Goal: Task Accomplishment & Management: Use online tool/utility

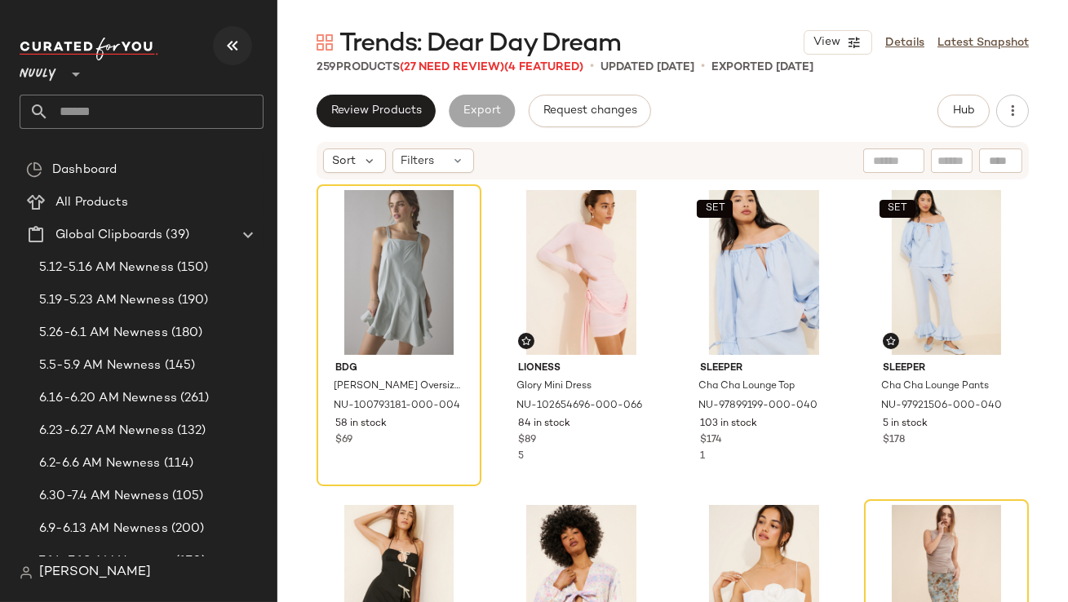
click at [244, 45] on button "button" at bounding box center [232, 45] width 39 height 39
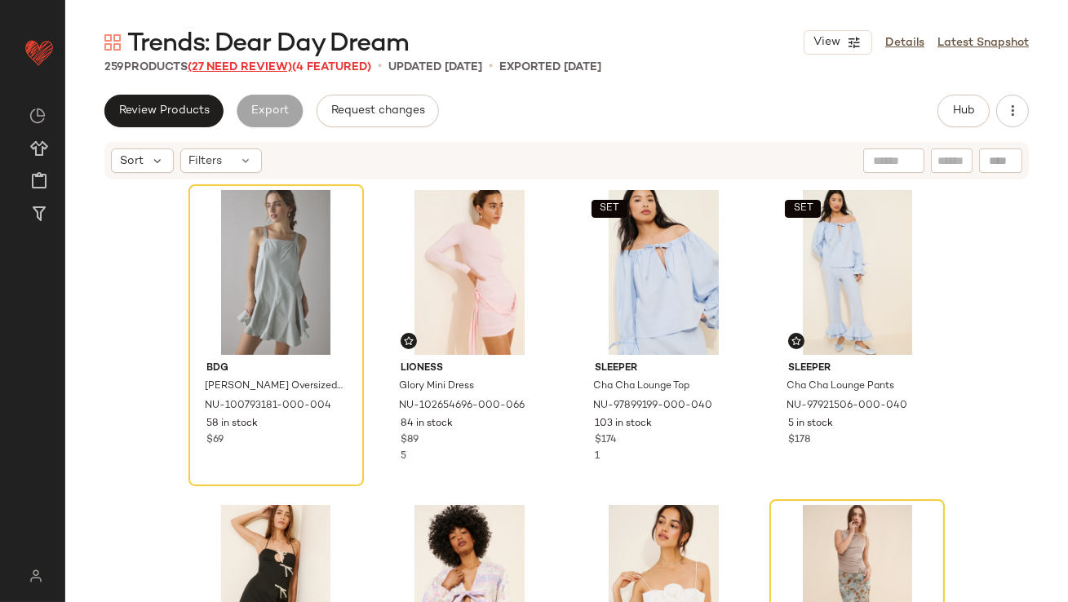
click at [272, 67] on span "(27 Need Review)" at bounding box center [240, 67] width 104 height 12
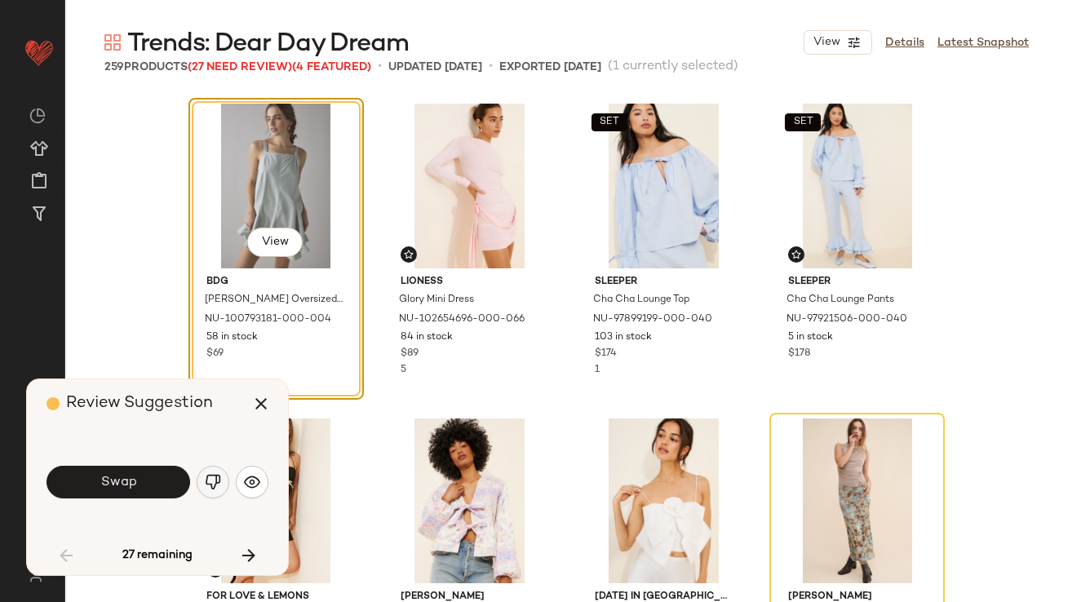
click at [219, 471] on button "button" at bounding box center [213, 482] width 33 height 33
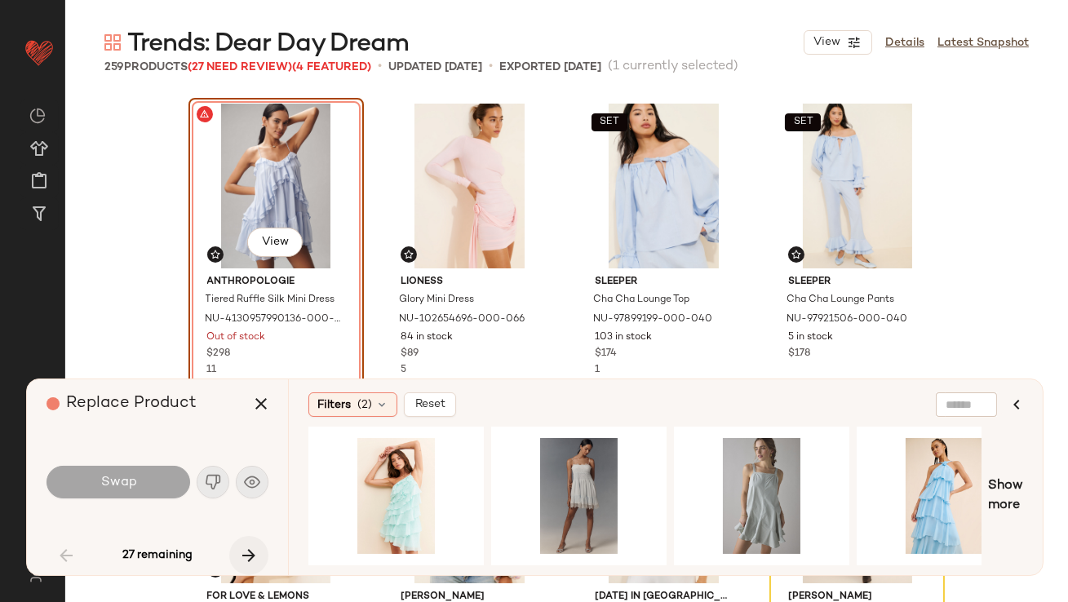
click at [254, 556] on icon "button" at bounding box center [249, 556] width 20 height 20
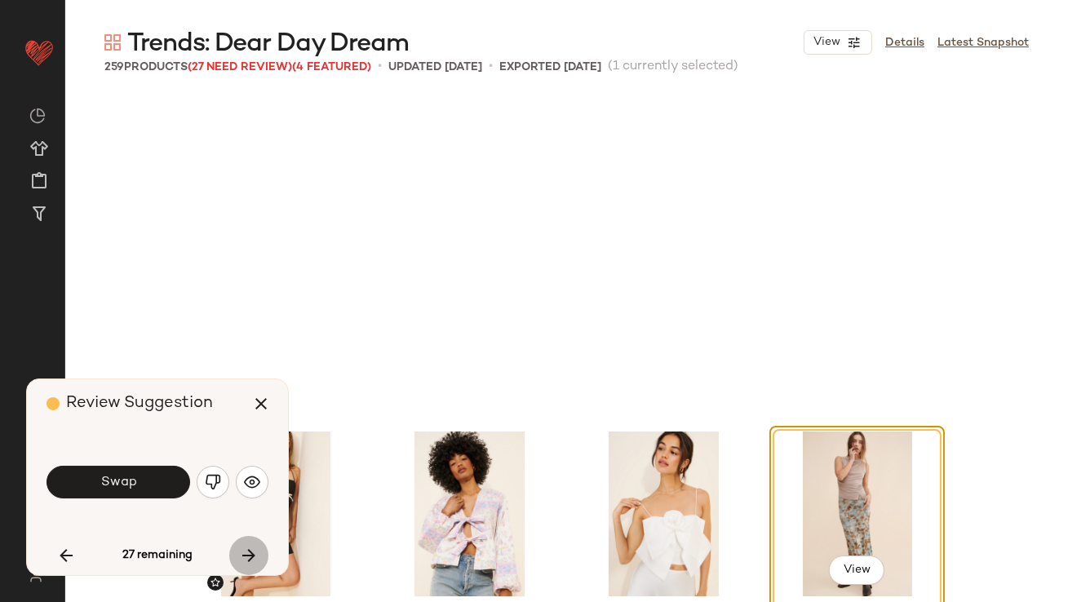
scroll to position [327, 0]
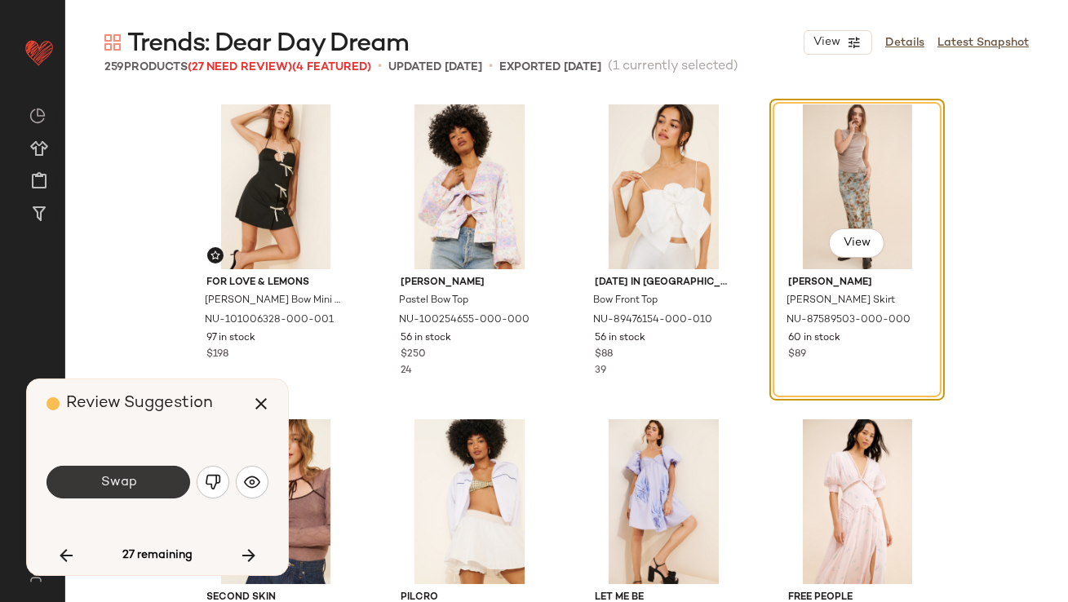
click at [153, 467] on button "Swap" at bounding box center [118, 482] width 144 height 33
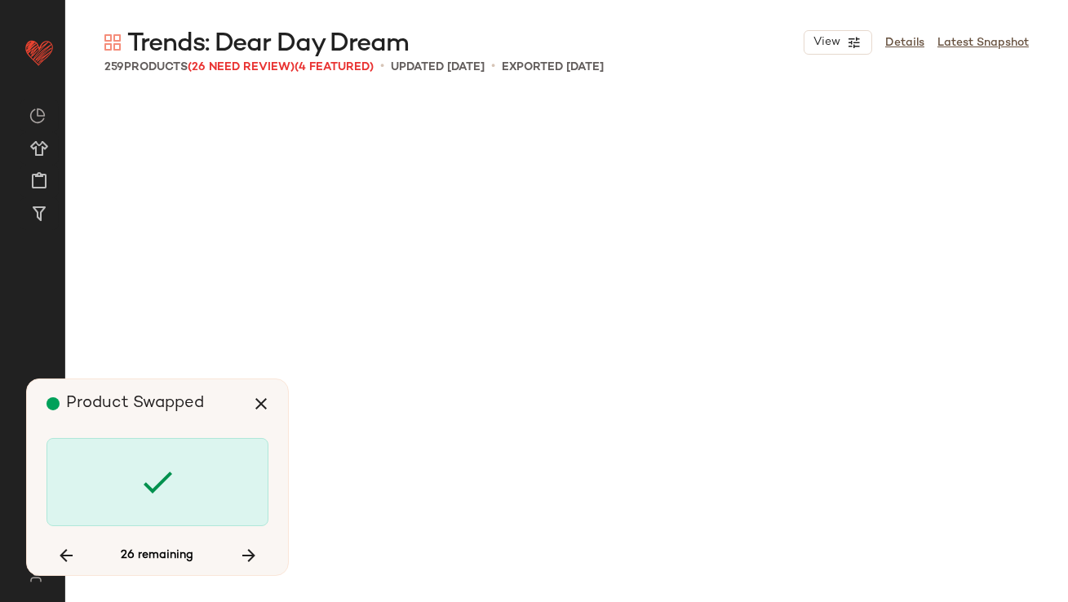
scroll to position [2203, 0]
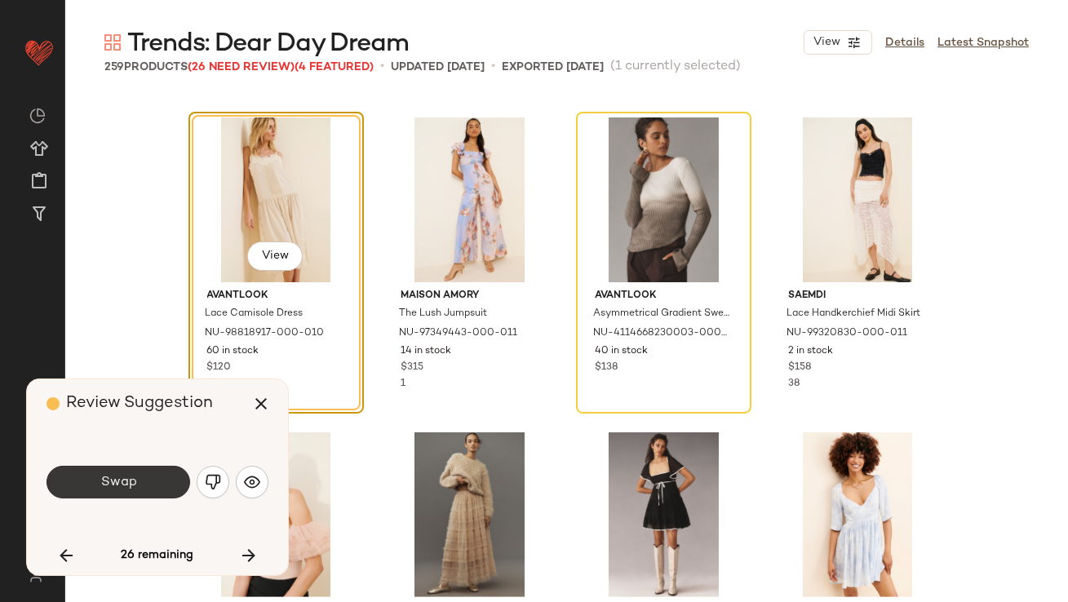
click at [152, 472] on button "Swap" at bounding box center [118, 482] width 144 height 33
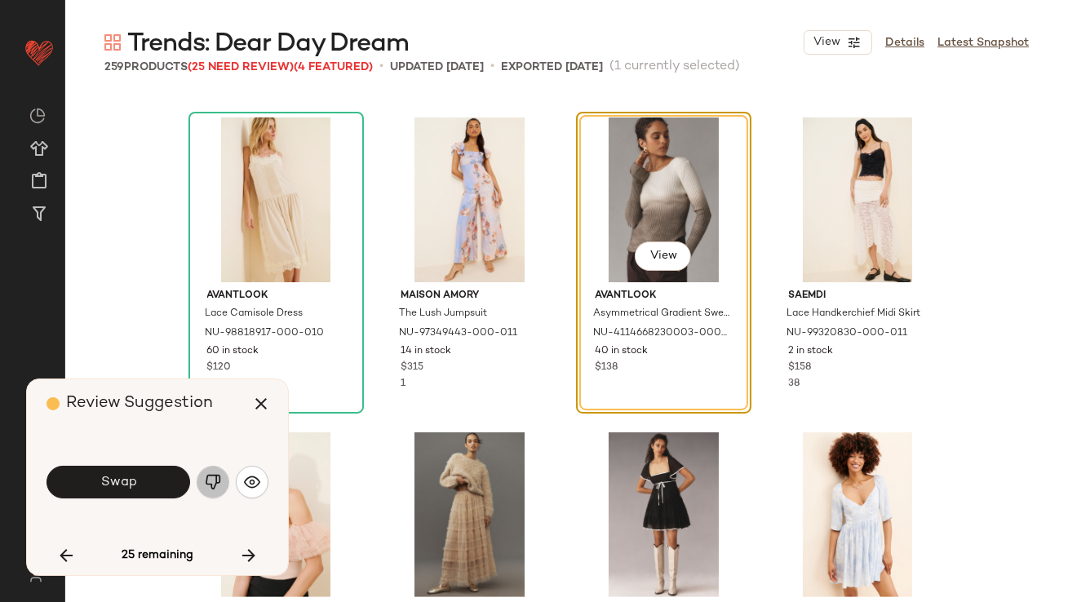
click at [221, 479] on button "button" at bounding box center [213, 482] width 33 height 33
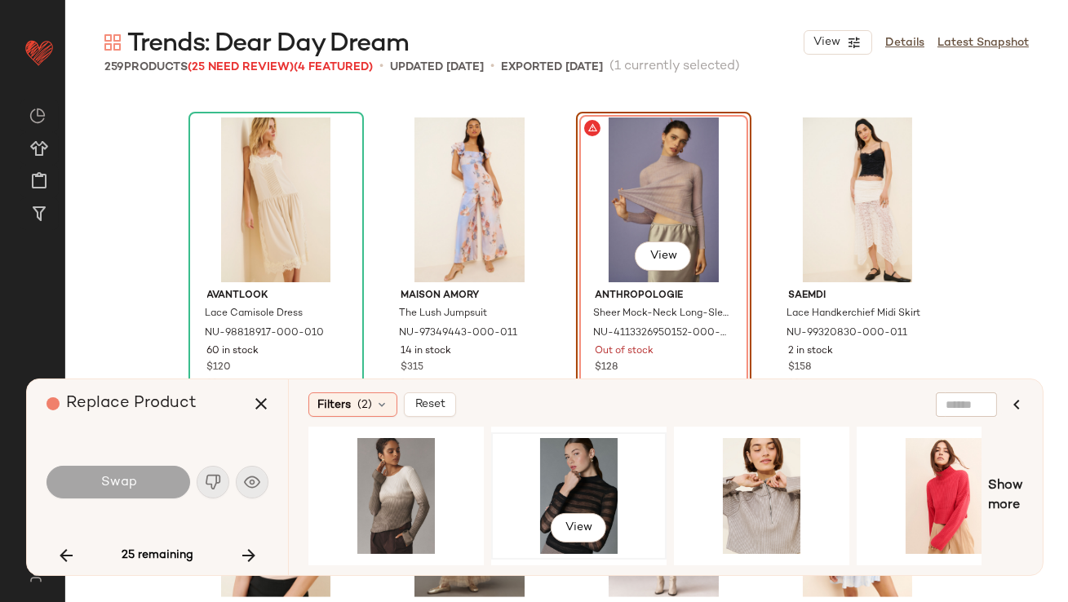
click at [595, 476] on div "View" at bounding box center [579, 496] width 164 height 116
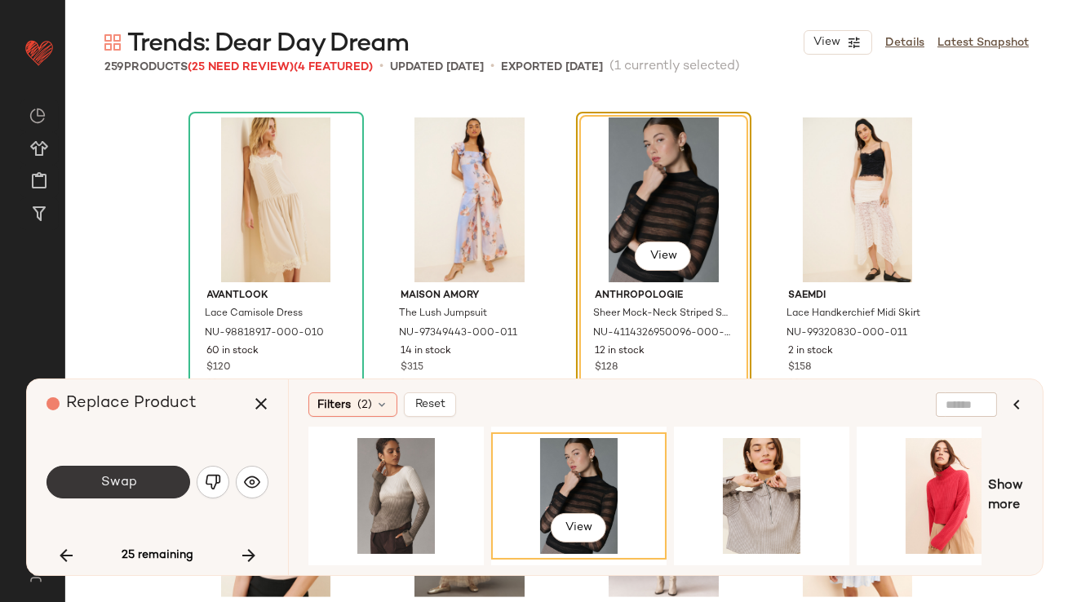
click at [138, 476] on button "Swap" at bounding box center [118, 482] width 144 height 33
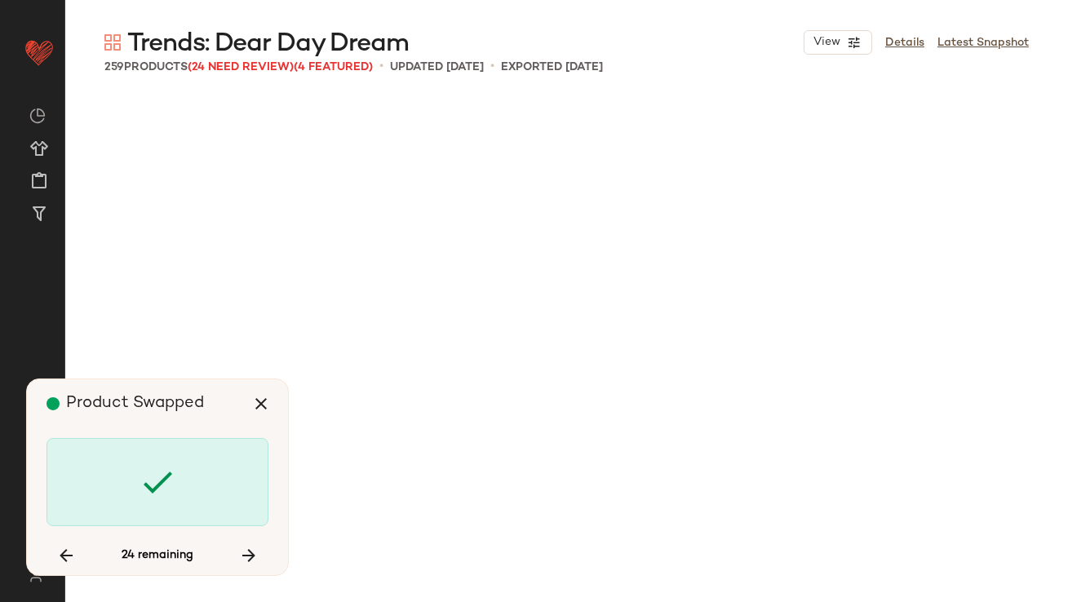
scroll to position [3462, 0]
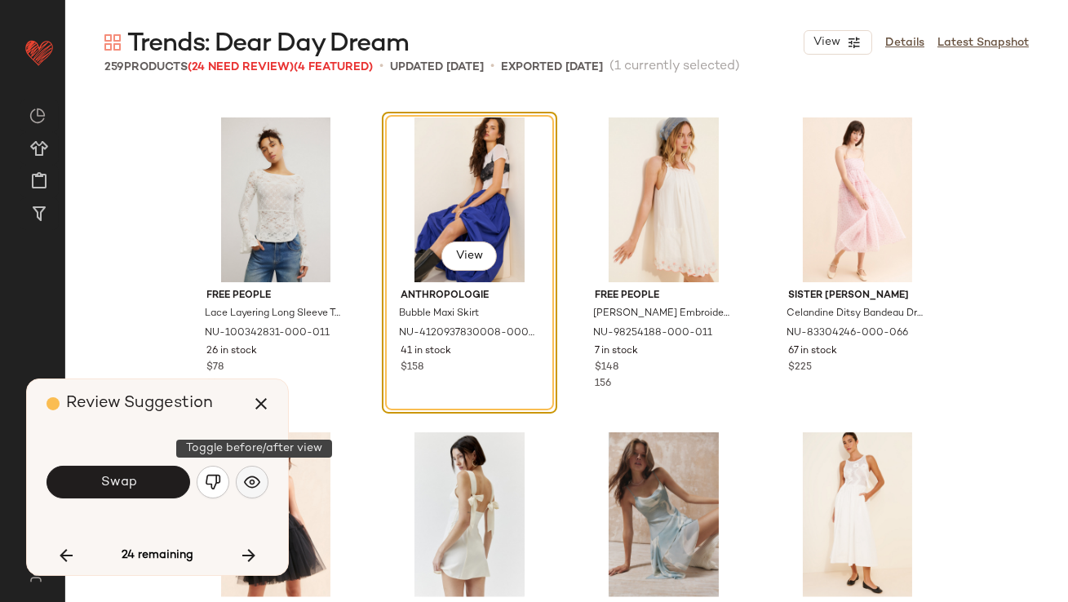
click at [240, 475] on button "button" at bounding box center [252, 482] width 33 height 33
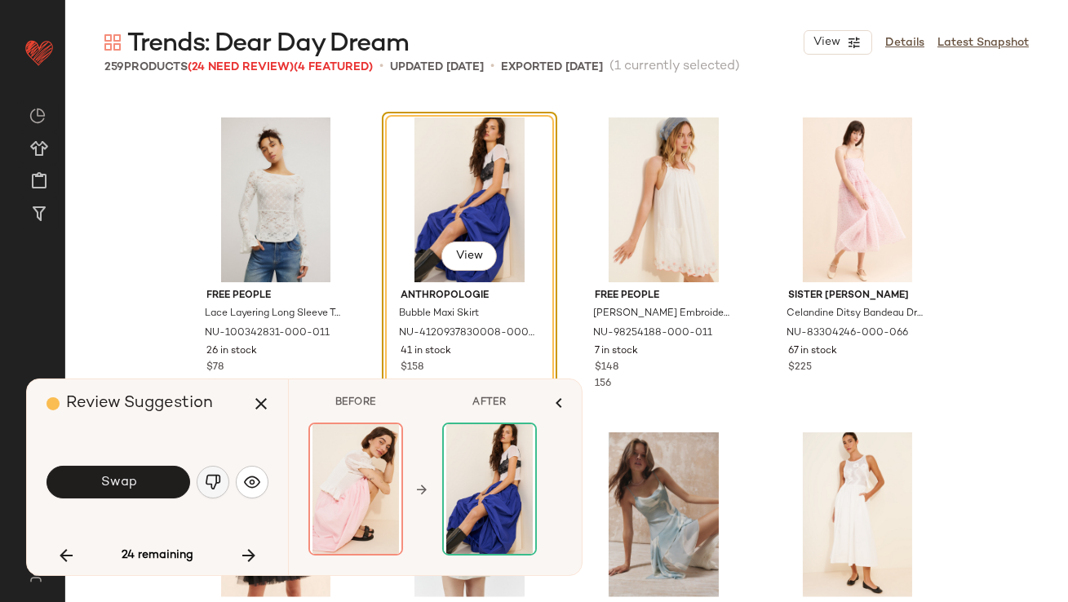
click at [211, 481] on img "button" at bounding box center [213, 482] width 16 height 16
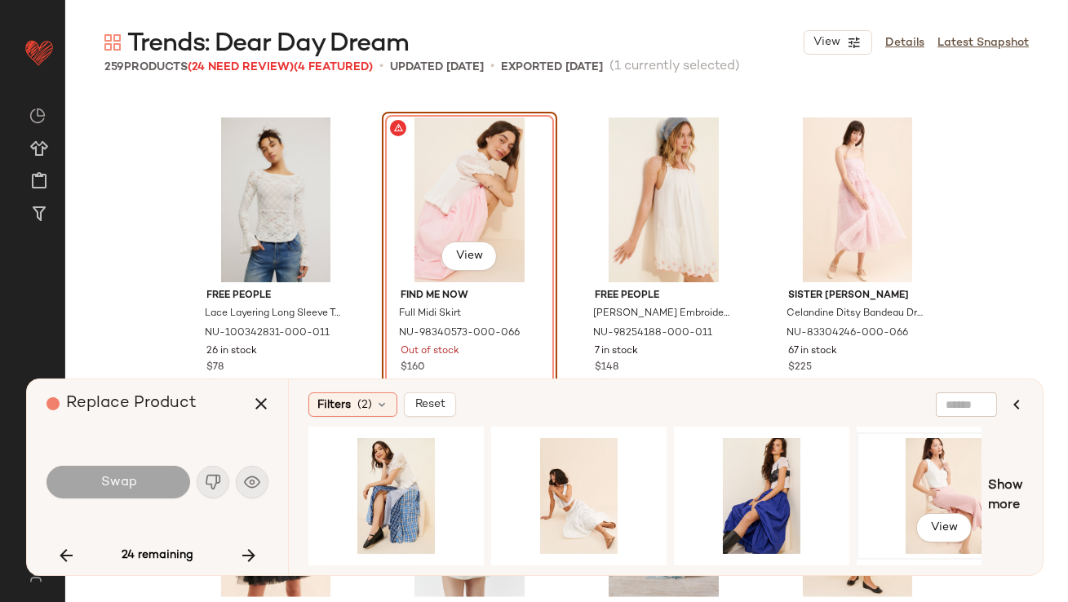
click at [905, 480] on div "View" at bounding box center [944, 496] width 164 height 116
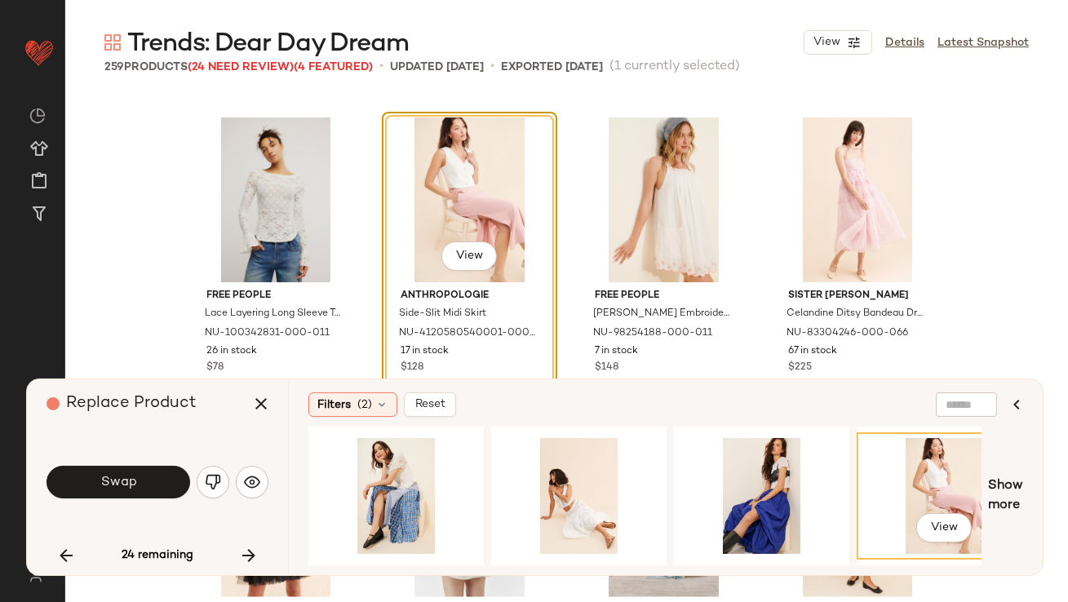
click at [128, 478] on span "Swap" at bounding box center [118, 482] width 37 height 15
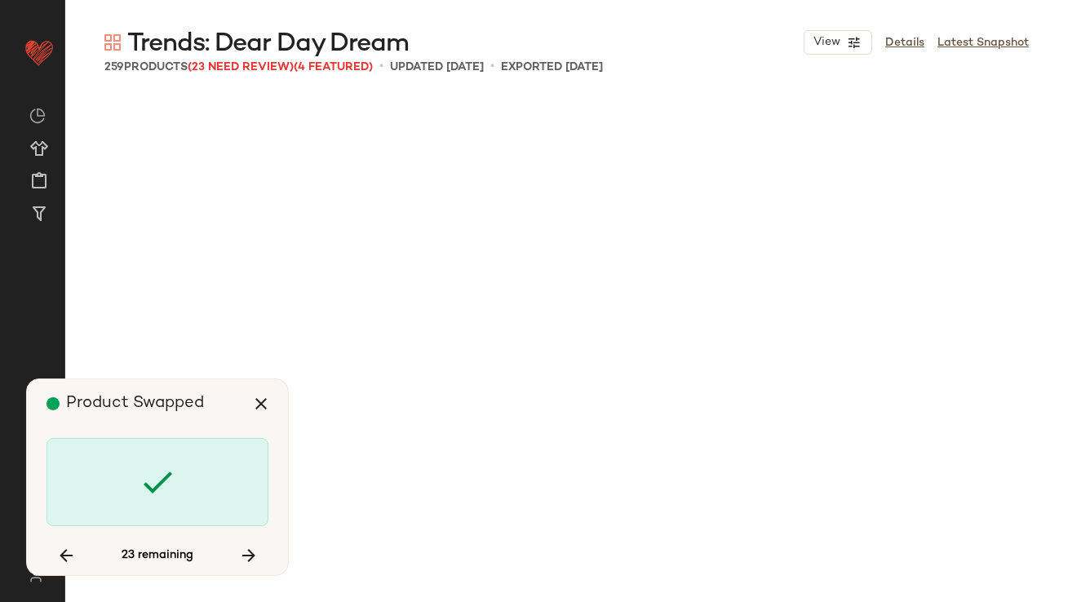
scroll to position [5351, 0]
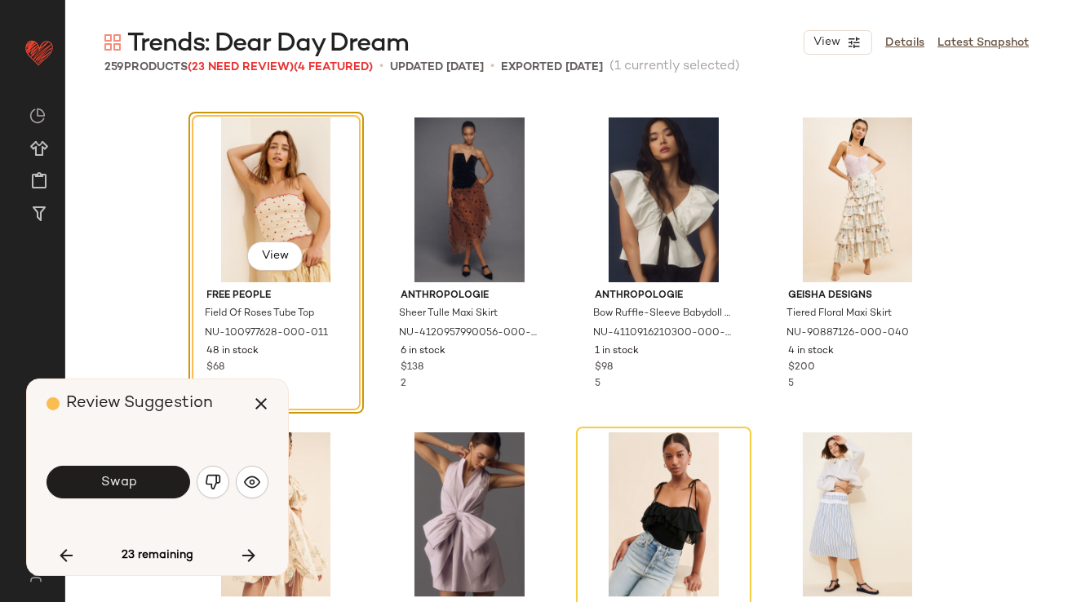
click at [128, 479] on span "Swap" at bounding box center [118, 482] width 37 height 15
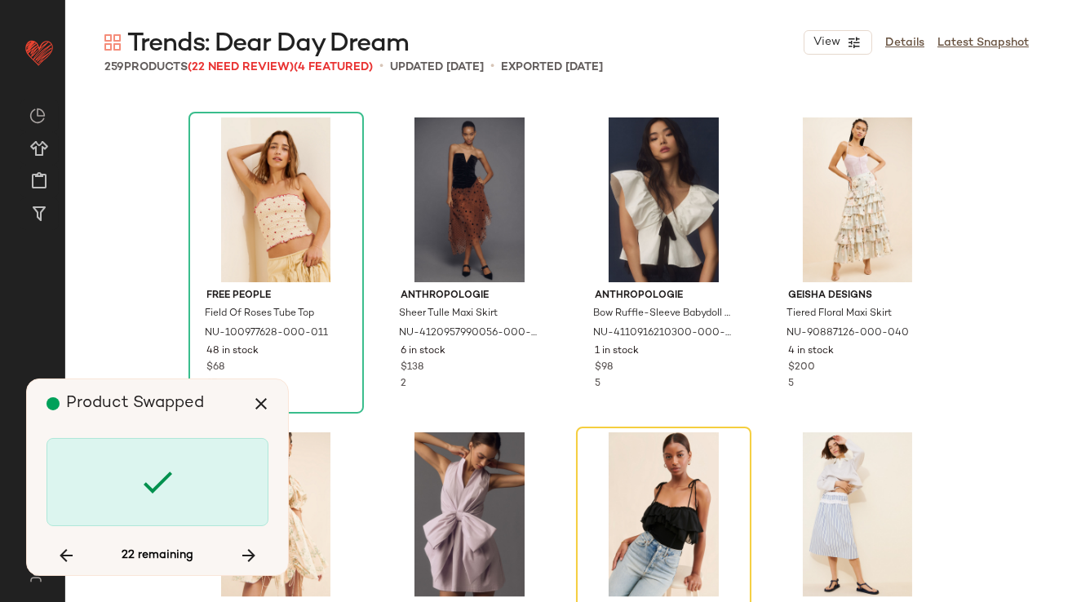
scroll to position [5667, 0]
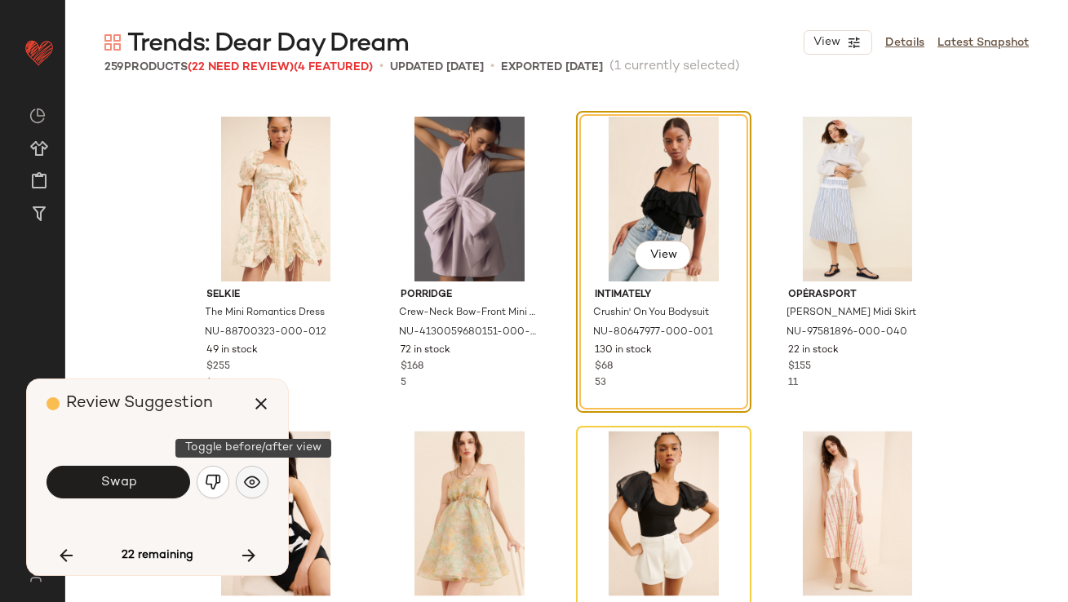
click at [243, 480] on button "button" at bounding box center [252, 482] width 33 height 33
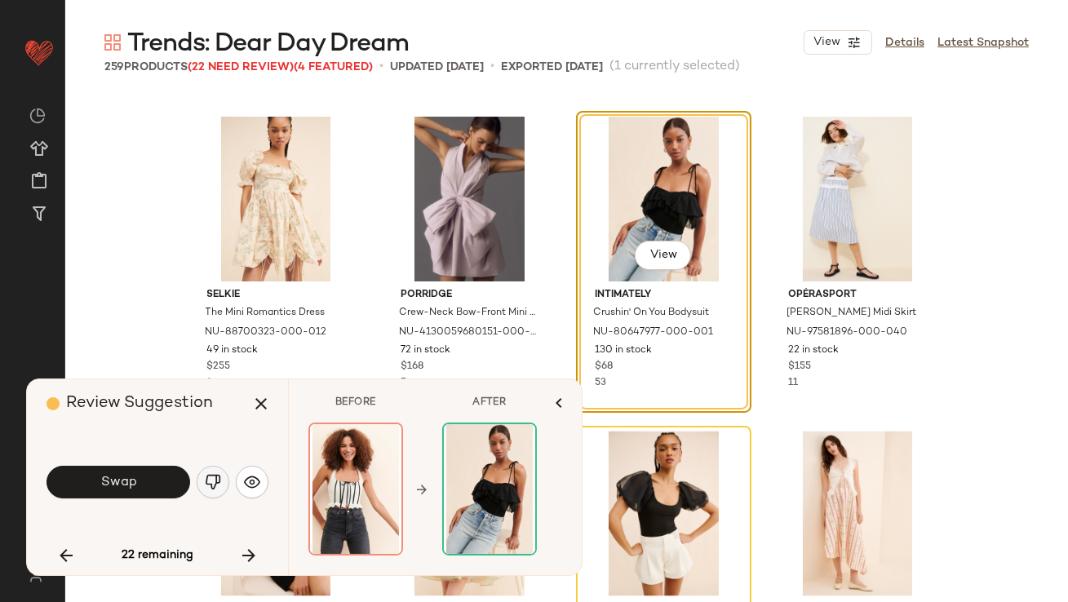
click at [210, 493] on button "button" at bounding box center [213, 482] width 33 height 33
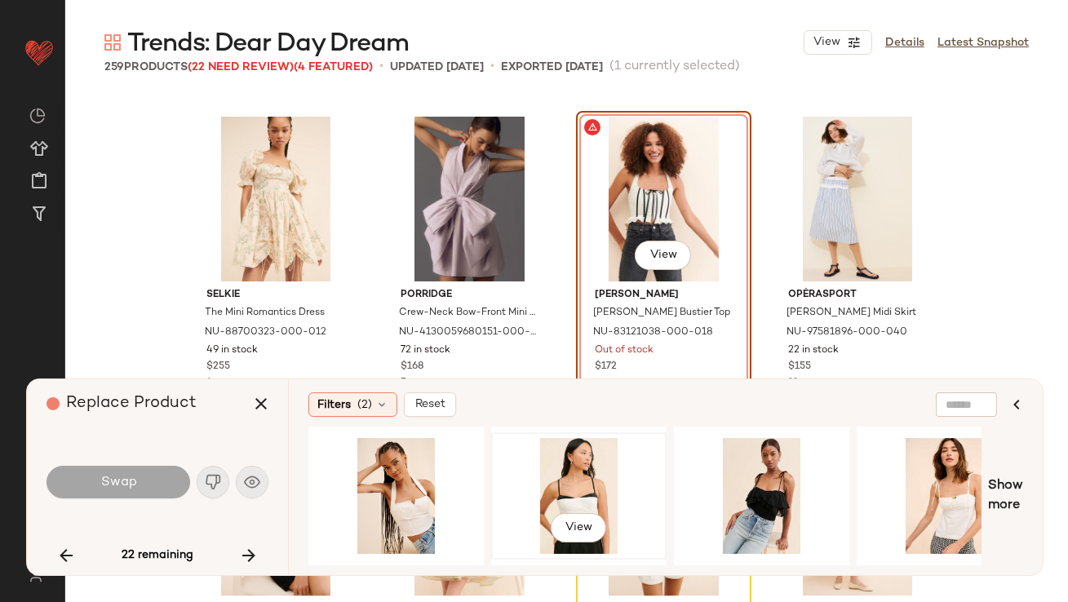
click at [548, 460] on div "View" at bounding box center [579, 496] width 164 height 116
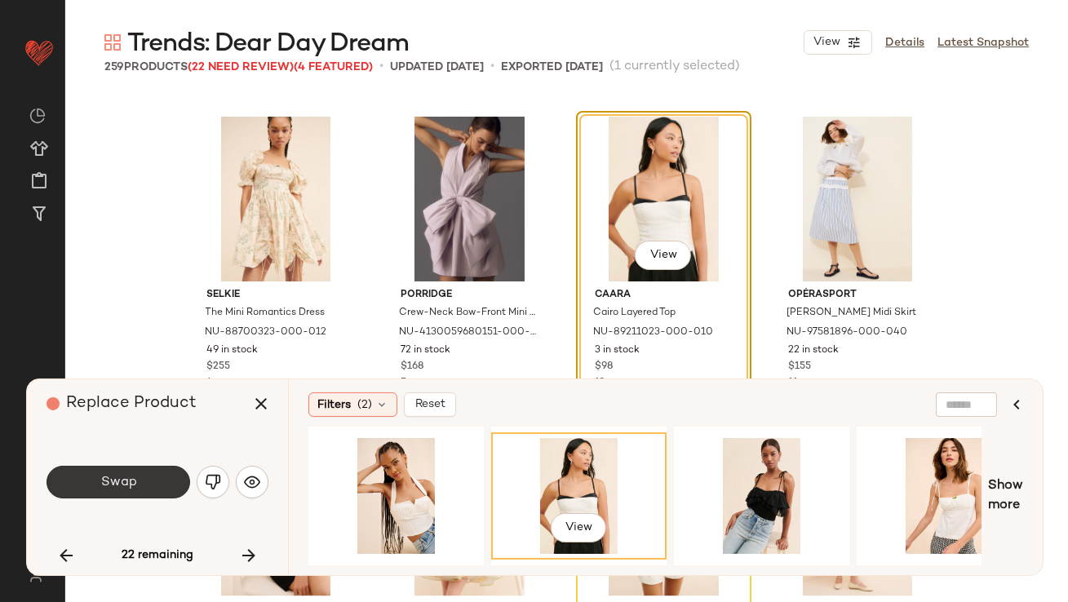
click at [141, 480] on button "Swap" at bounding box center [118, 482] width 144 height 33
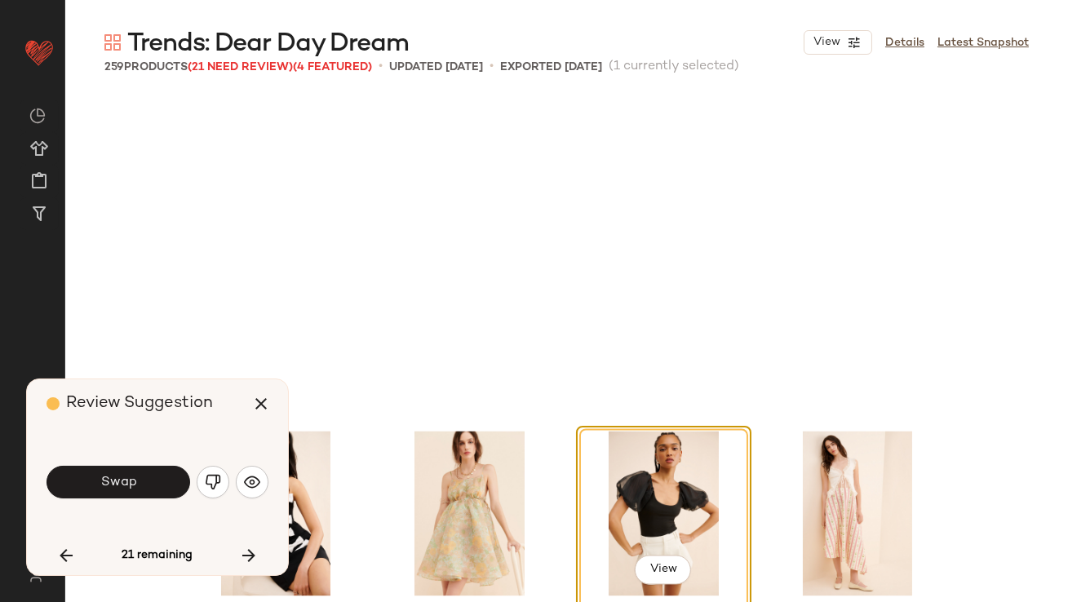
scroll to position [5982, 0]
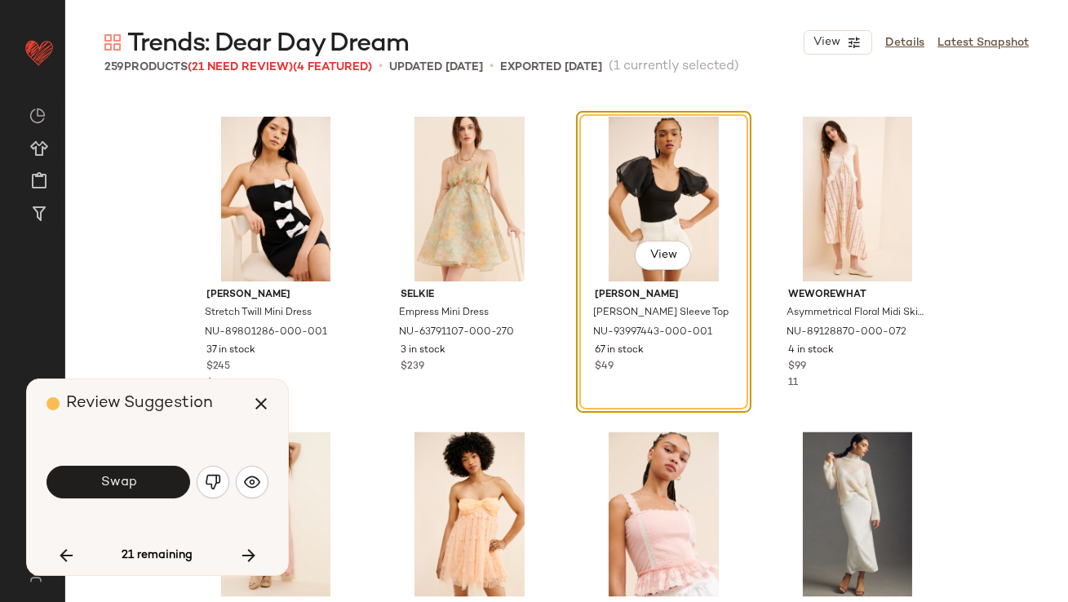
click at [140, 480] on button "Swap" at bounding box center [118, 482] width 144 height 33
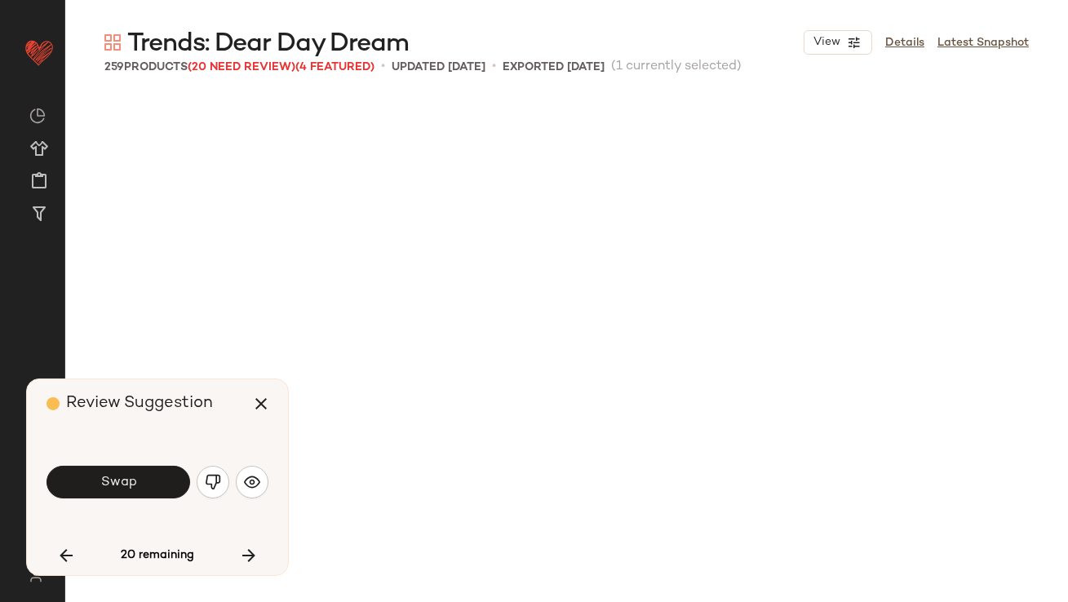
scroll to position [6610, 0]
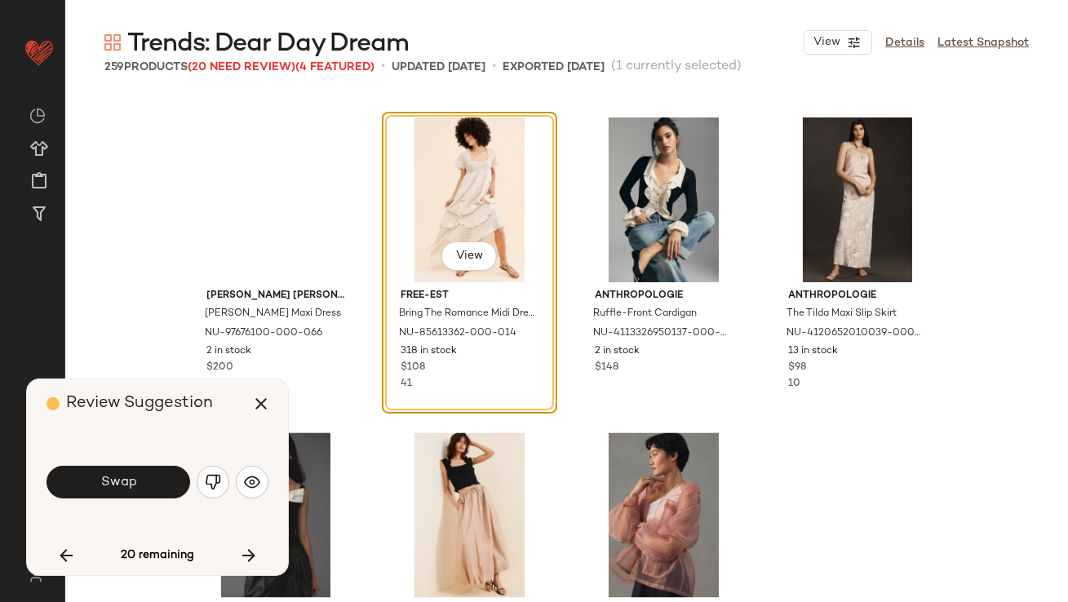
click at [140, 480] on button "Swap" at bounding box center [118, 482] width 144 height 33
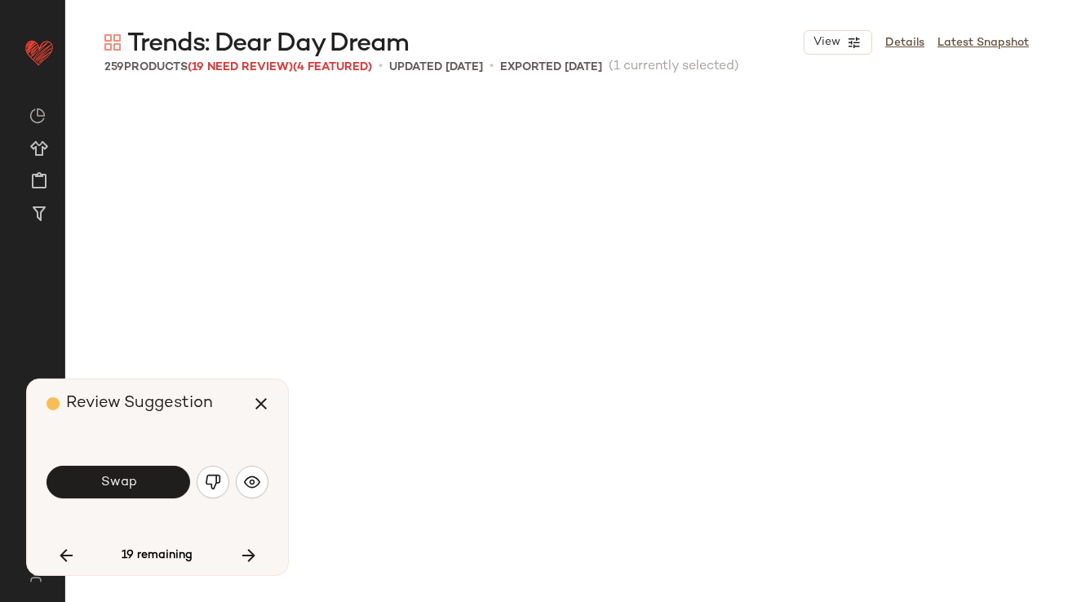
scroll to position [7241, 0]
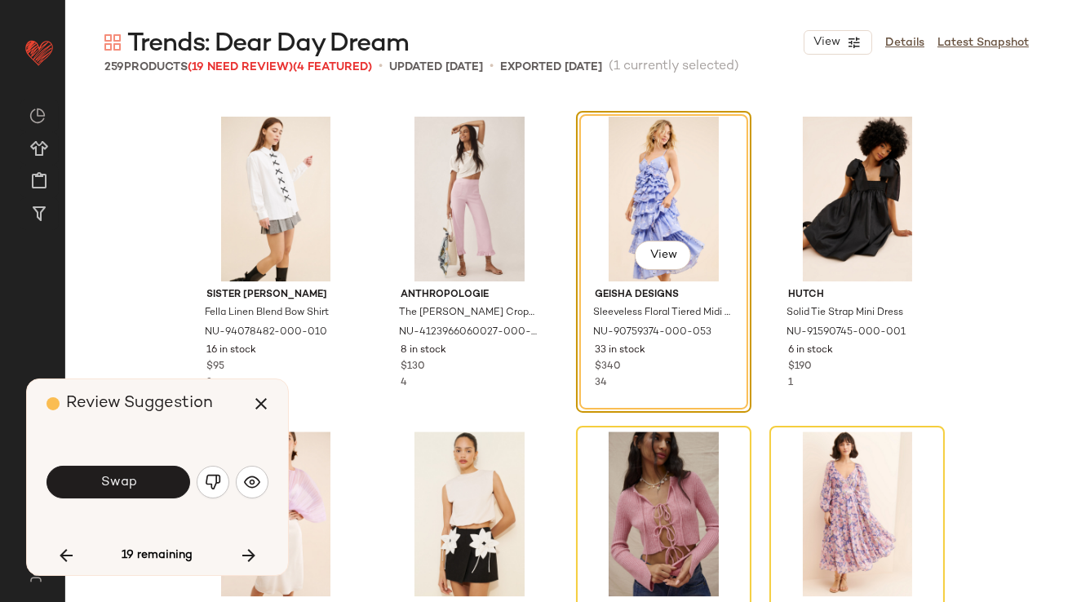
click at [140, 480] on button "Swap" at bounding box center [118, 482] width 144 height 33
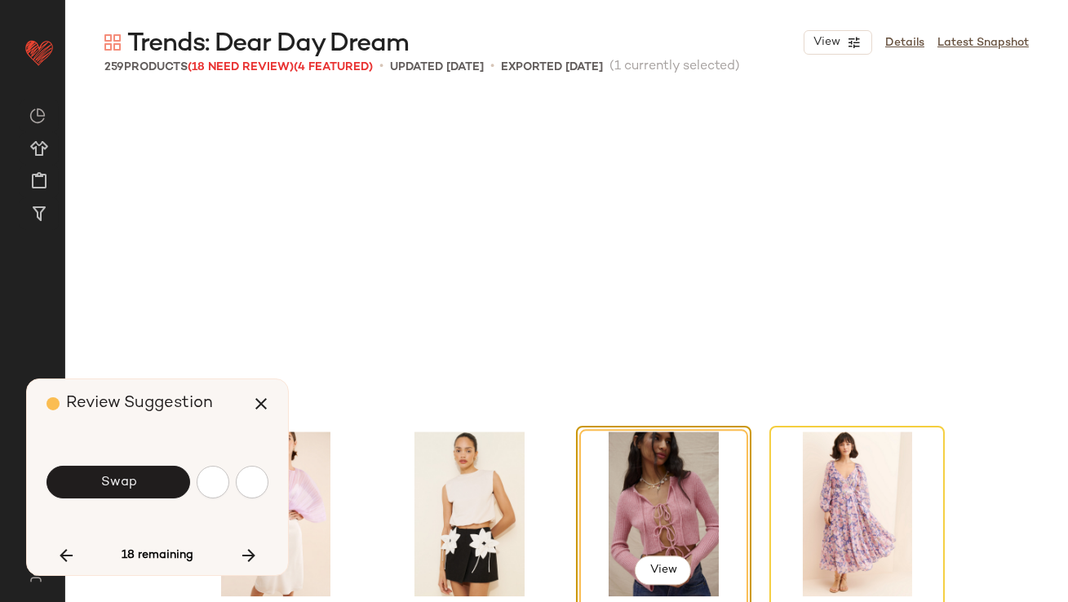
scroll to position [7556, 0]
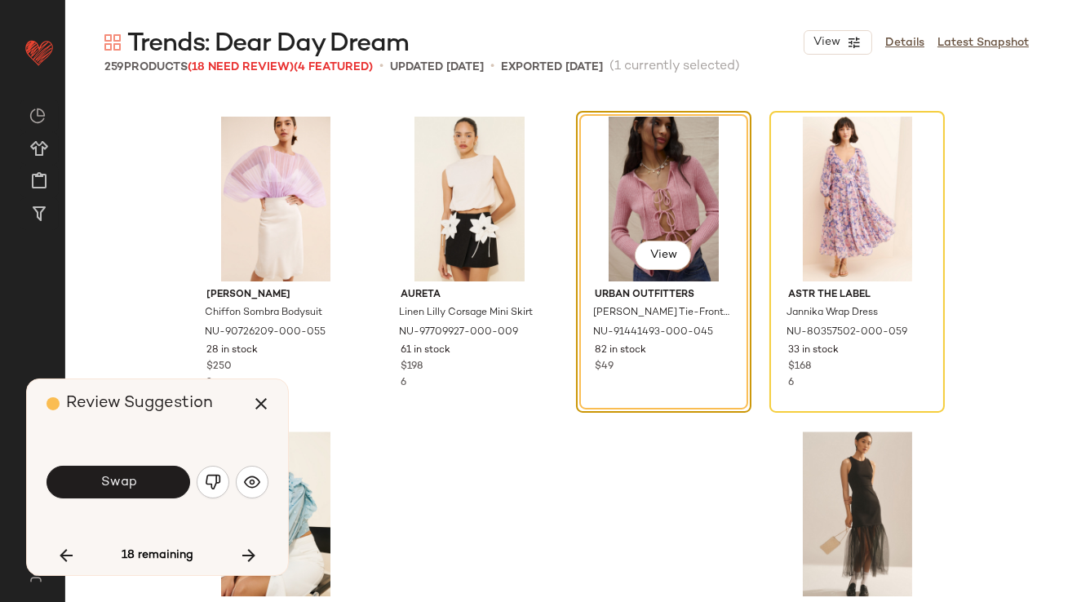
click at [140, 480] on button "Swap" at bounding box center [118, 482] width 144 height 33
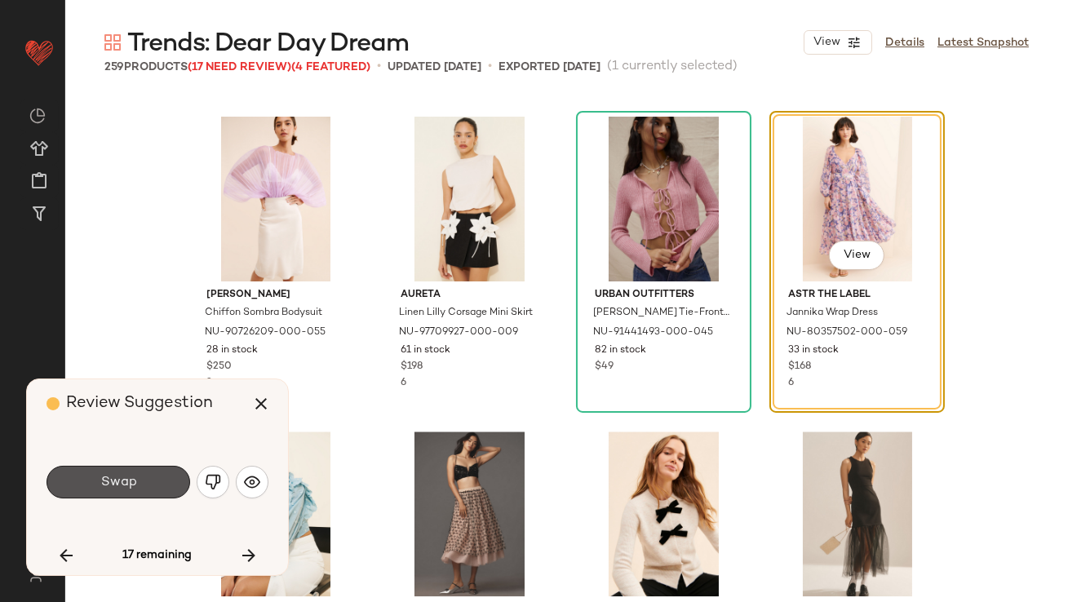
click at [139, 483] on button "Swap" at bounding box center [118, 482] width 144 height 33
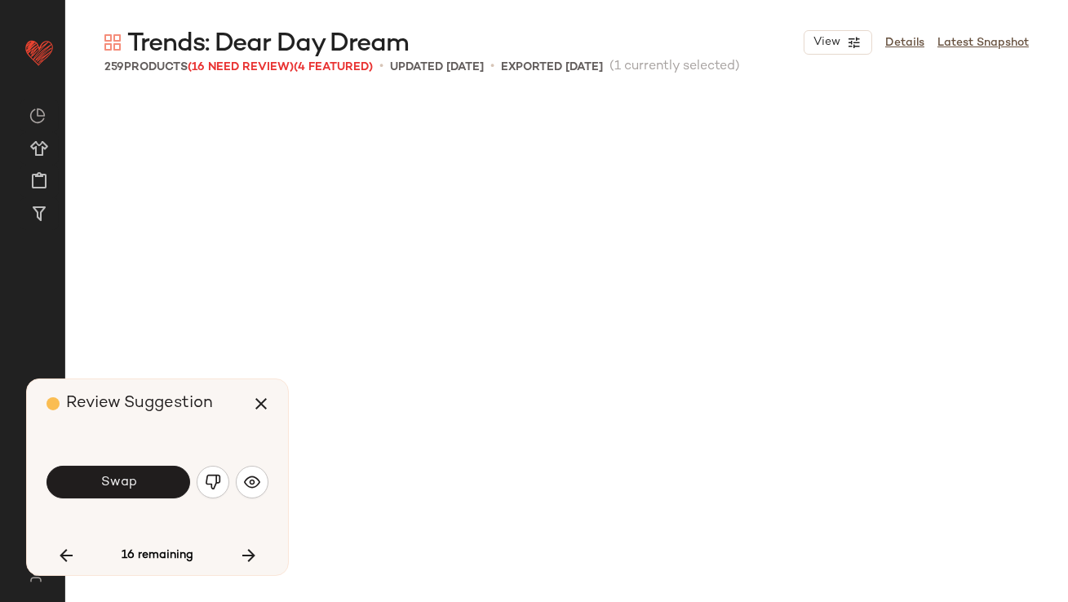
scroll to position [8185, 0]
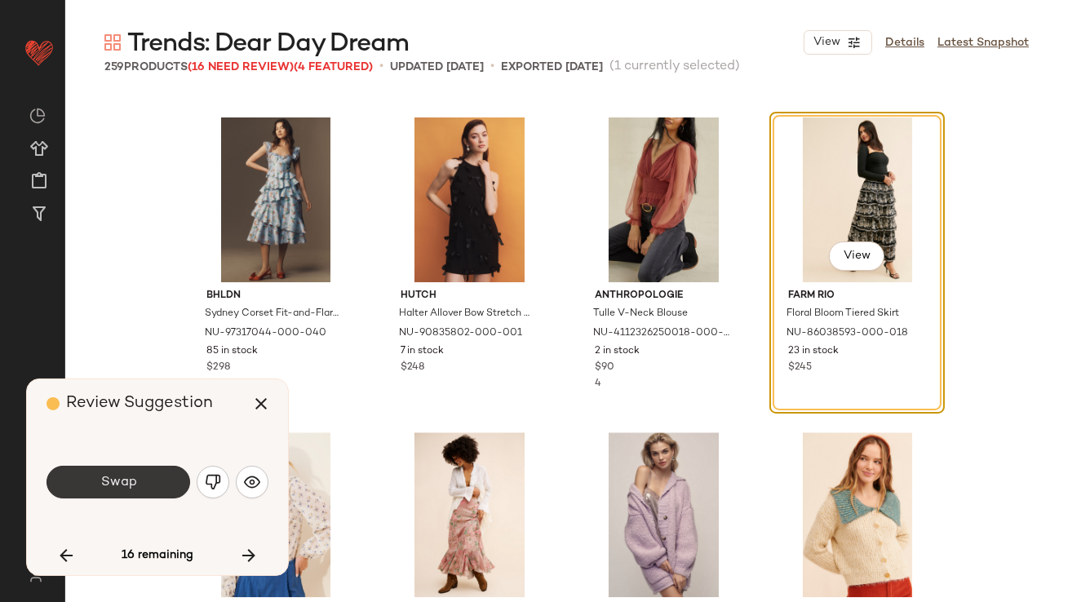
click at [139, 483] on button "Swap" at bounding box center [118, 482] width 144 height 33
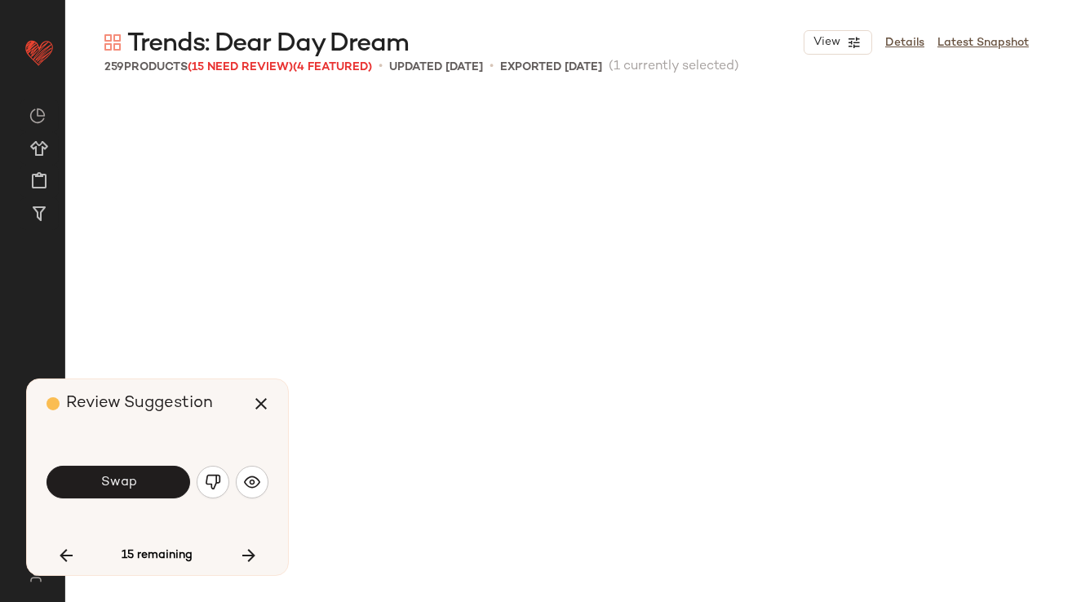
scroll to position [8815, 0]
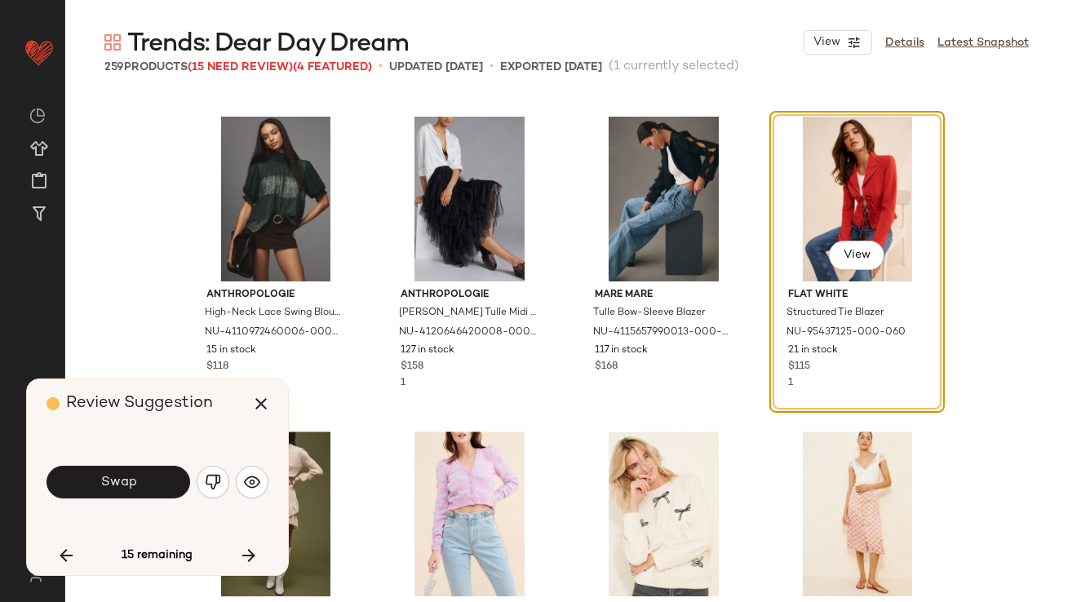
click at [230, 478] on div "Swap" at bounding box center [157, 481] width 222 height 39
click at [245, 480] on img "button" at bounding box center [252, 482] width 16 height 16
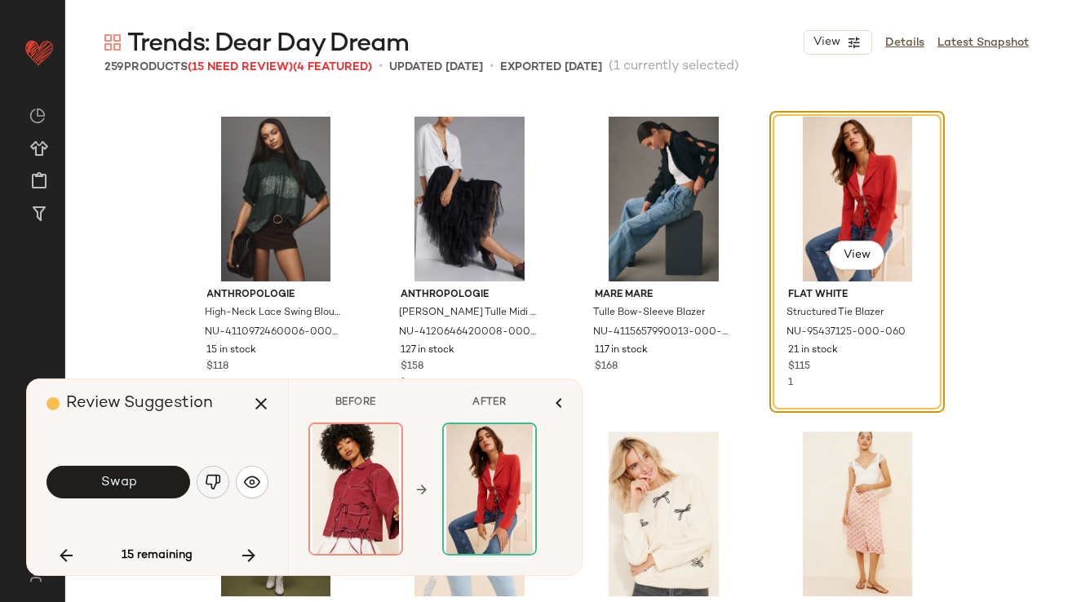
click at [208, 482] on img "button" at bounding box center [213, 482] width 16 height 16
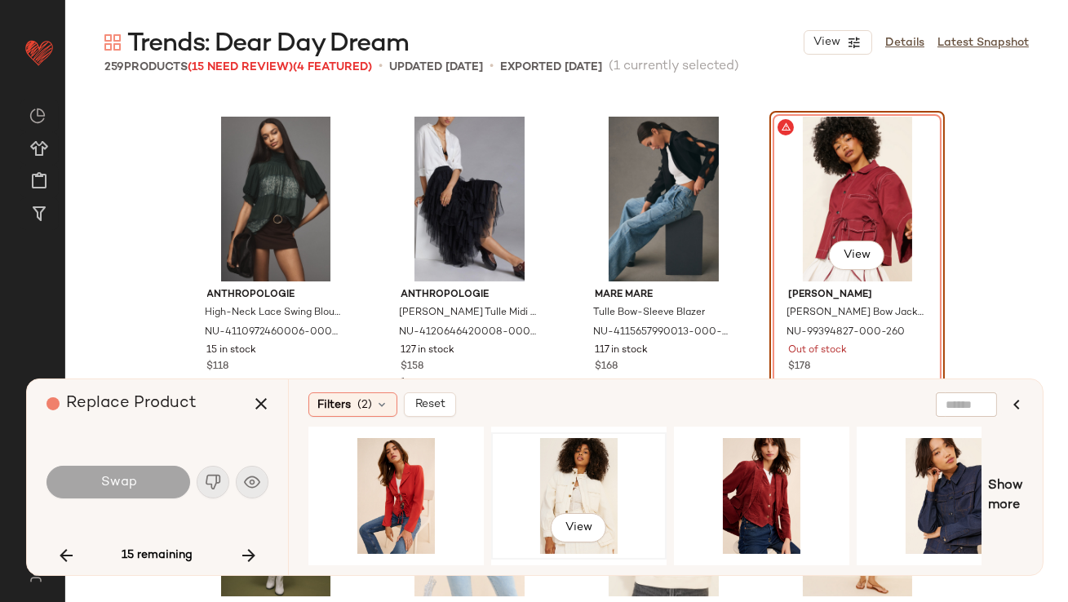
click at [569, 500] on div "View" at bounding box center [579, 496] width 164 height 116
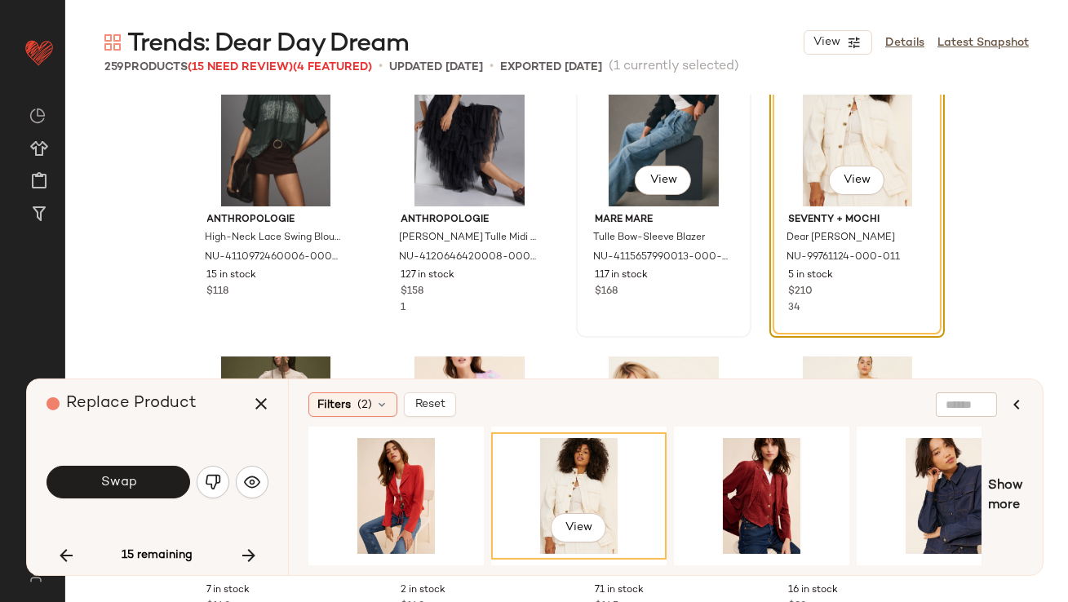
scroll to position [9025, 0]
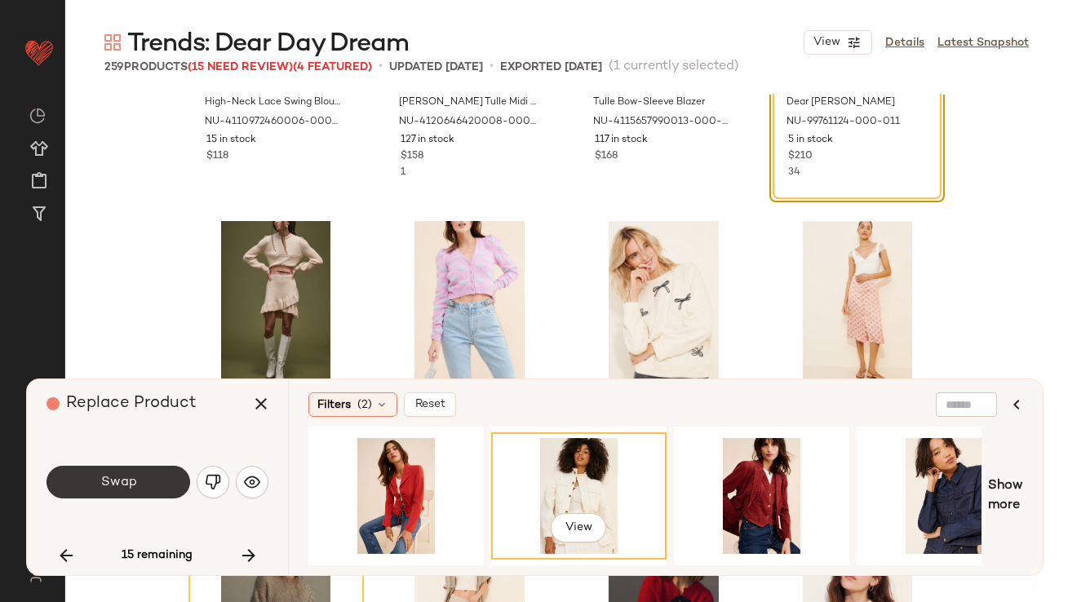
click at [149, 484] on button "Swap" at bounding box center [118, 482] width 144 height 33
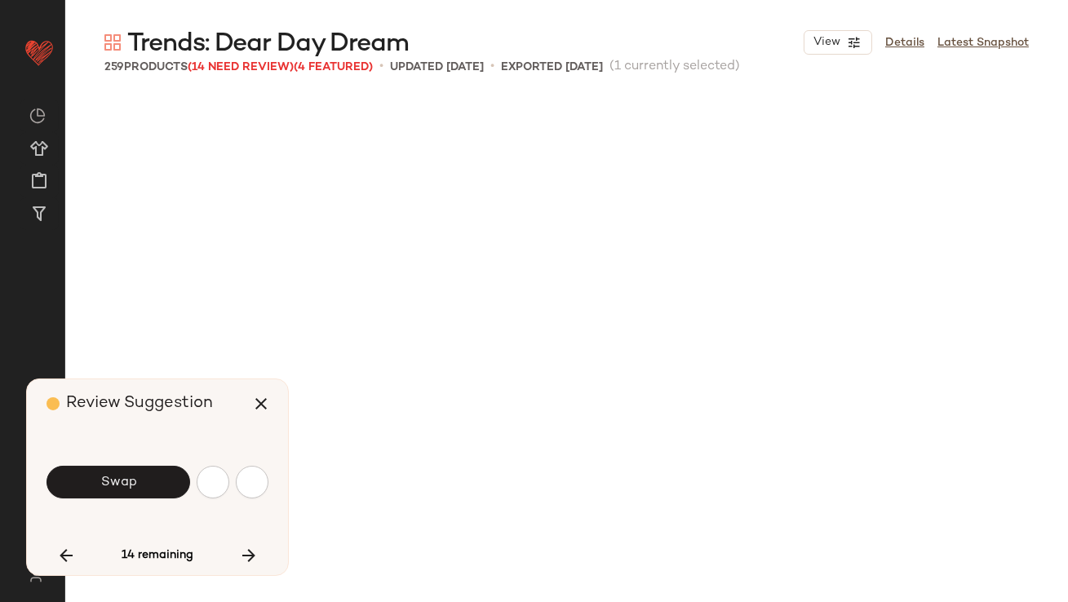
scroll to position [9445, 0]
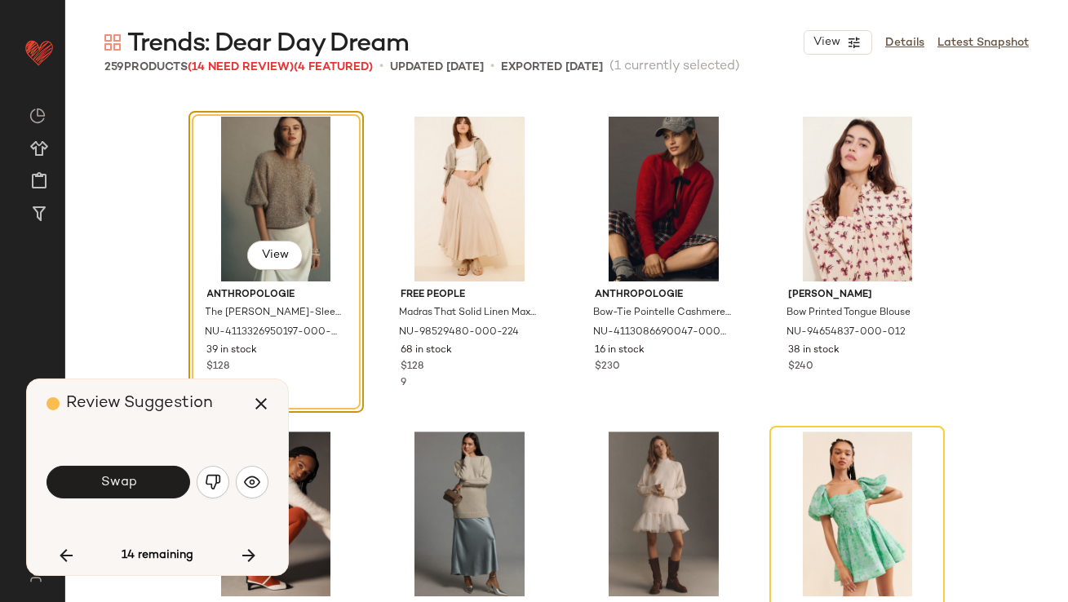
click at [272, 484] on div "Review Suggestion Swap 14 remaining" at bounding box center [157, 477] width 261 height 196
click at [251, 484] on img "button" at bounding box center [252, 482] width 16 height 16
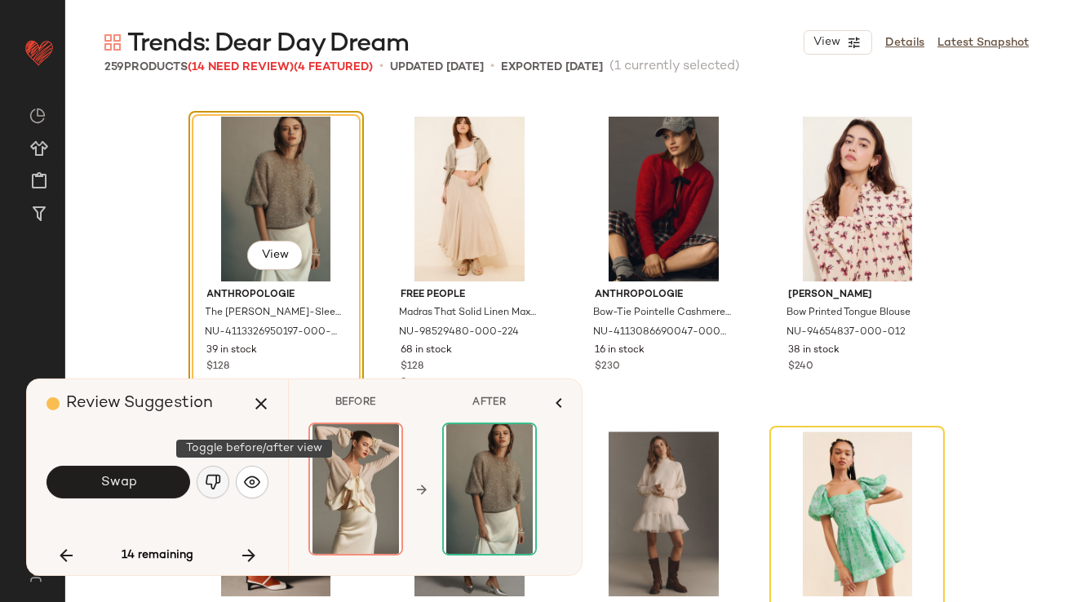
click at [206, 483] on img "button" at bounding box center [213, 482] width 16 height 16
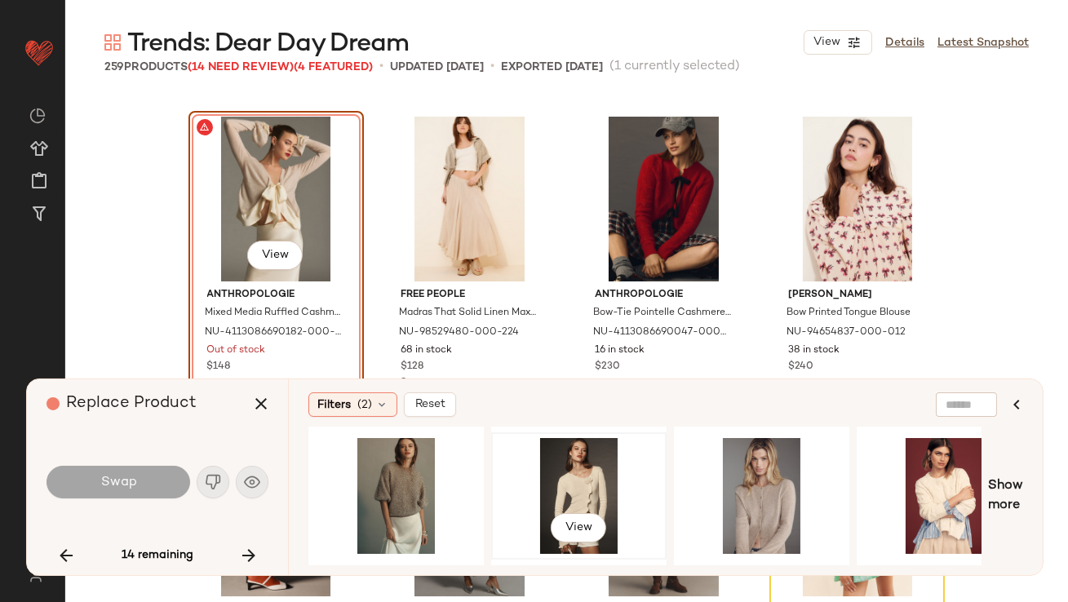
click at [569, 475] on div "View" at bounding box center [579, 496] width 164 height 116
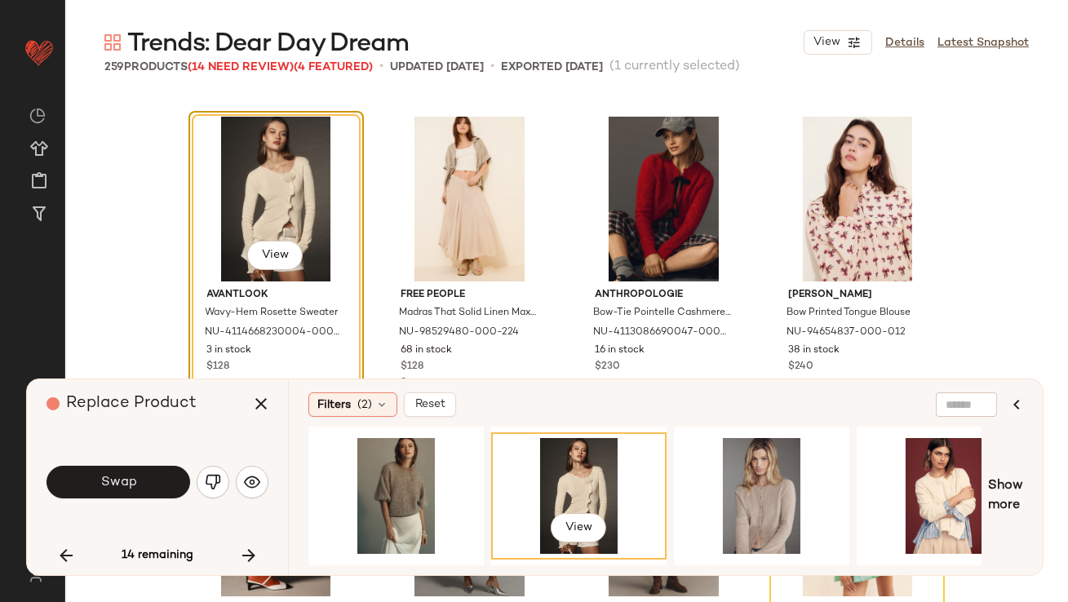
click at [113, 506] on div "Swap" at bounding box center [157, 482] width 222 height 88
click at [112, 492] on button "Swap" at bounding box center [118, 482] width 144 height 33
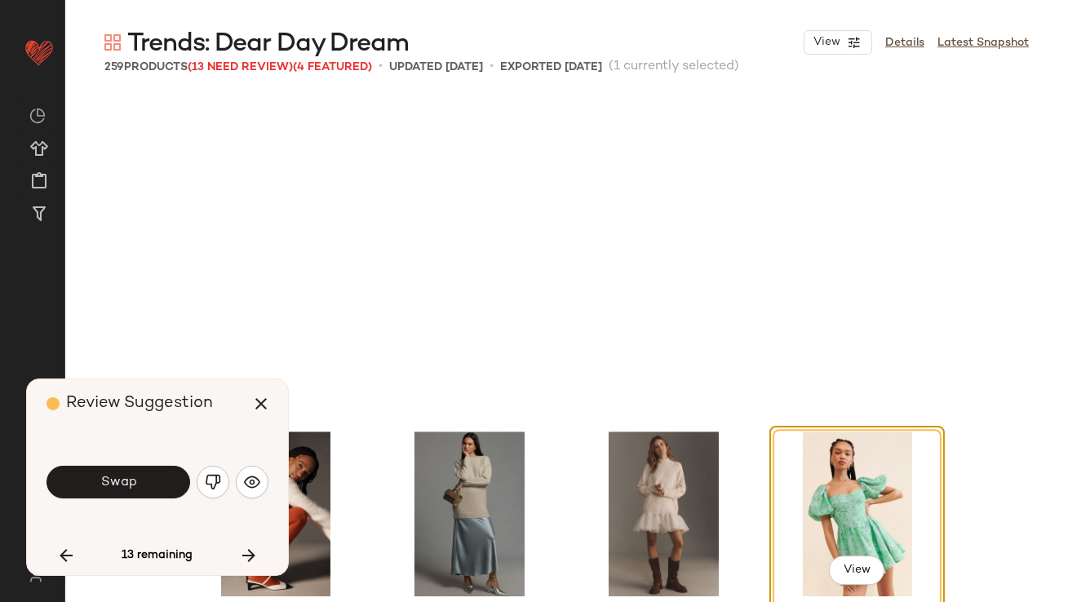
scroll to position [9759, 0]
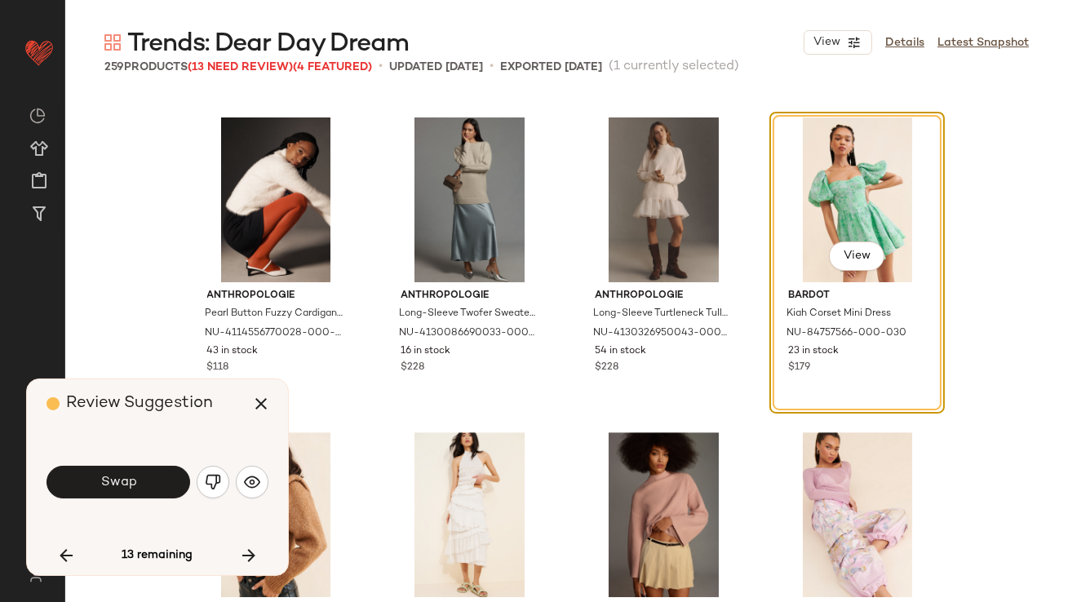
click at [112, 492] on button "Swap" at bounding box center [118, 482] width 144 height 33
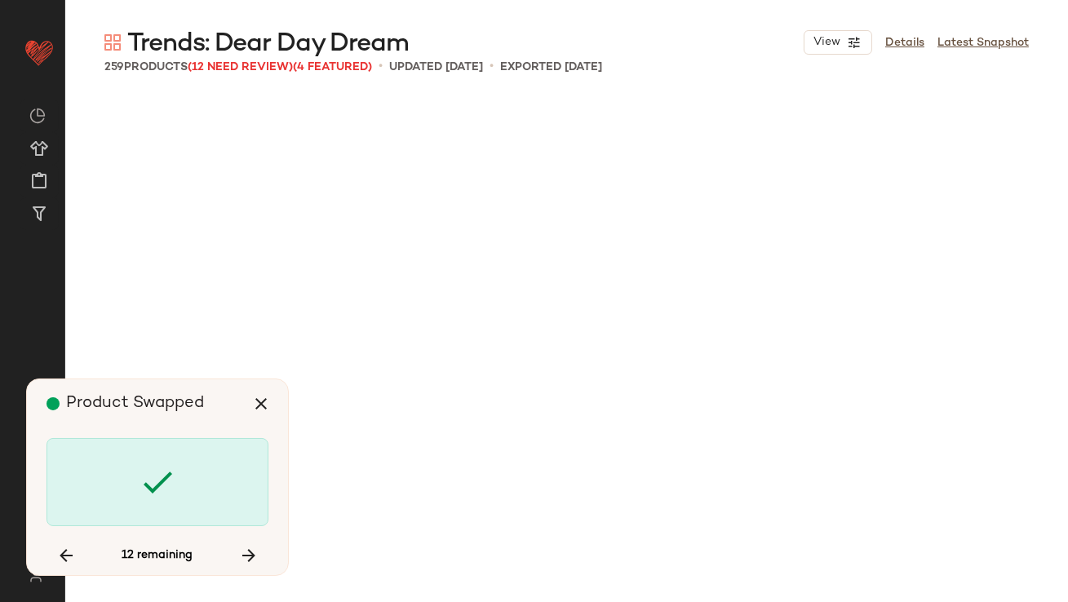
scroll to position [12593, 0]
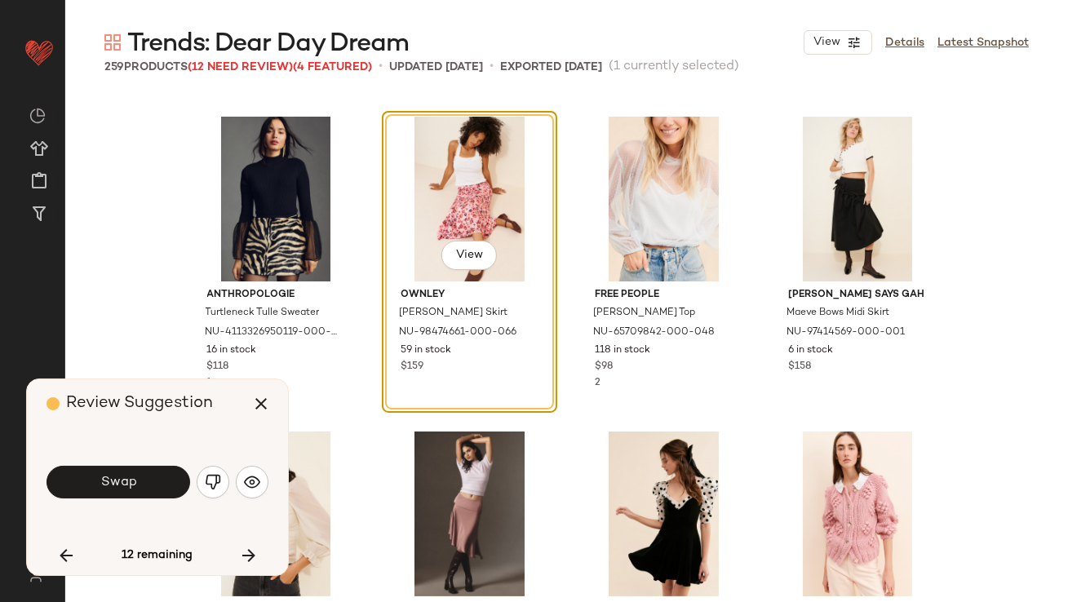
click at [112, 492] on button "Swap" at bounding box center [118, 482] width 144 height 33
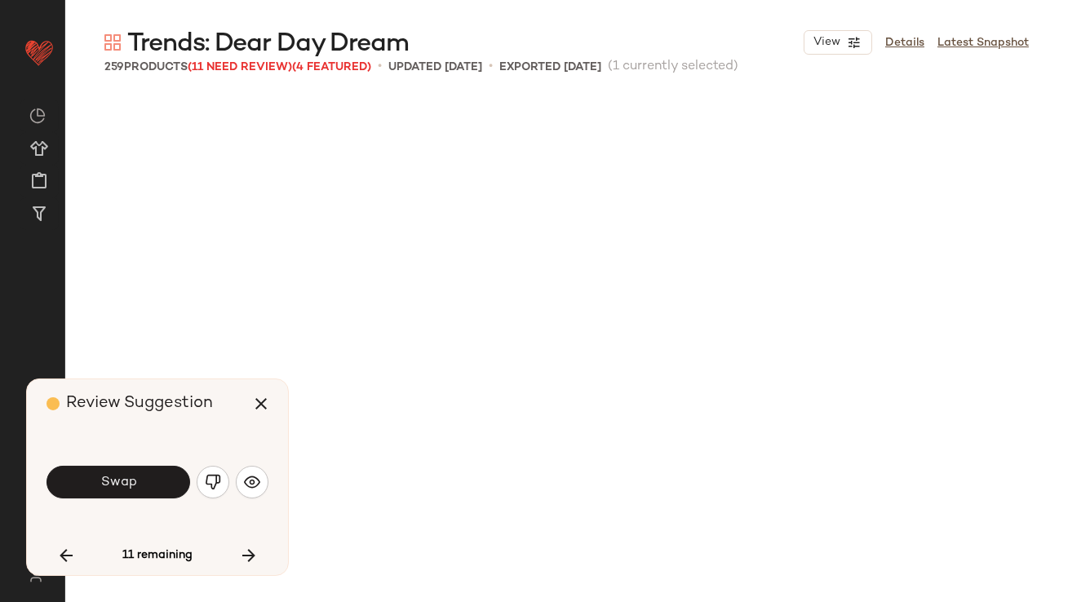
scroll to position [13537, 0]
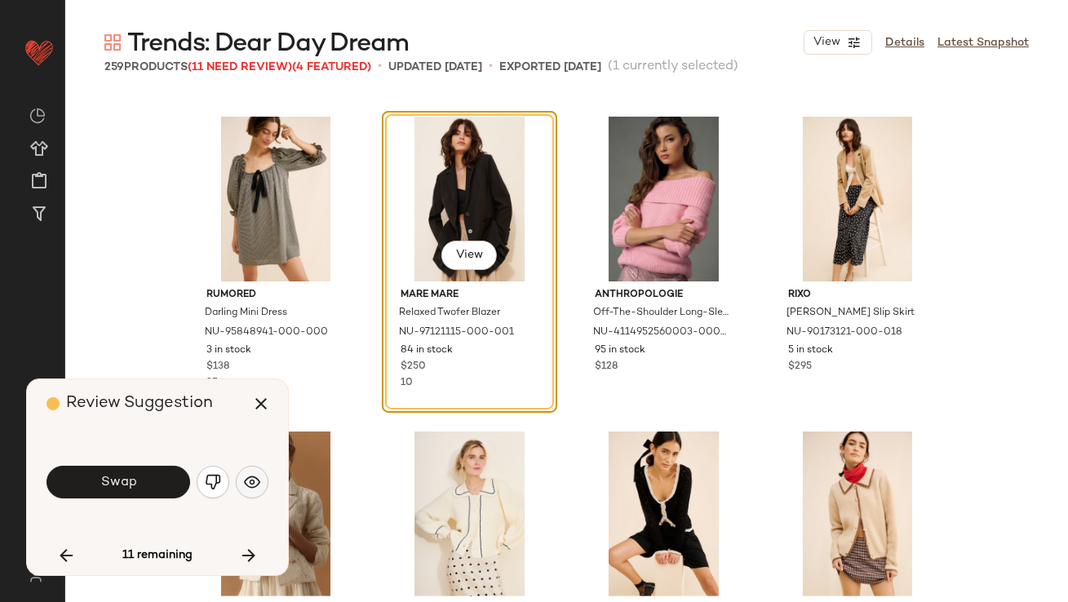
click at [249, 486] on img "button" at bounding box center [252, 482] width 16 height 16
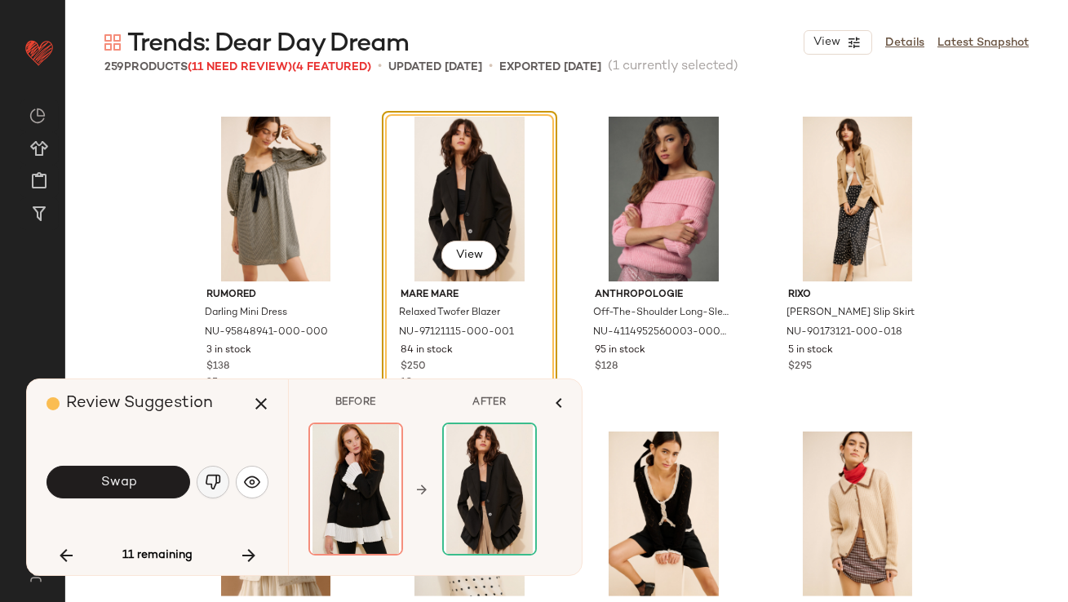
click at [208, 484] on img "button" at bounding box center [213, 482] width 16 height 16
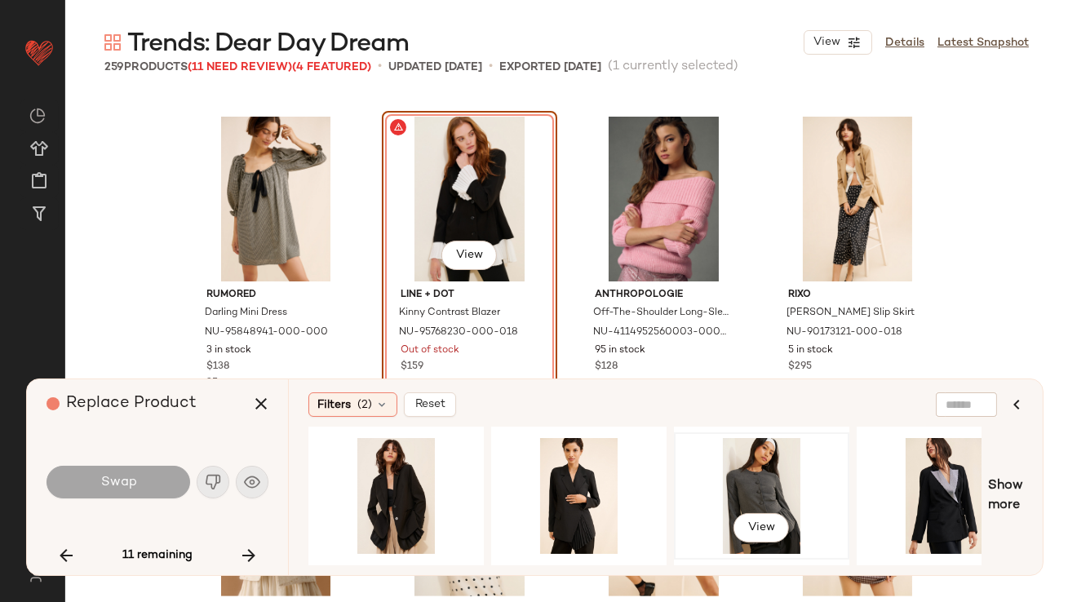
click at [776, 498] on div "View" at bounding box center [761, 496] width 164 height 116
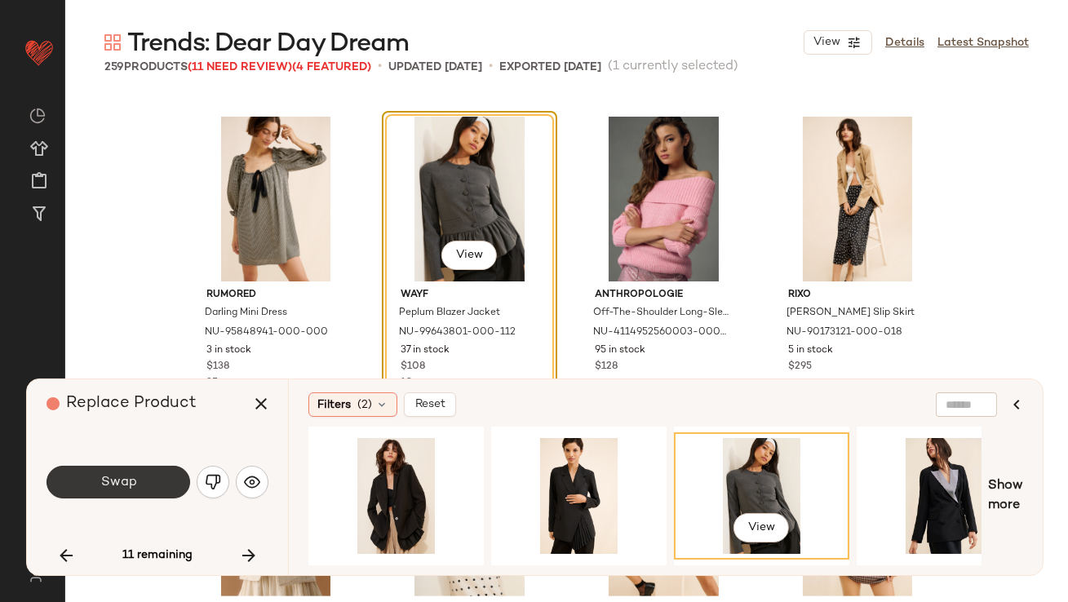
click at [143, 485] on button "Swap" at bounding box center [118, 482] width 144 height 33
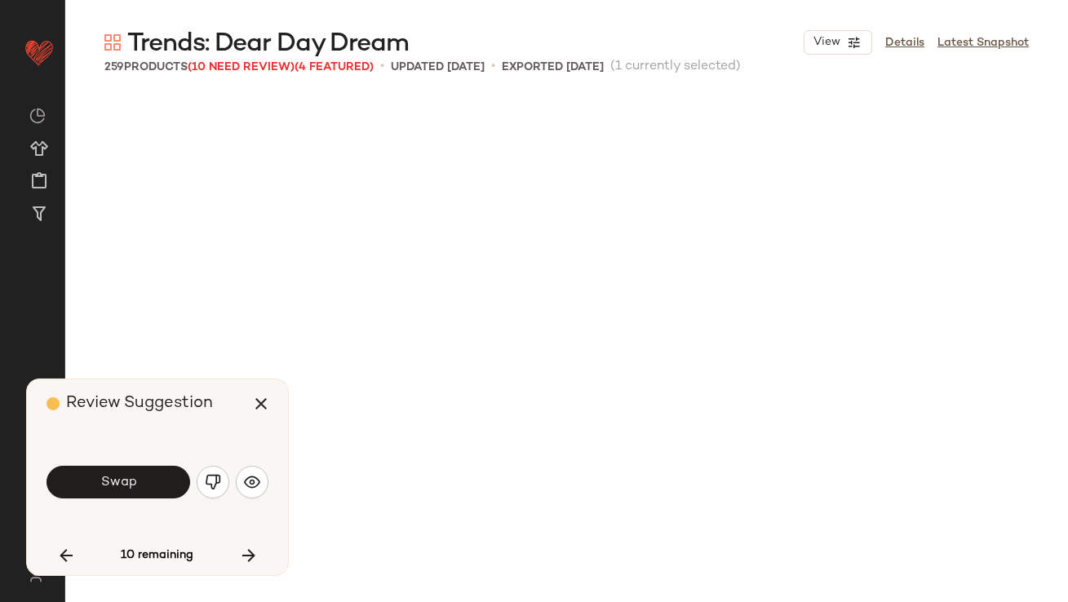
scroll to position [14481, 0]
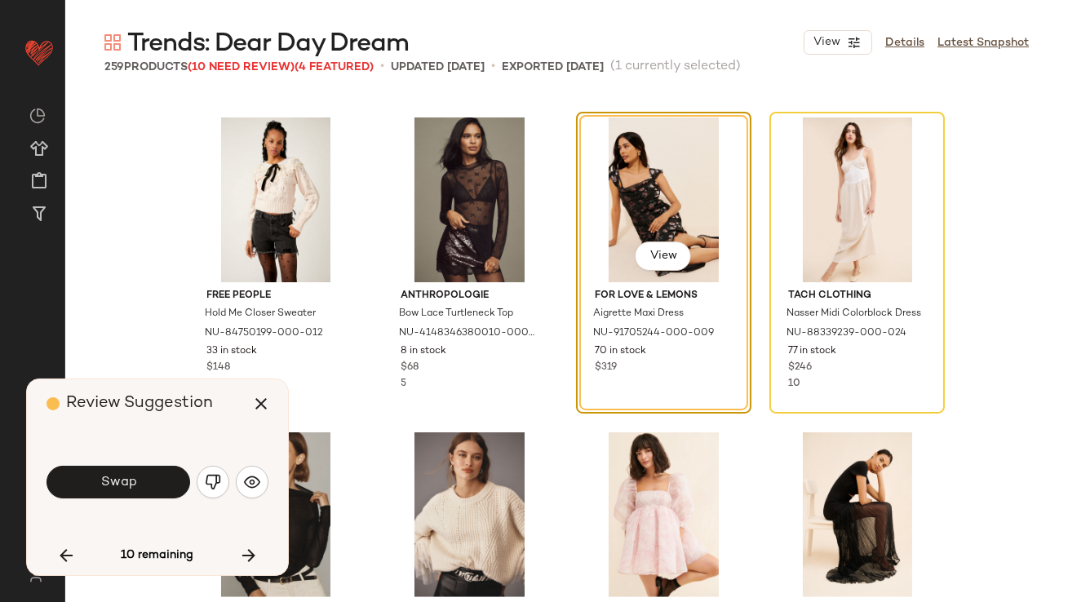
click at [143, 485] on button "Swap" at bounding box center [118, 482] width 144 height 33
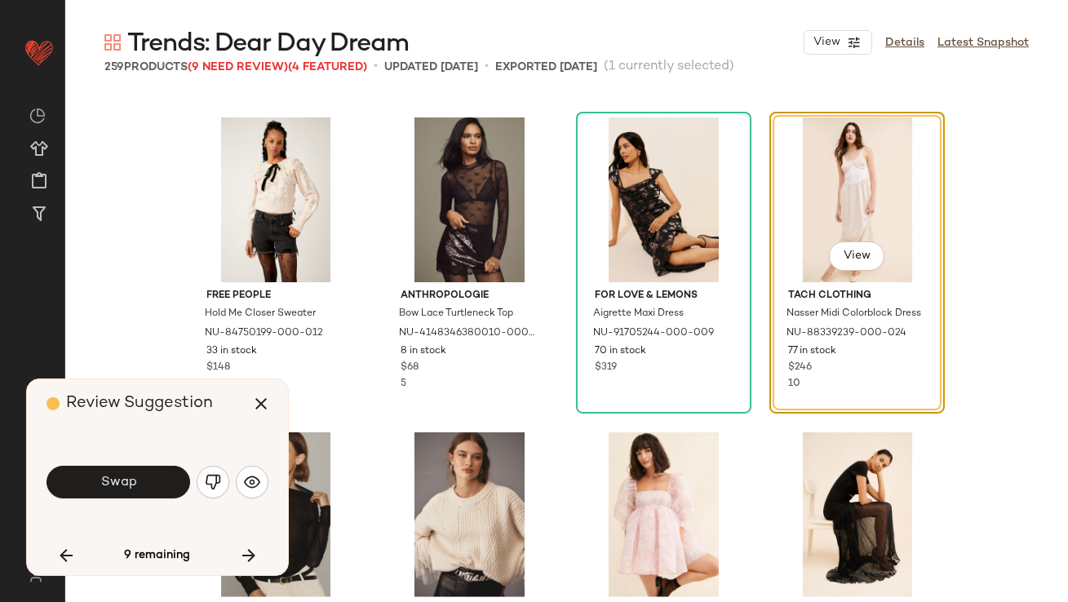
click at [143, 485] on button "Swap" at bounding box center [118, 482] width 144 height 33
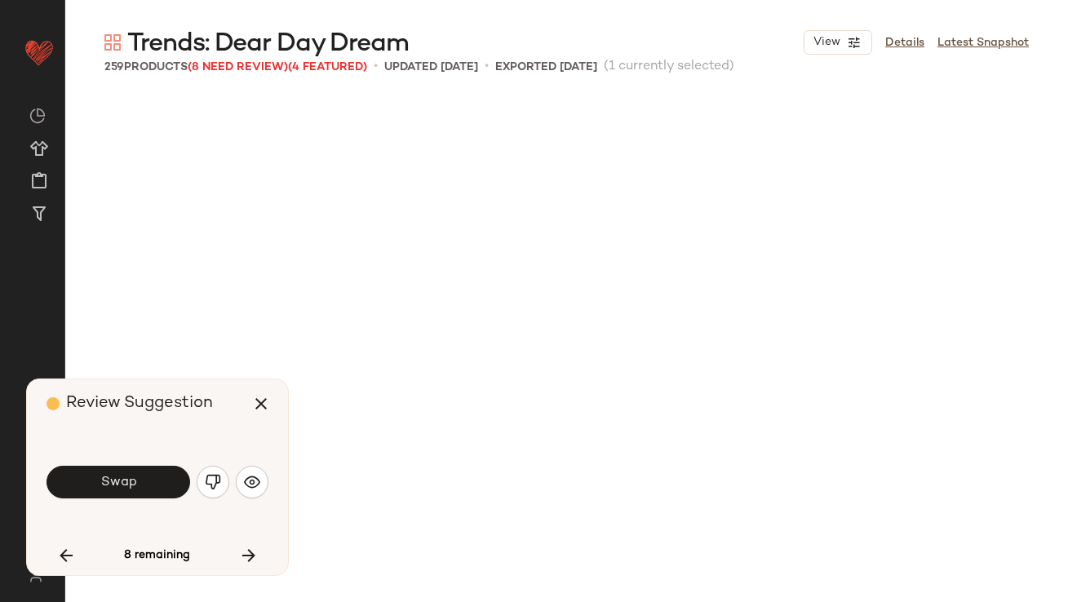
scroll to position [15426, 0]
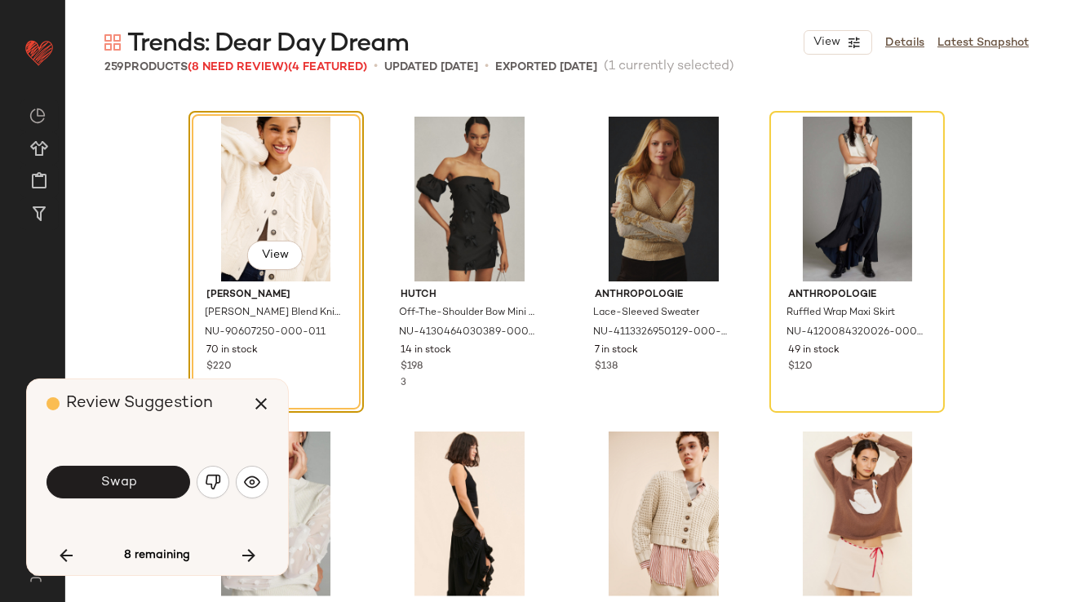
click at [143, 485] on button "Swap" at bounding box center [118, 482] width 144 height 33
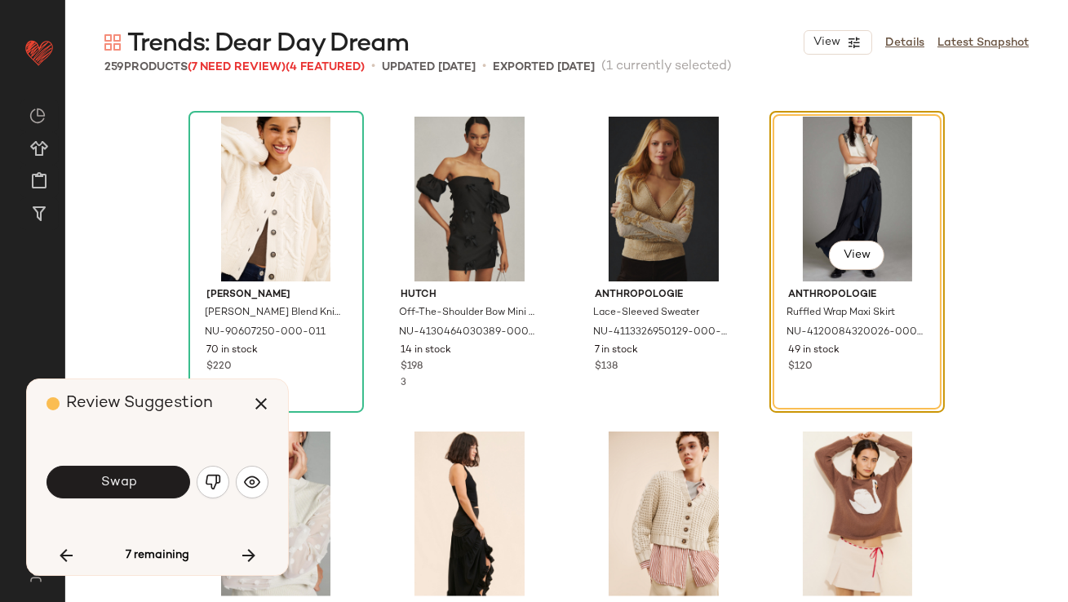
click at [143, 485] on button "Swap" at bounding box center [118, 482] width 144 height 33
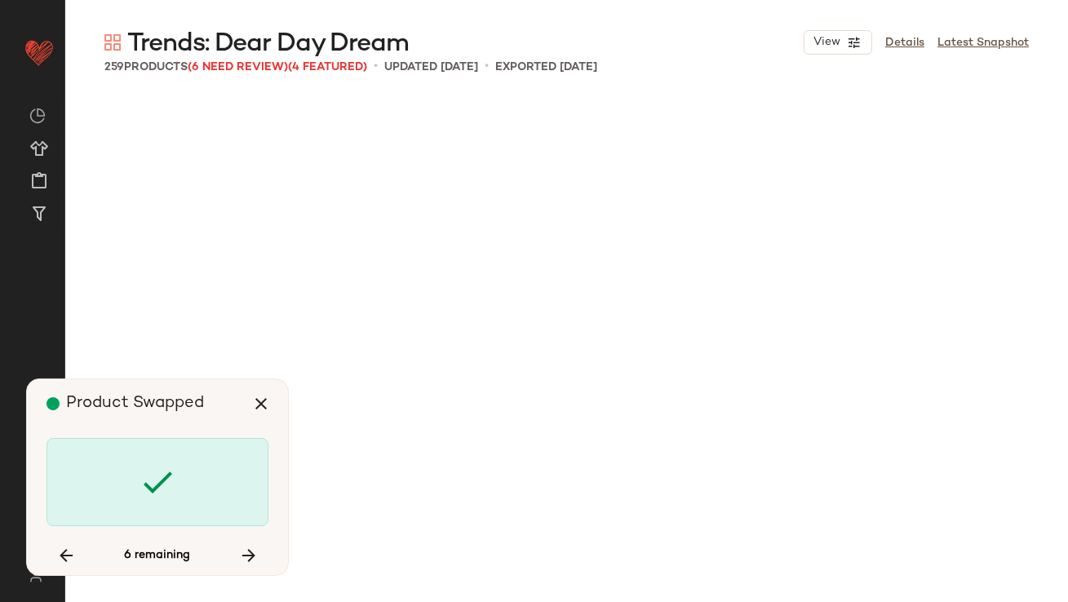
scroll to position [17000, 0]
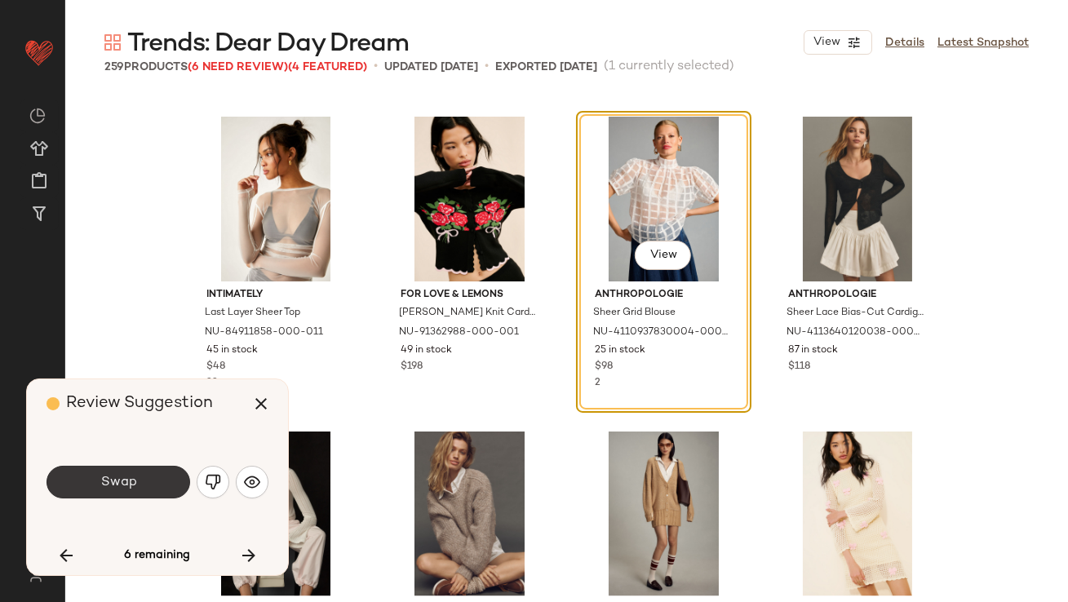
click at [142, 487] on button "Swap" at bounding box center [118, 482] width 144 height 33
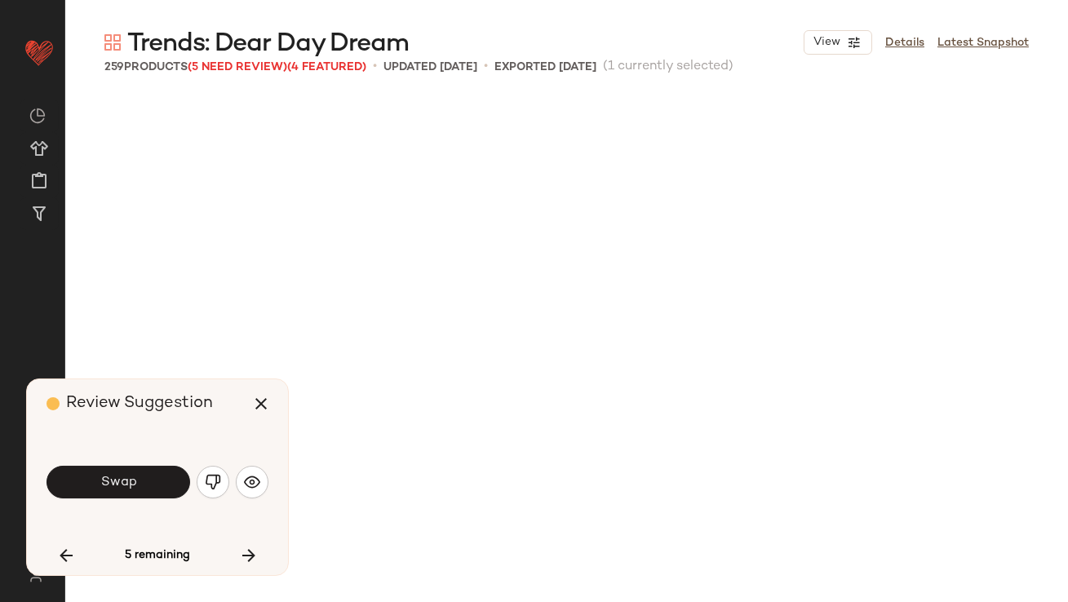
scroll to position [17629, 0]
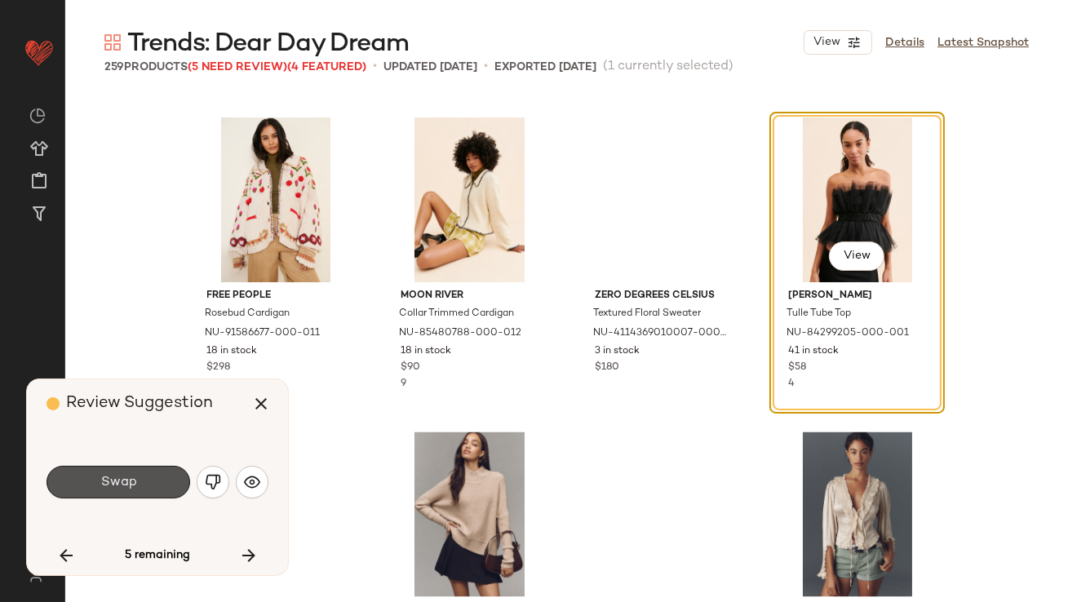
click at [142, 488] on button "Swap" at bounding box center [118, 482] width 144 height 33
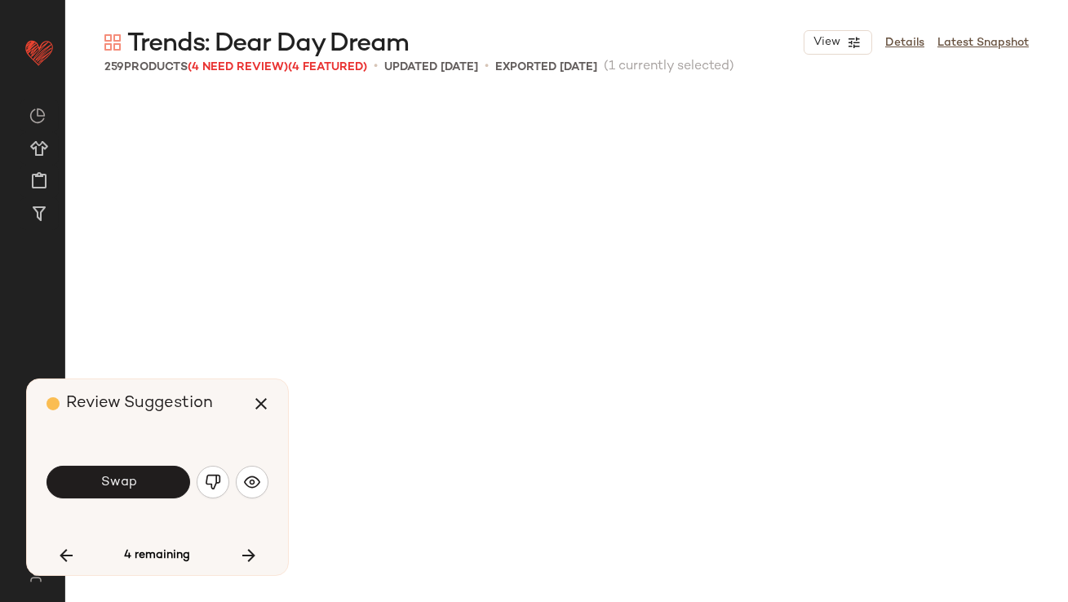
scroll to position [18260, 0]
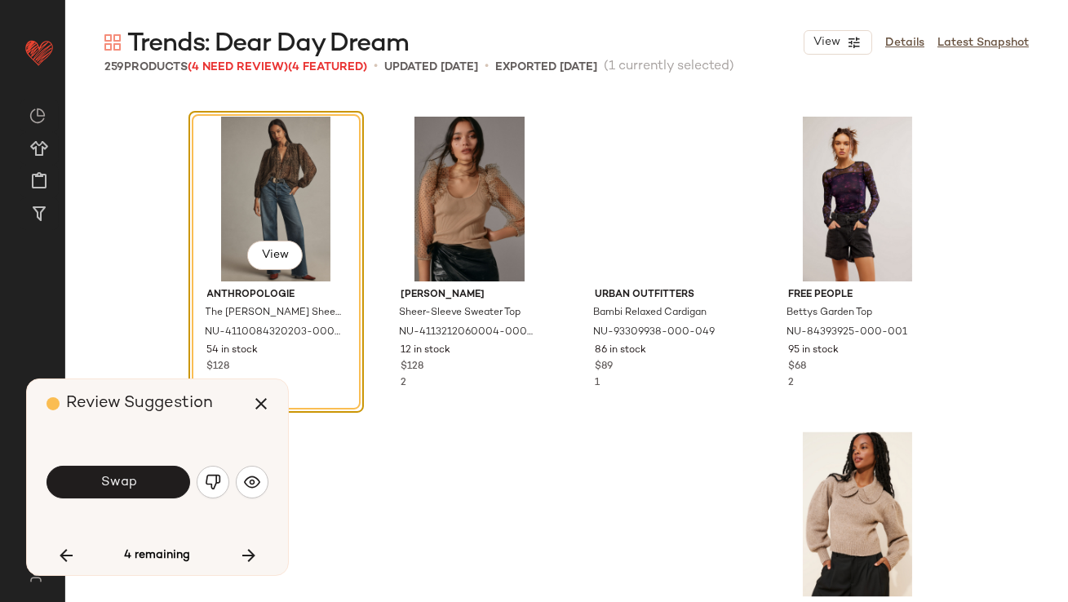
click at [142, 488] on button "Swap" at bounding box center [118, 482] width 144 height 33
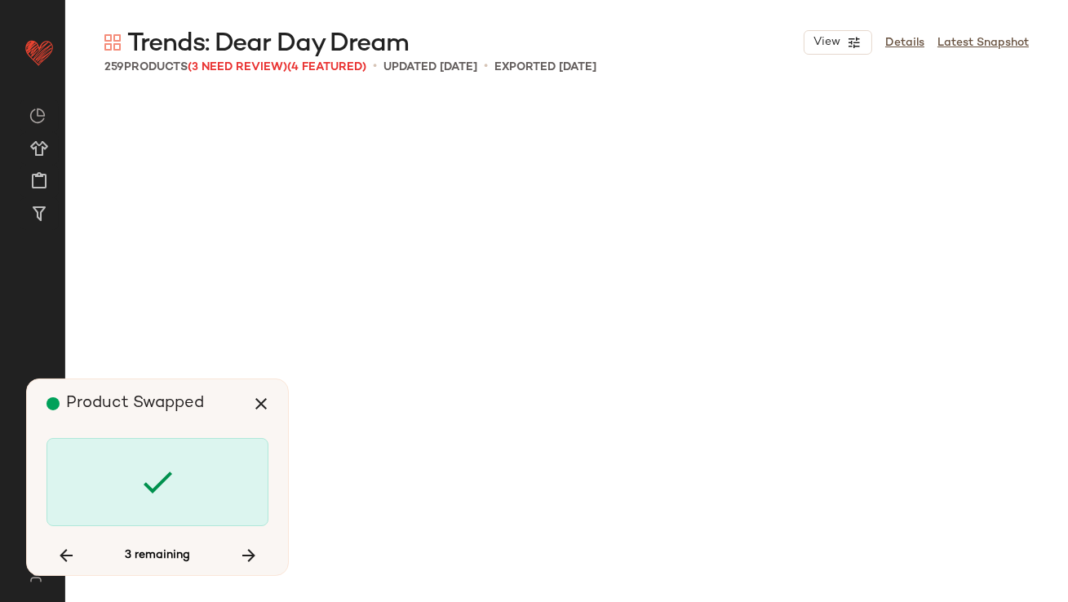
scroll to position [19518, 0]
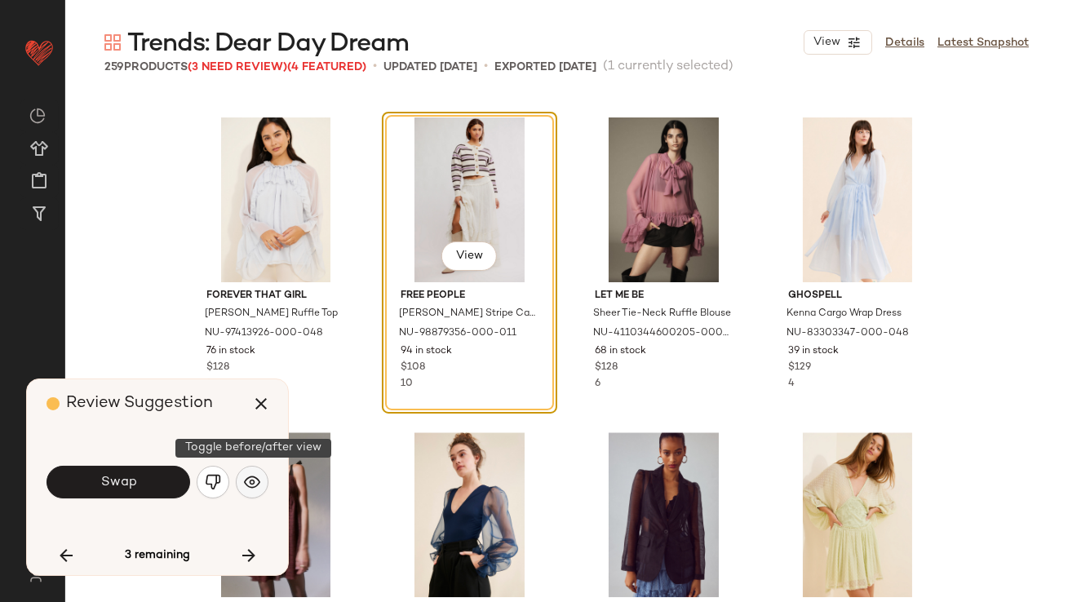
click at [254, 475] on img "button" at bounding box center [252, 482] width 16 height 16
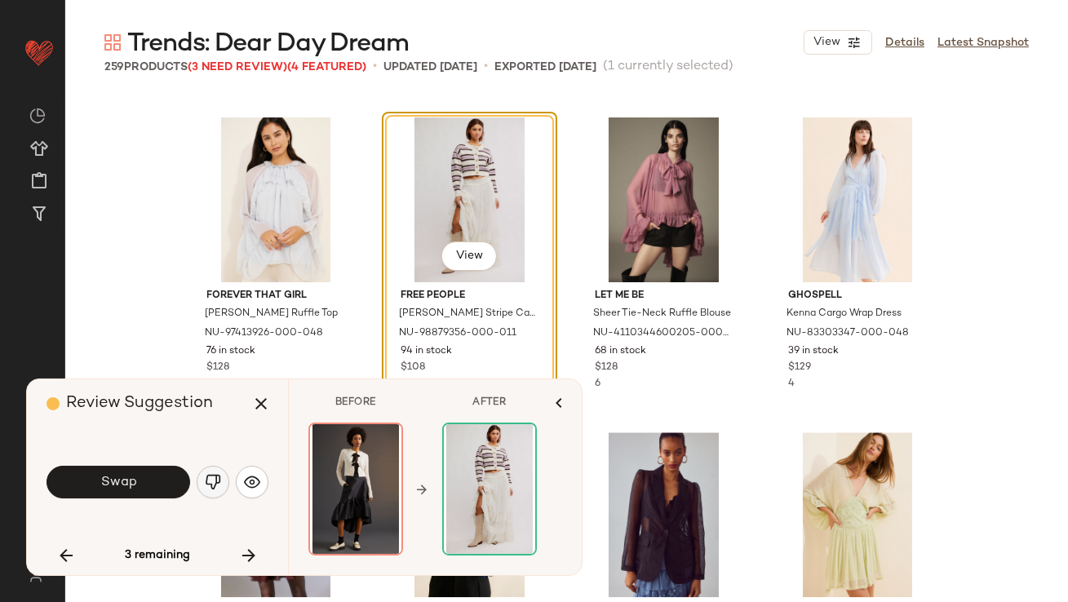
drag, startPoint x: 145, startPoint y: 485, endPoint x: 210, endPoint y: 484, distance: 65.3
click at [211, 484] on div "Swap" at bounding box center [157, 481] width 222 height 39
click at [210, 484] on img "button" at bounding box center [213, 482] width 16 height 16
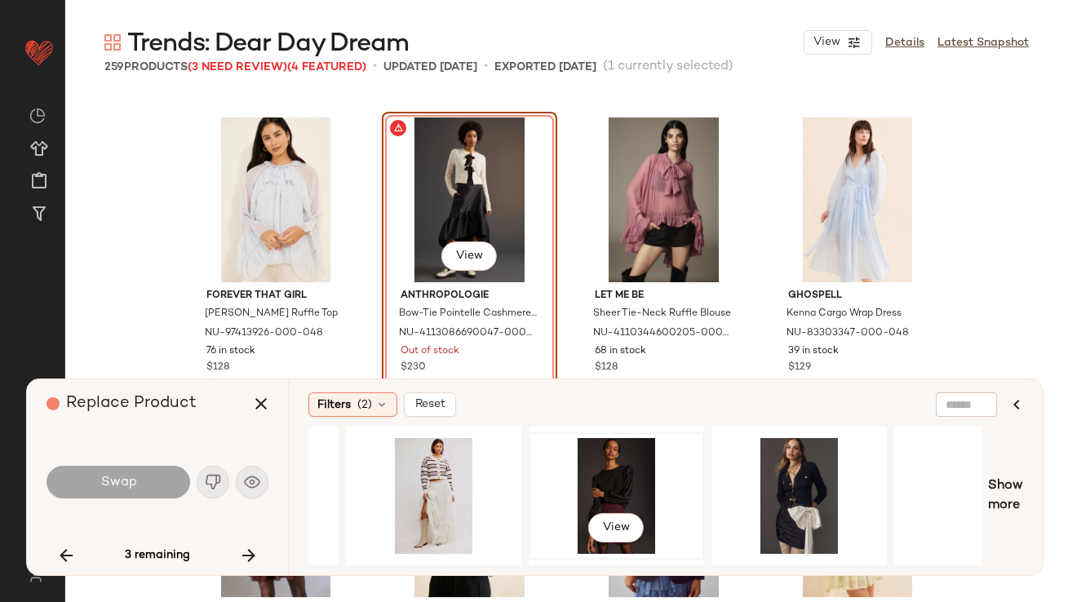
scroll to position [0, 209]
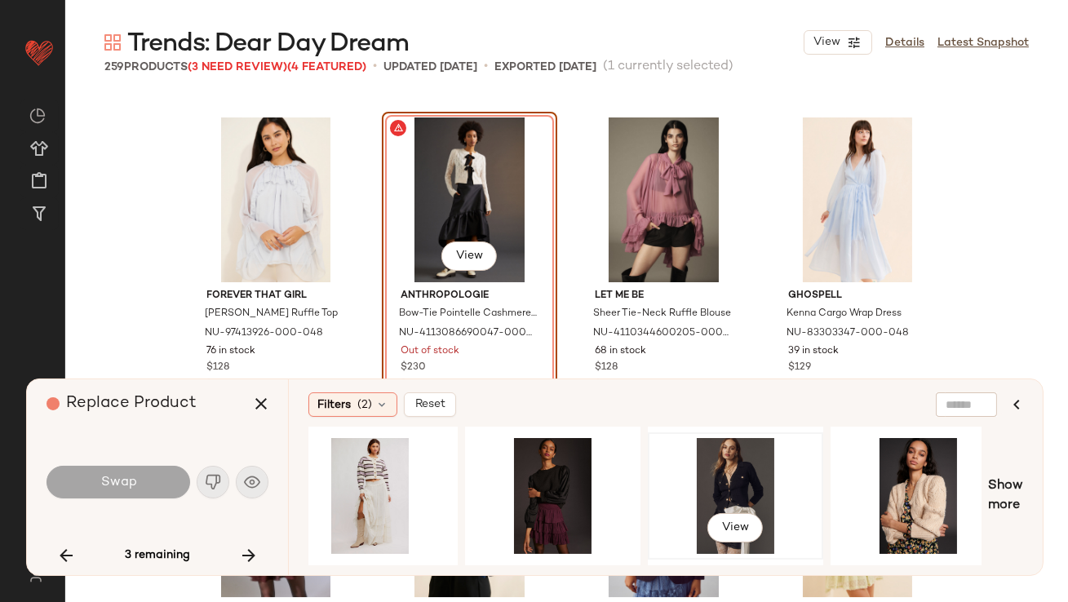
click at [741, 462] on div "View" at bounding box center [735, 496] width 164 height 116
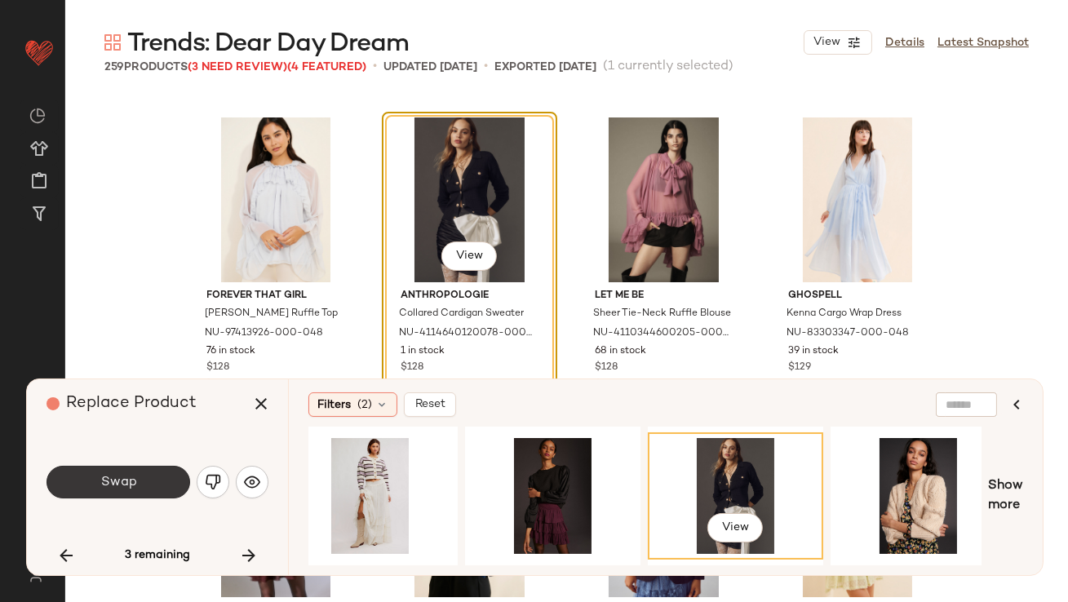
click at [104, 493] on button "Swap" at bounding box center [118, 482] width 144 height 33
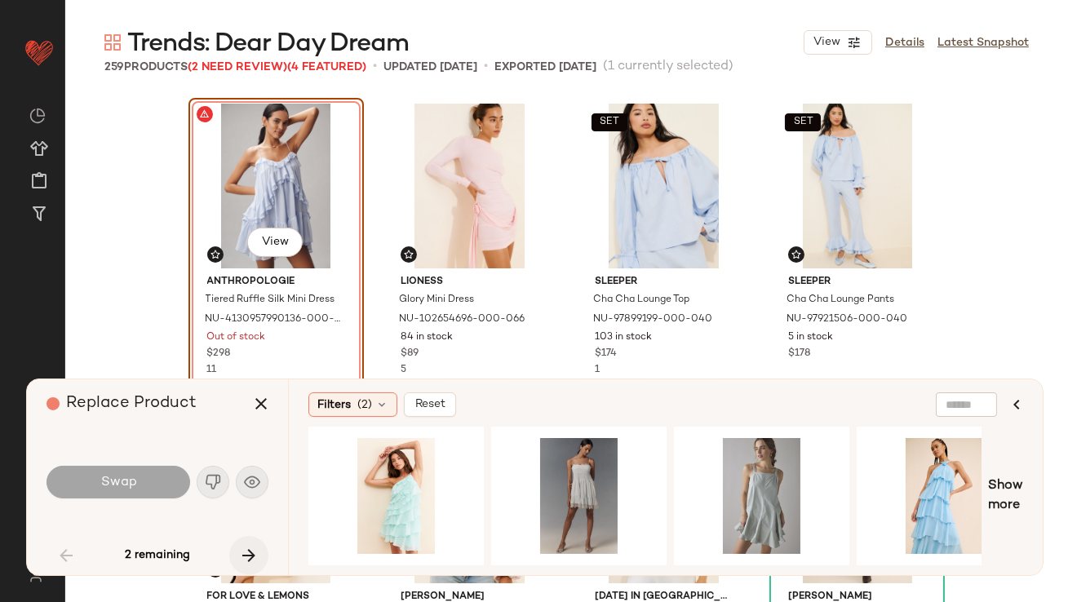
click at [254, 550] on icon "button" at bounding box center [249, 556] width 20 height 20
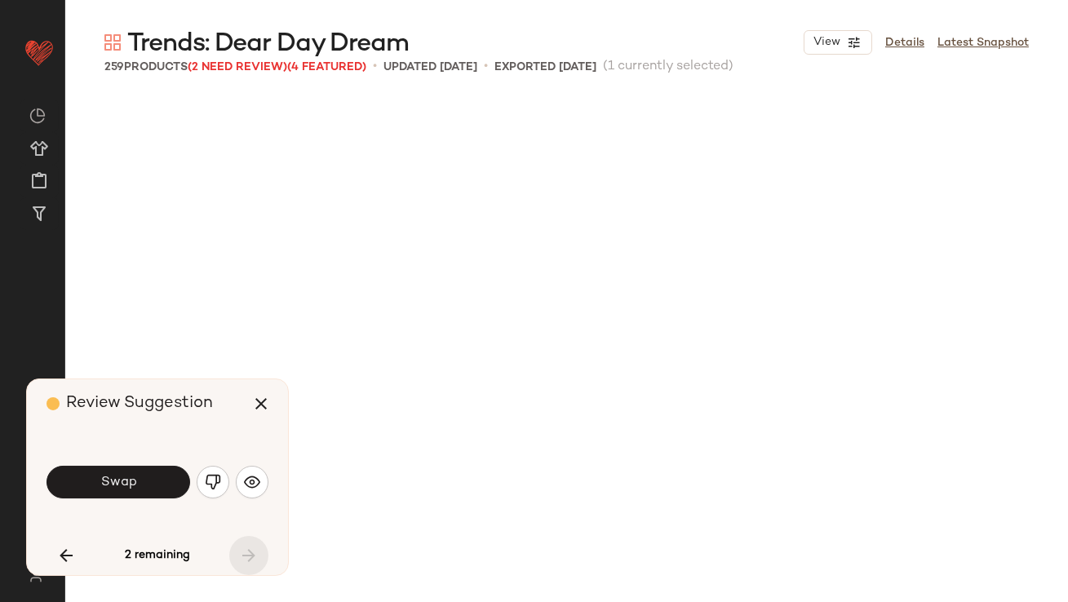
scroll to position [19890, 0]
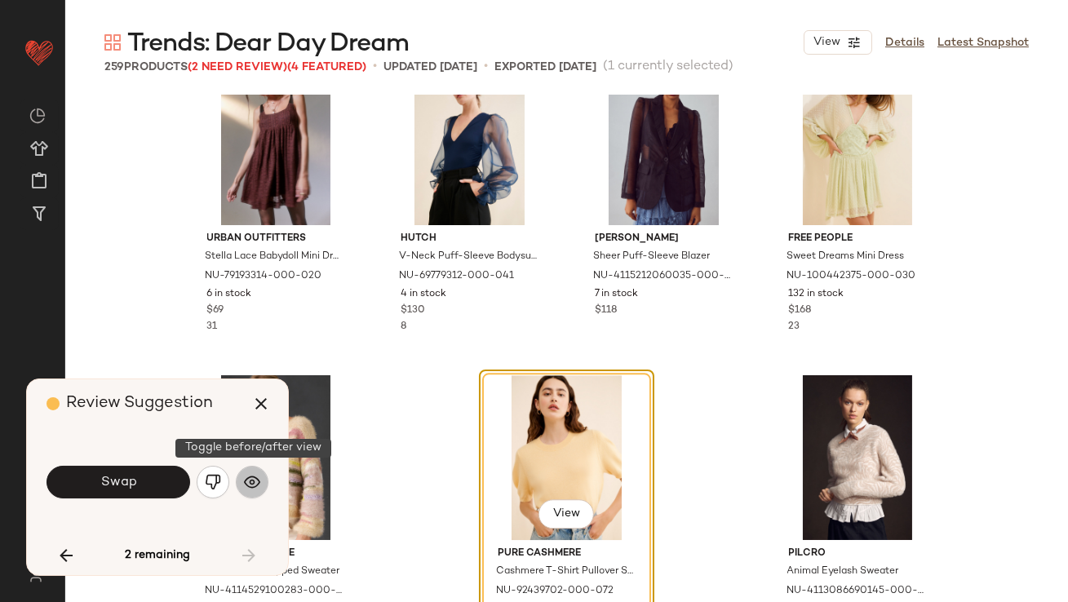
click at [249, 490] on button "button" at bounding box center [252, 482] width 33 height 33
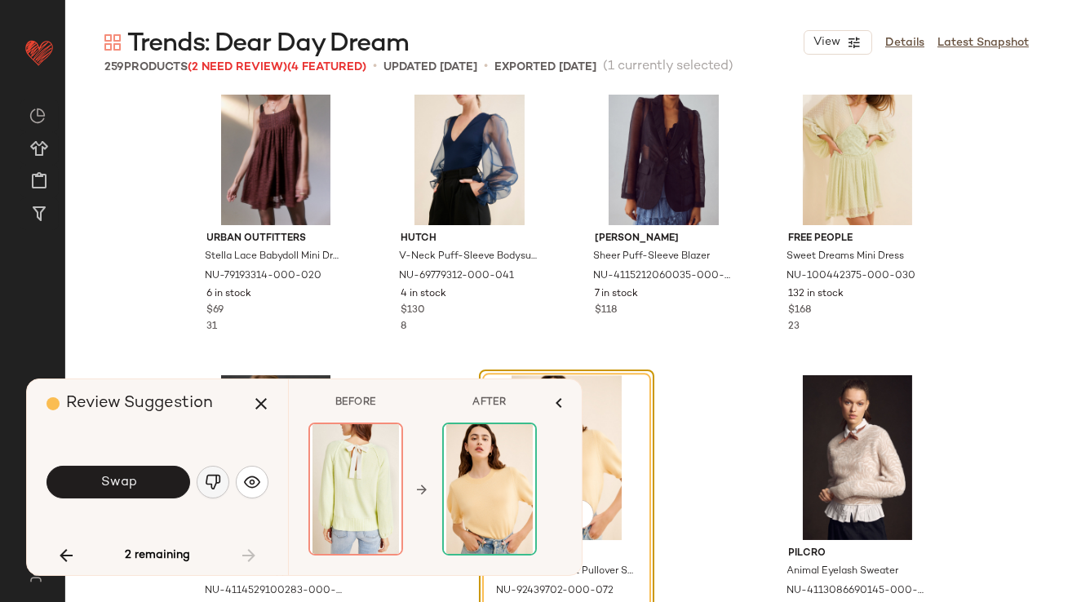
click at [215, 484] on img "button" at bounding box center [213, 482] width 16 height 16
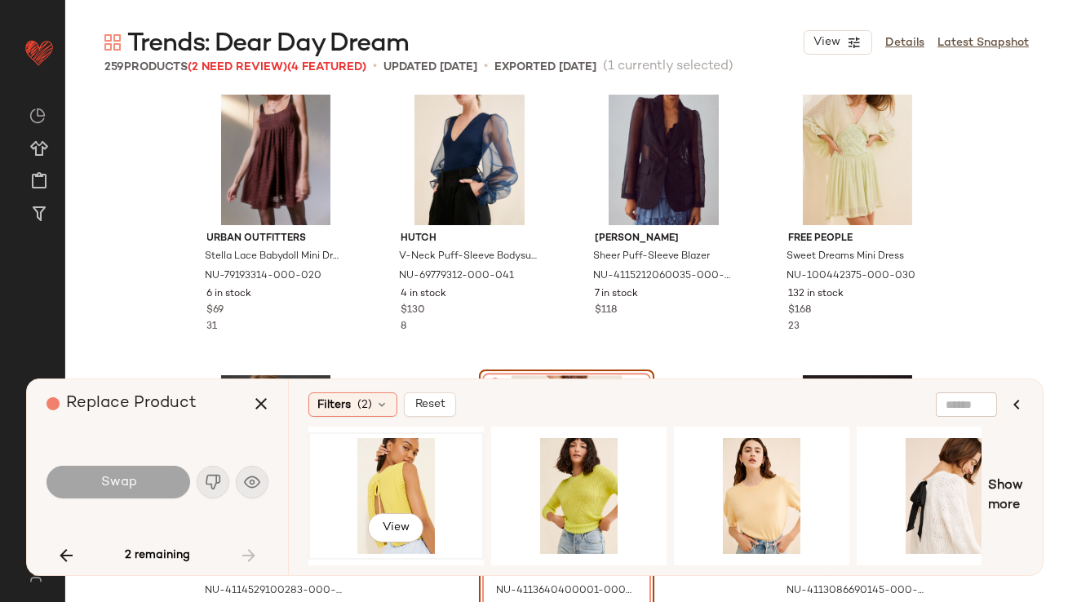
click at [401, 475] on div "View" at bounding box center [396, 496] width 164 height 116
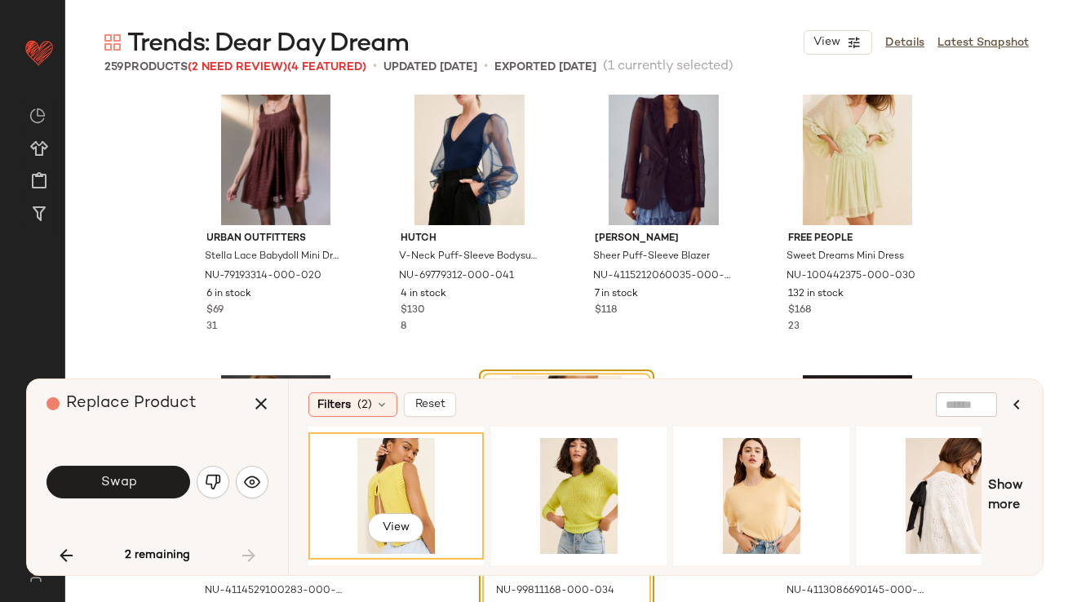
click at [131, 473] on button "Swap" at bounding box center [118, 482] width 144 height 33
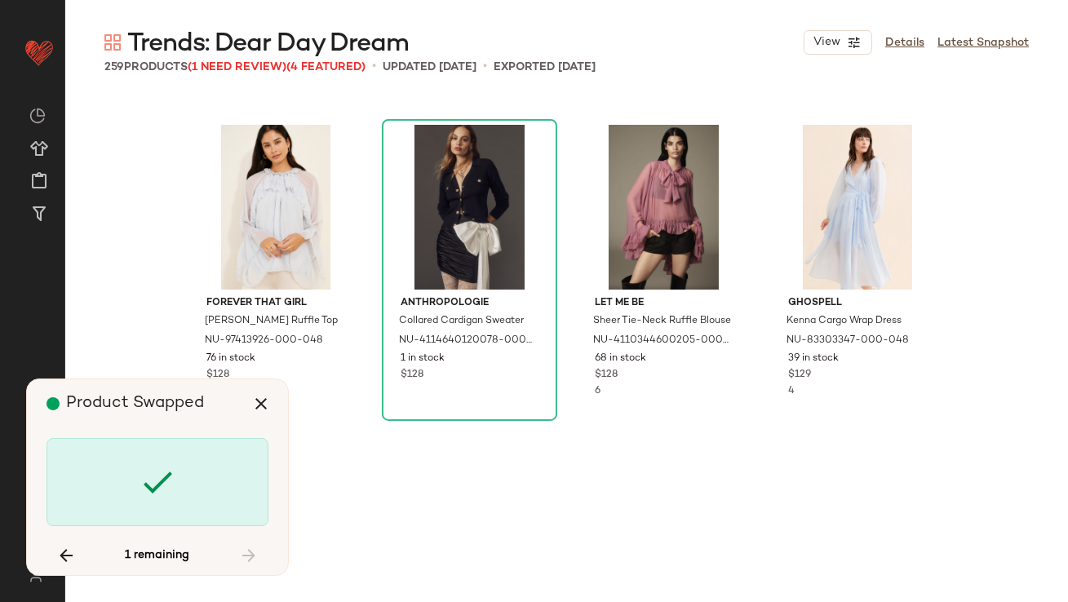
scroll to position [18476, 0]
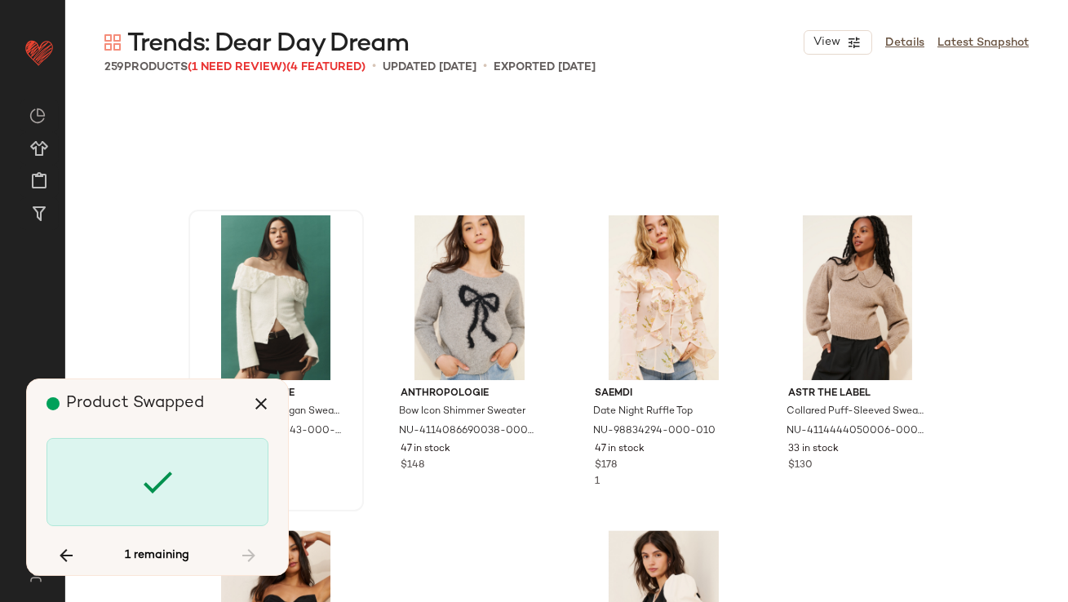
click at [267, 396] on icon "button" at bounding box center [261, 404] width 20 height 20
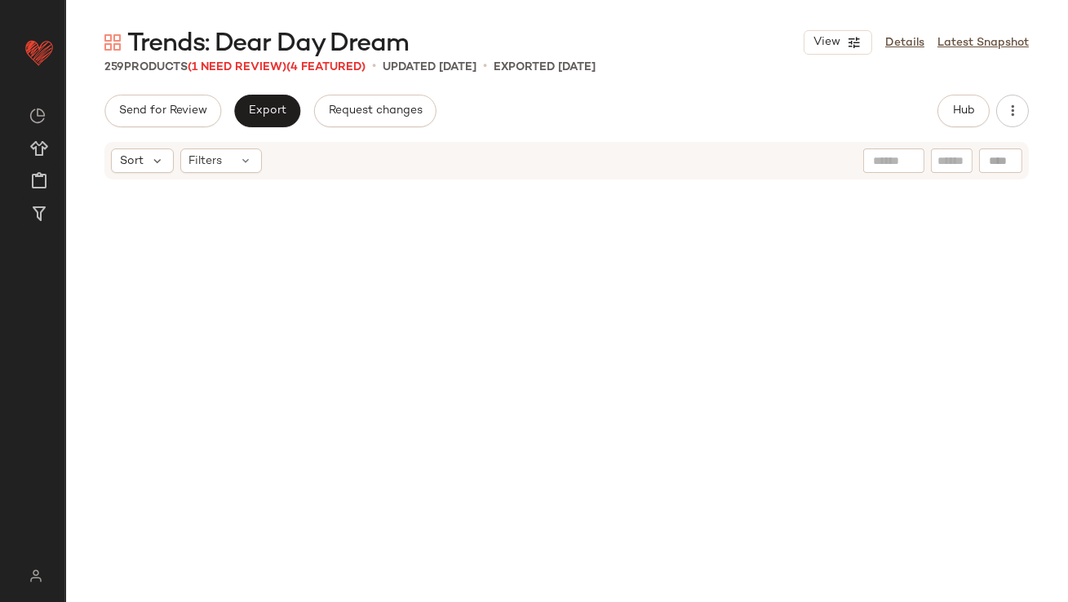
scroll to position [16465, 0]
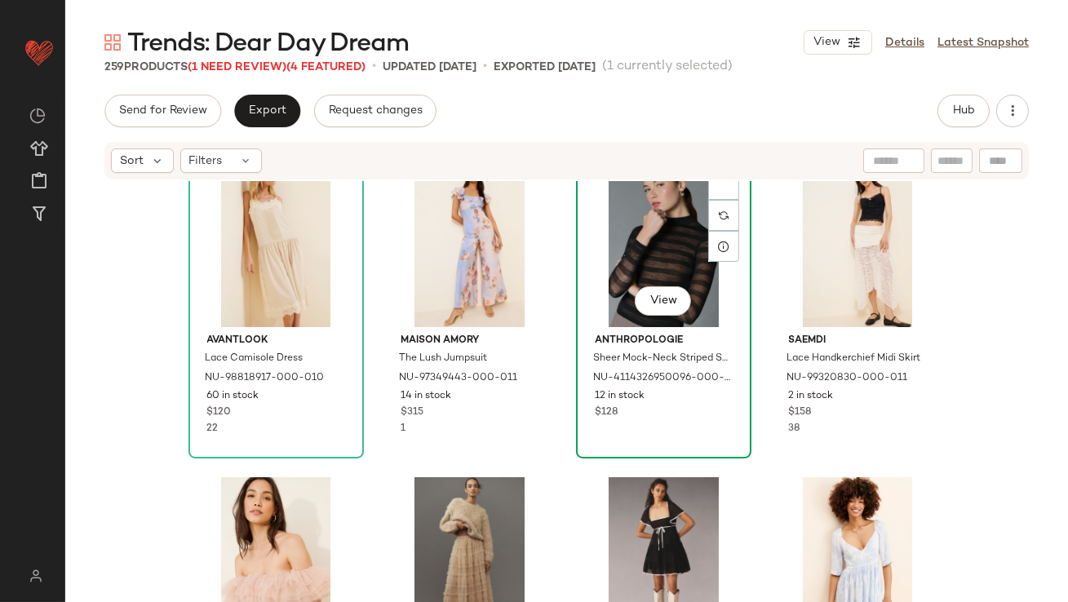
scroll to position [2228, 0]
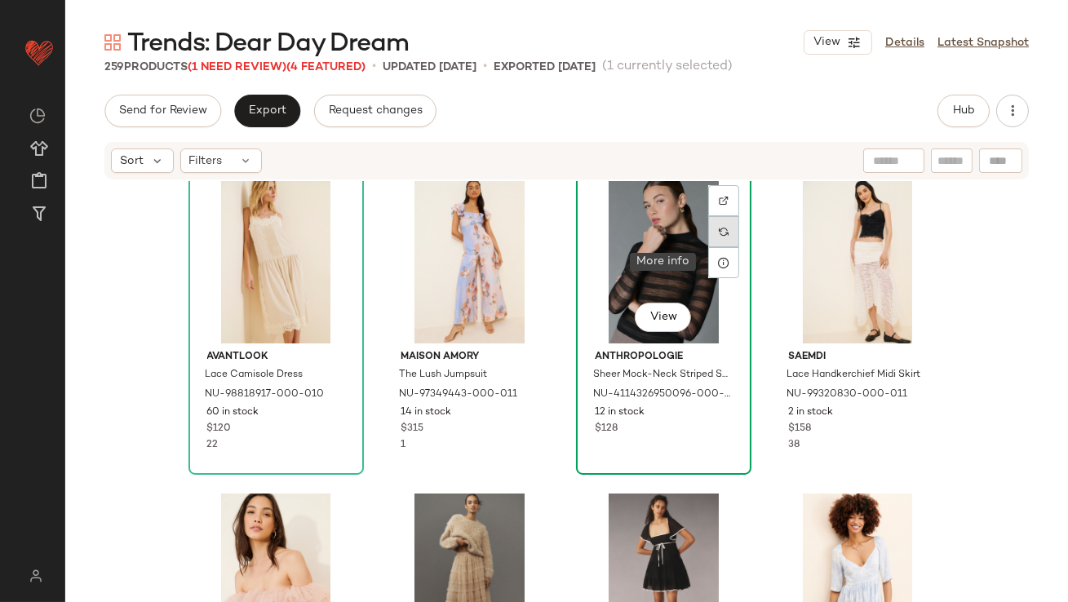
click at [724, 231] on div at bounding box center [723, 231] width 31 height 31
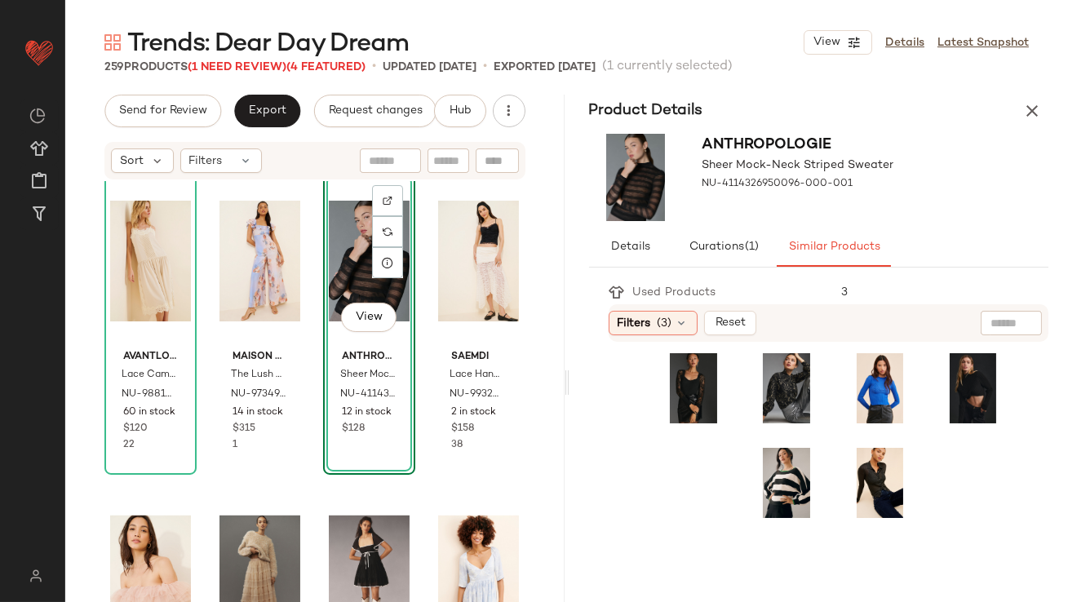
scroll to position [303, 0]
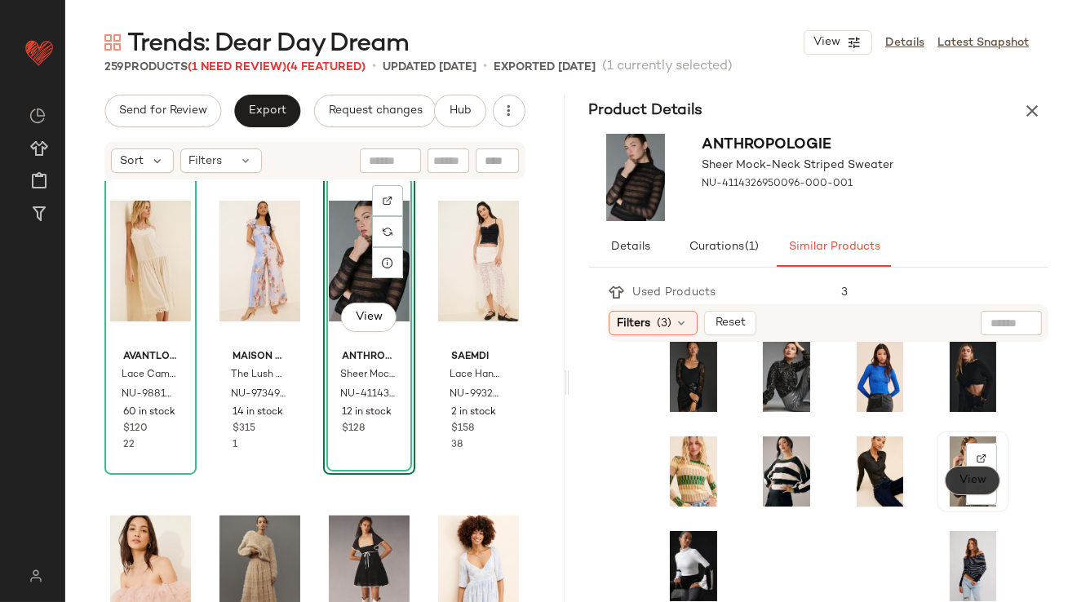
click at [958, 484] on span "View" at bounding box center [972, 480] width 28 height 13
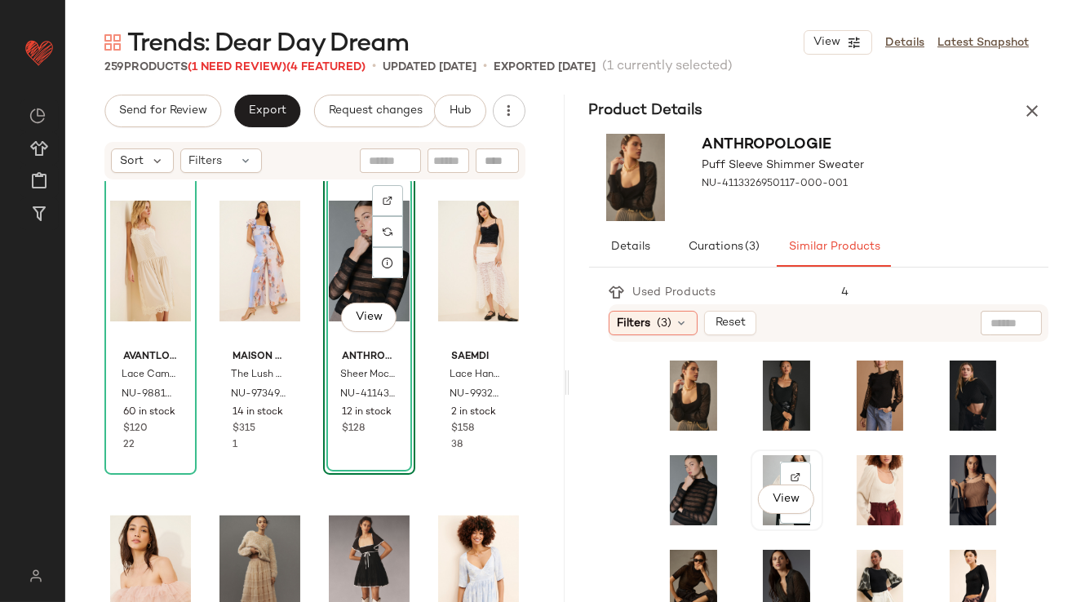
click at [765, 474] on div "View" at bounding box center [786, 490] width 61 height 70
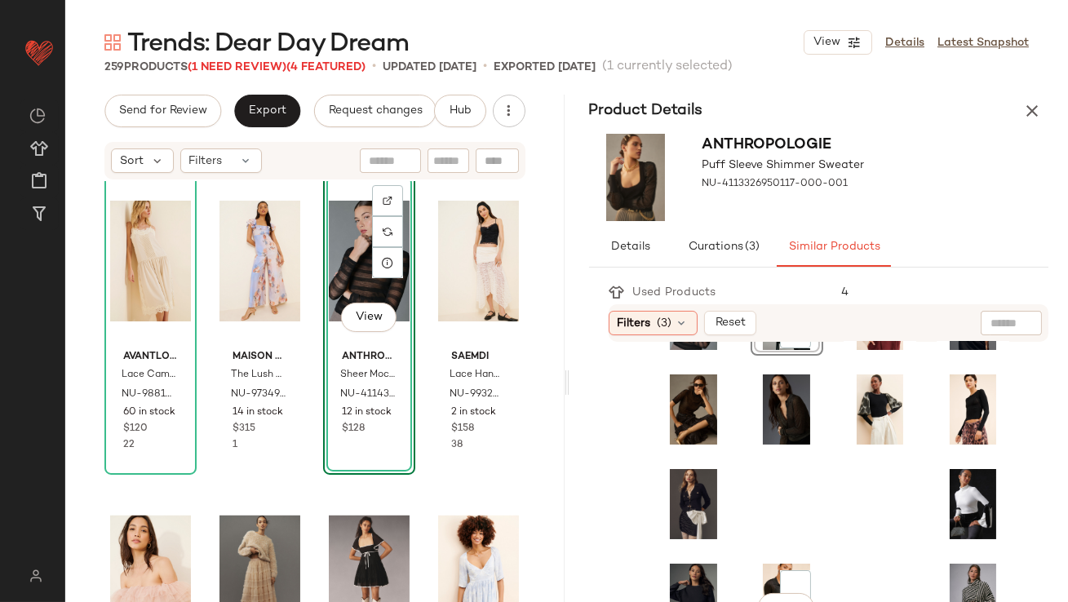
scroll to position [197, 0]
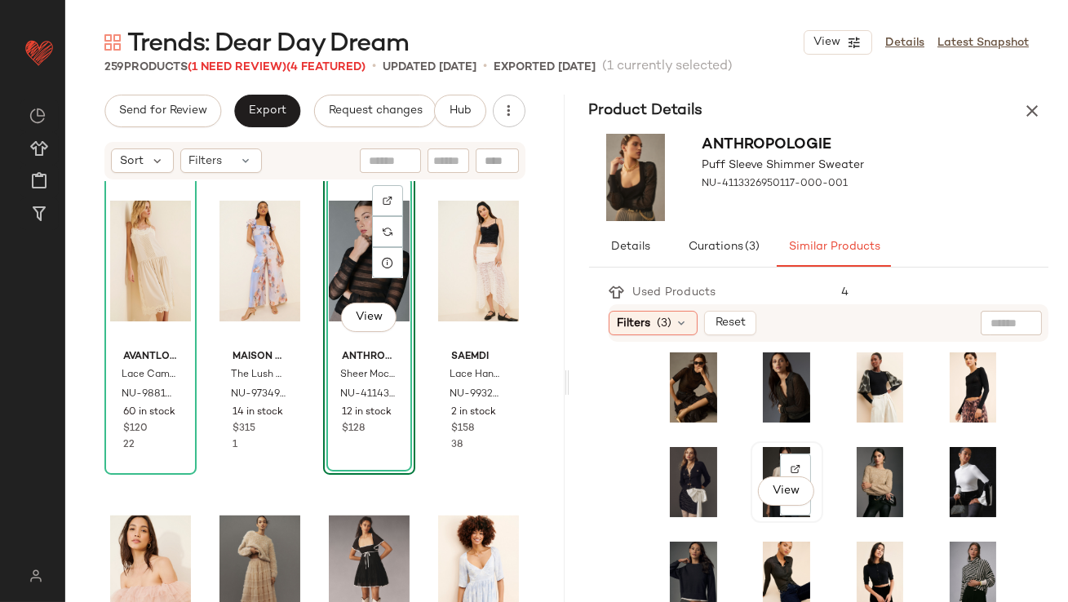
click at [763, 468] on div "View" at bounding box center [786, 482] width 61 height 70
click at [773, 491] on span "View" at bounding box center [786, 490] width 28 height 13
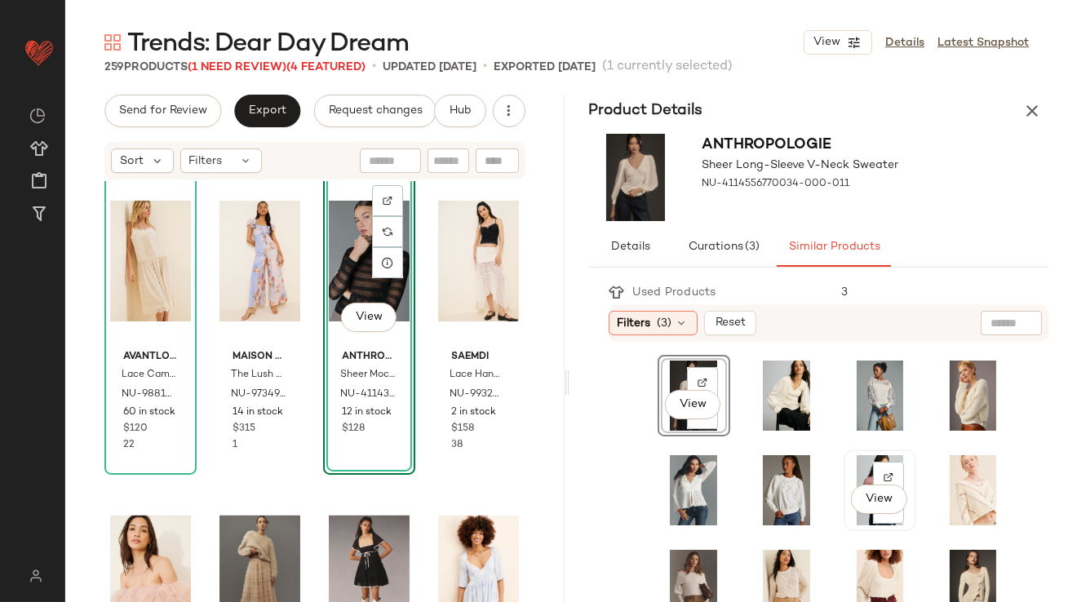
click at [849, 471] on div "View" at bounding box center [879, 490] width 61 height 70
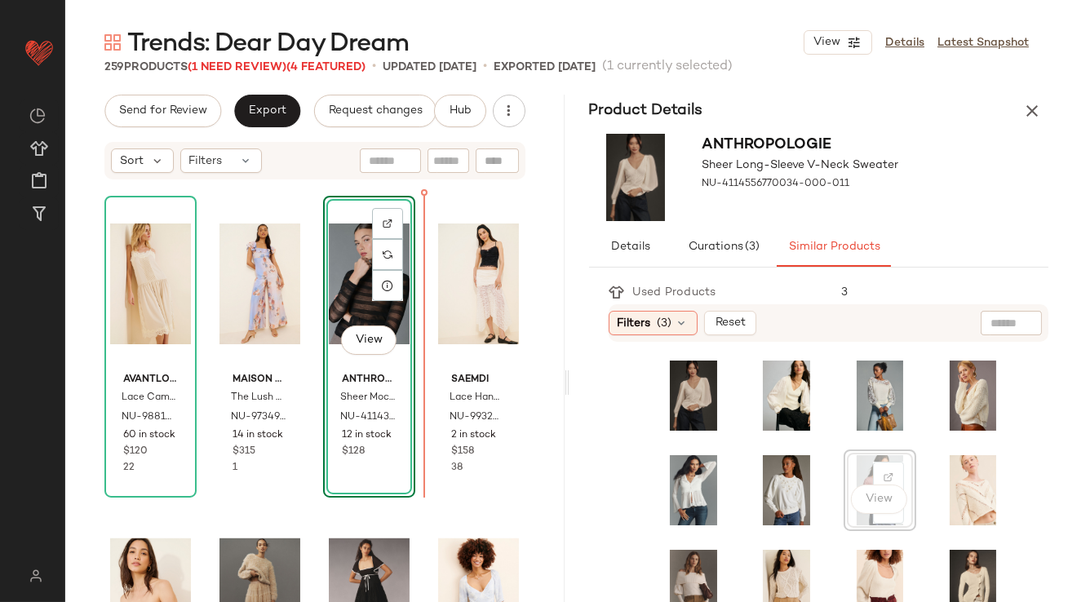
scroll to position [2205, 0]
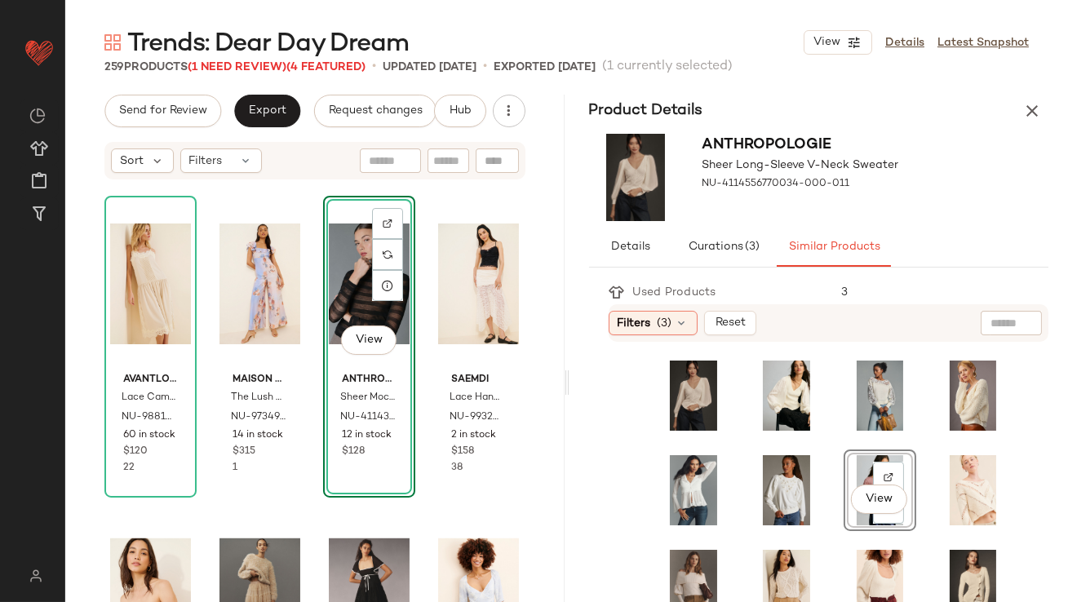
click at [356, 281] on div "View" at bounding box center [369, 283] width 81 height 165
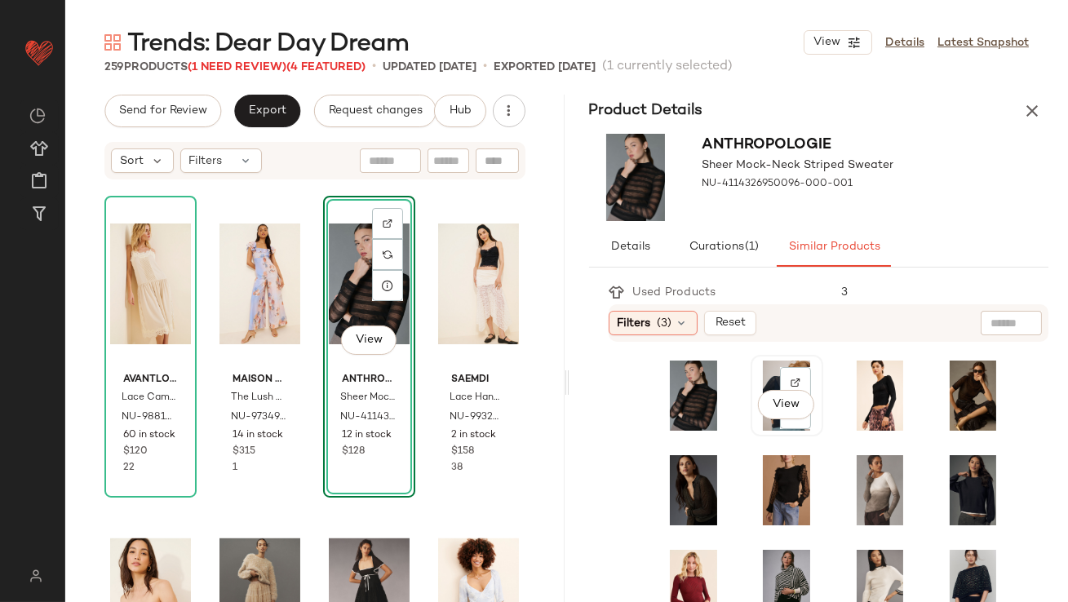
click at [763, 379] on div "View" at bounding box center [786, 395] width 61 height 70
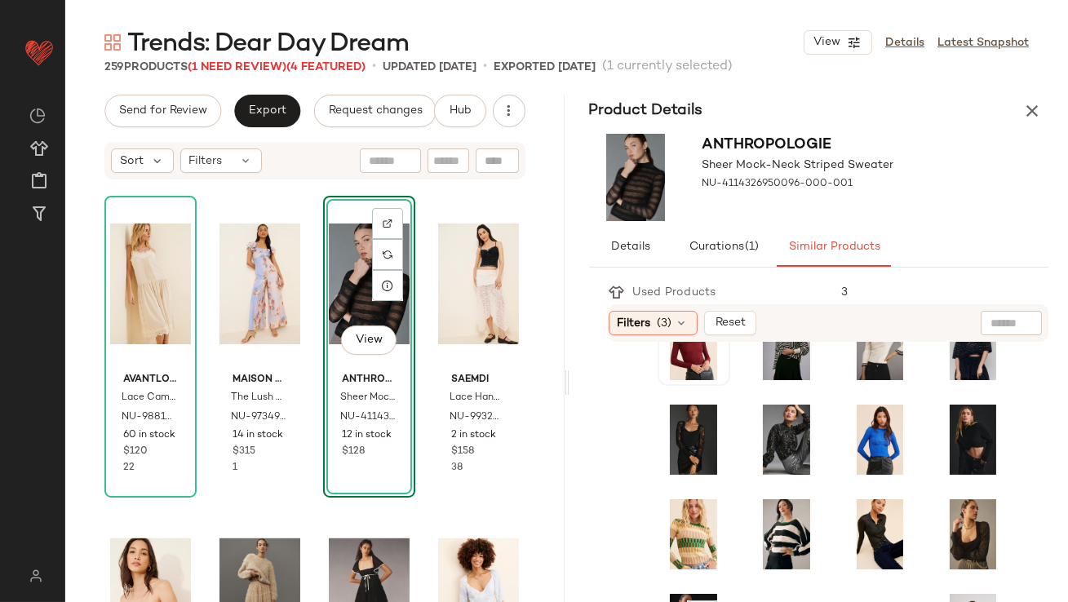
scroll to position [303, 0]
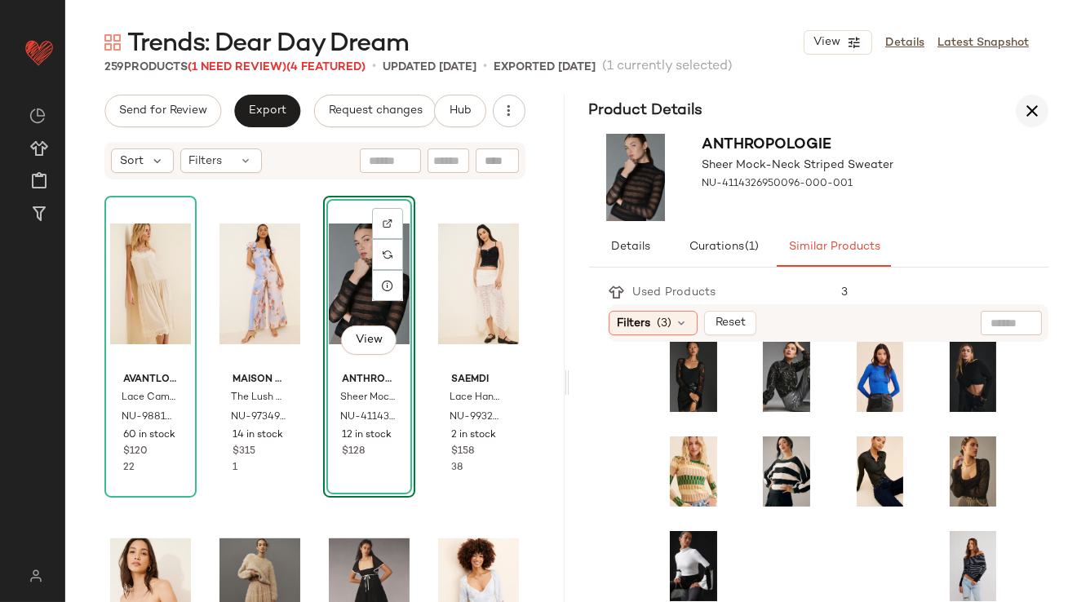
click at [1037, 103] on icon "button" at bounding box center [1032, 111] width 20 height 20
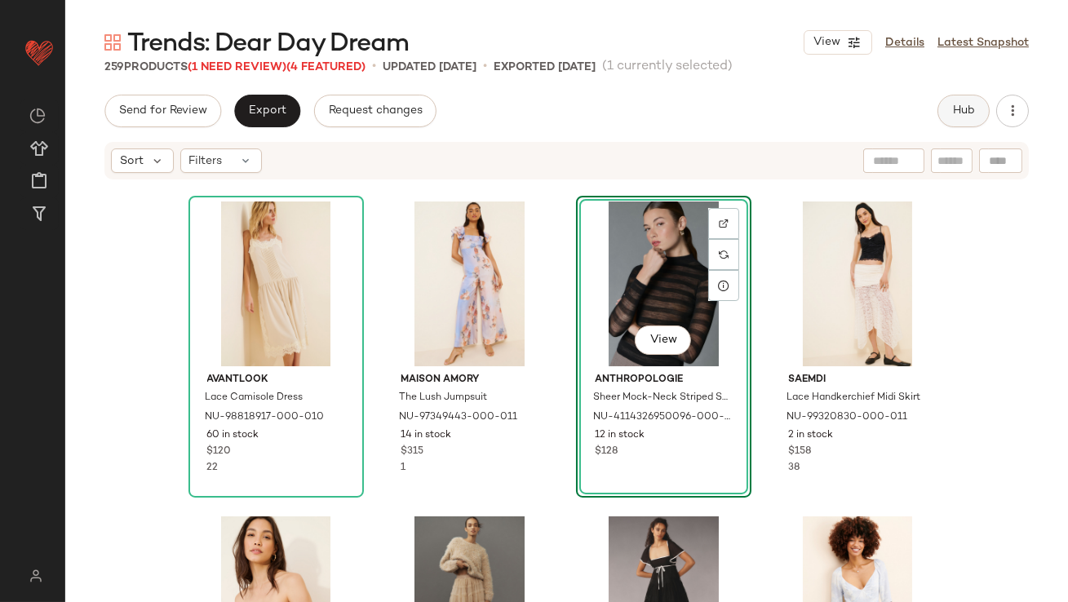
click at [957, 118] on button "Hub" at bounding box center [963, 111] width 52 height 33
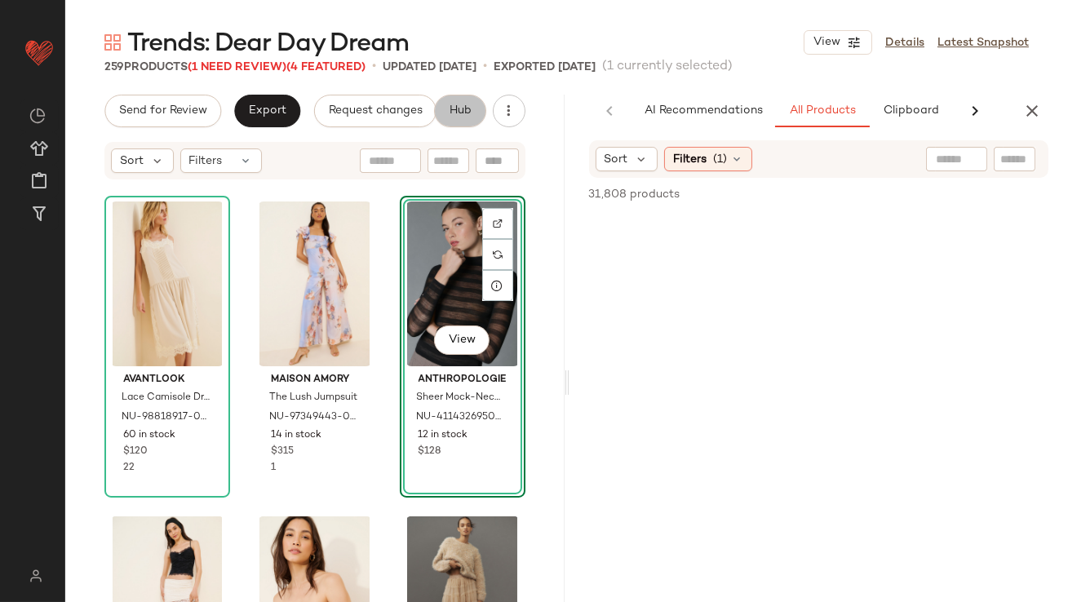
scroll to position [0, 86]
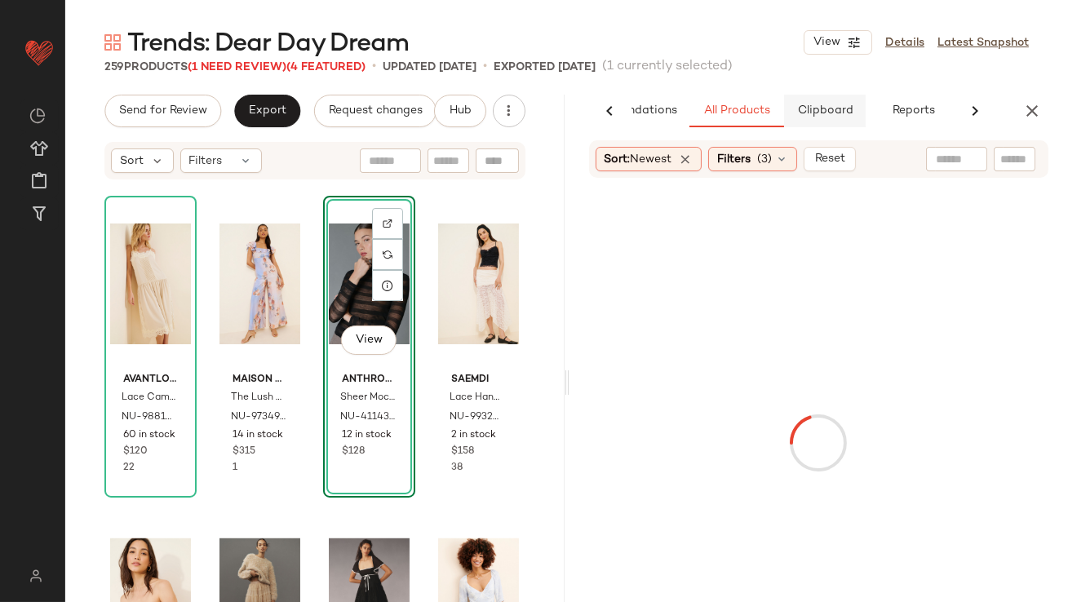
click at [832, 122] on button "Clipboard" at bounding box center [825, 111] width 82 height 33
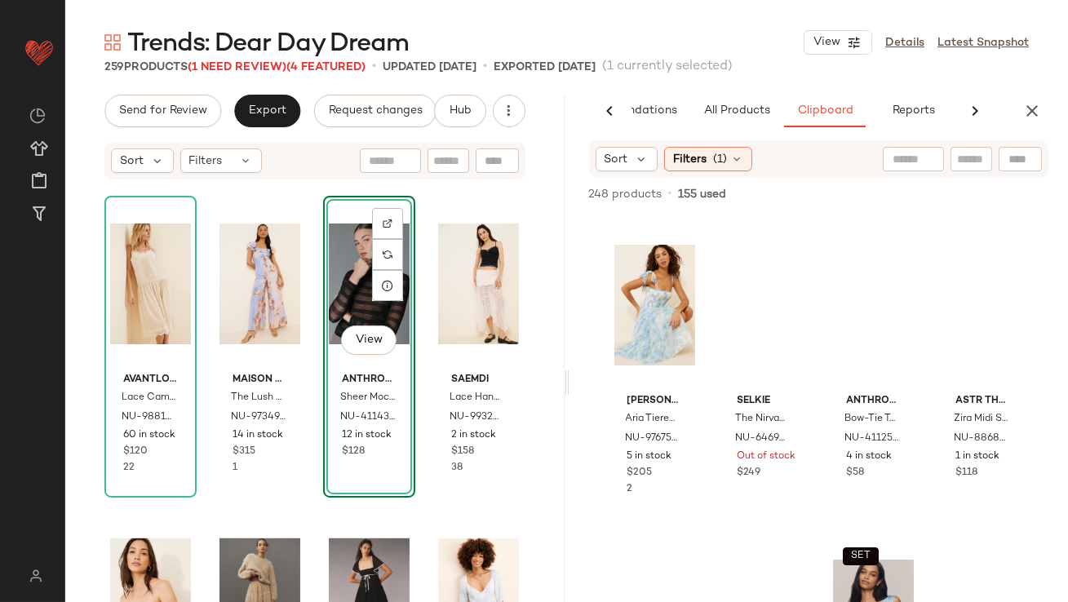
click at [637, 146] on div "Sort Filters (1)" at bounding box center [819, 159] width 460 height 38
click at [635, 155] on icon at bounding box center [642, 159] width 15 height 15
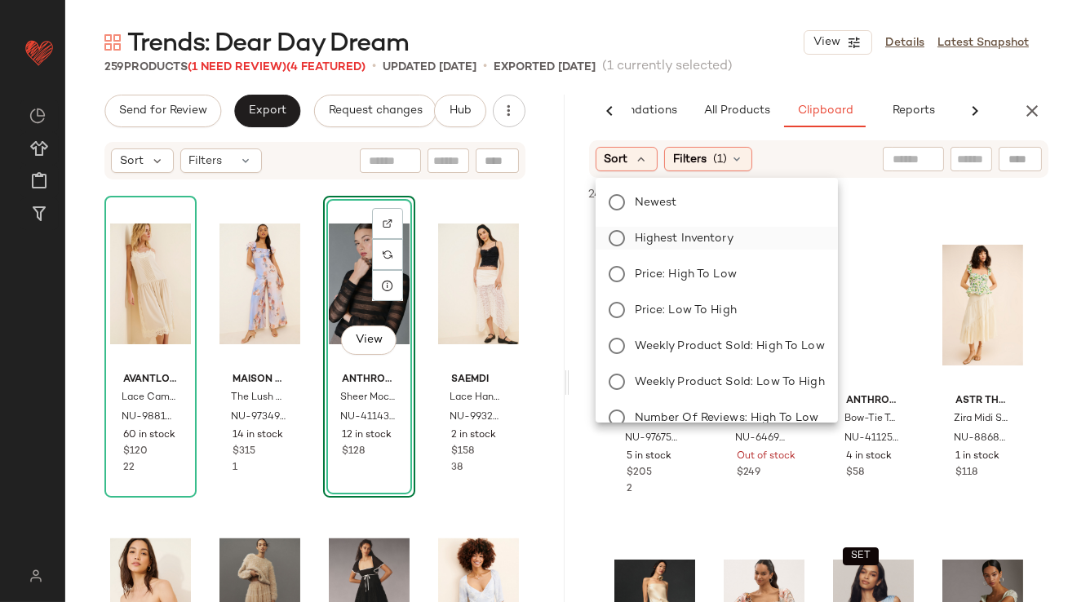
click at [647, 232] on span "Highest Inventory" at bounding box center [684, 238] width 99 height 17
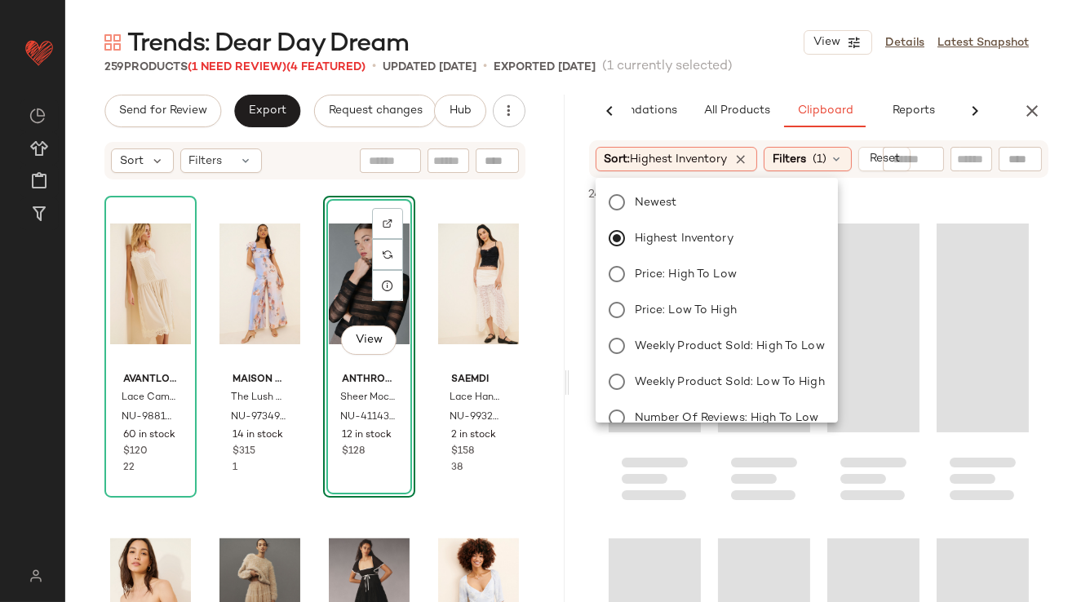
click at [718, 35] on div "Trends: Dear Day Dream View Details Latest Snapshot" at bounding box center [566, 42] width 1002 height 33
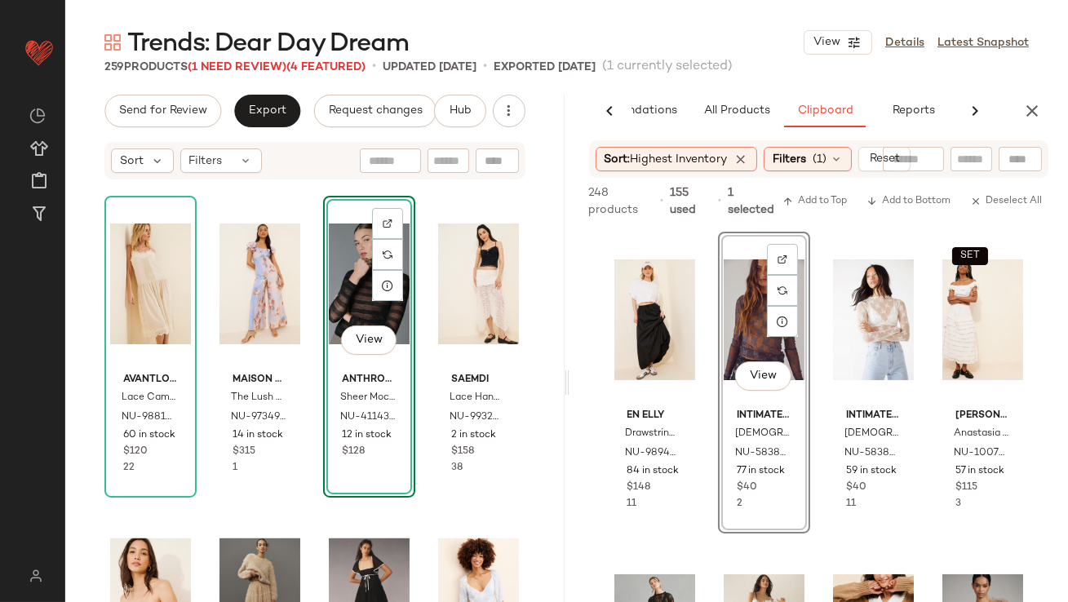
click at [345, 281] on div "View" at bounding box center [369, 283] width 81 height 165
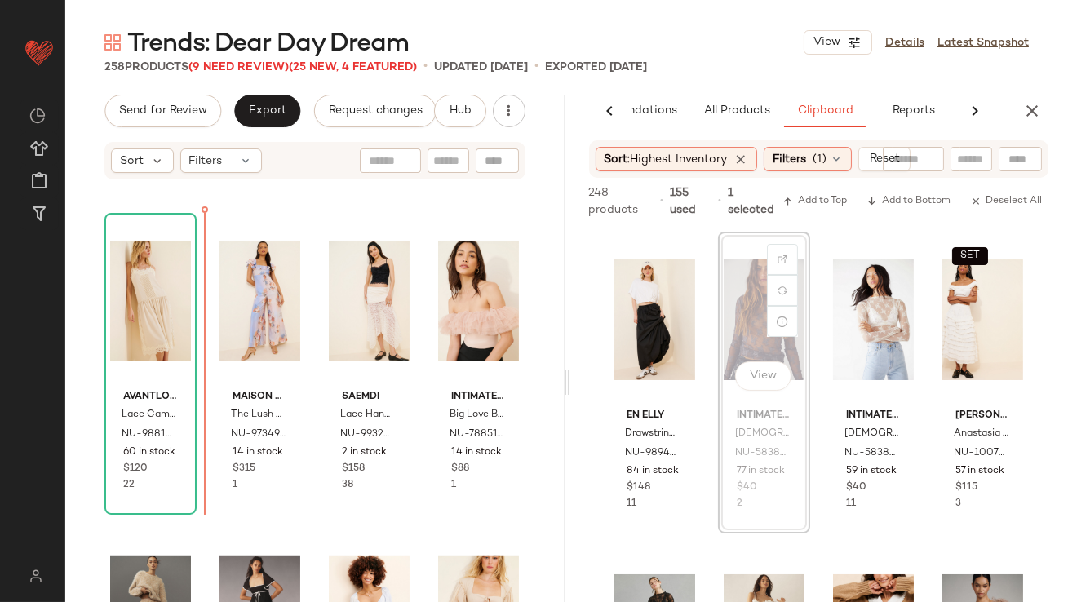
scroll to position [2187, 0]
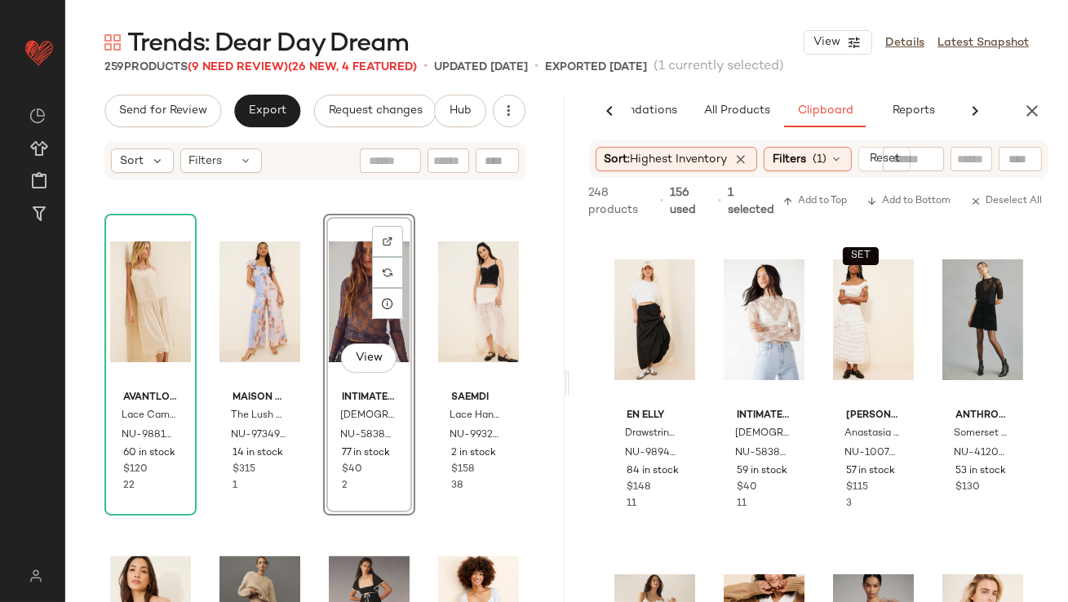
click at [461, 206] on div "Avantlook Lace Camisole Dress NU-98818917-000-010 60 in stock $120 22 Maison Am…" at bounding box center [314, 416] width 499 height 470
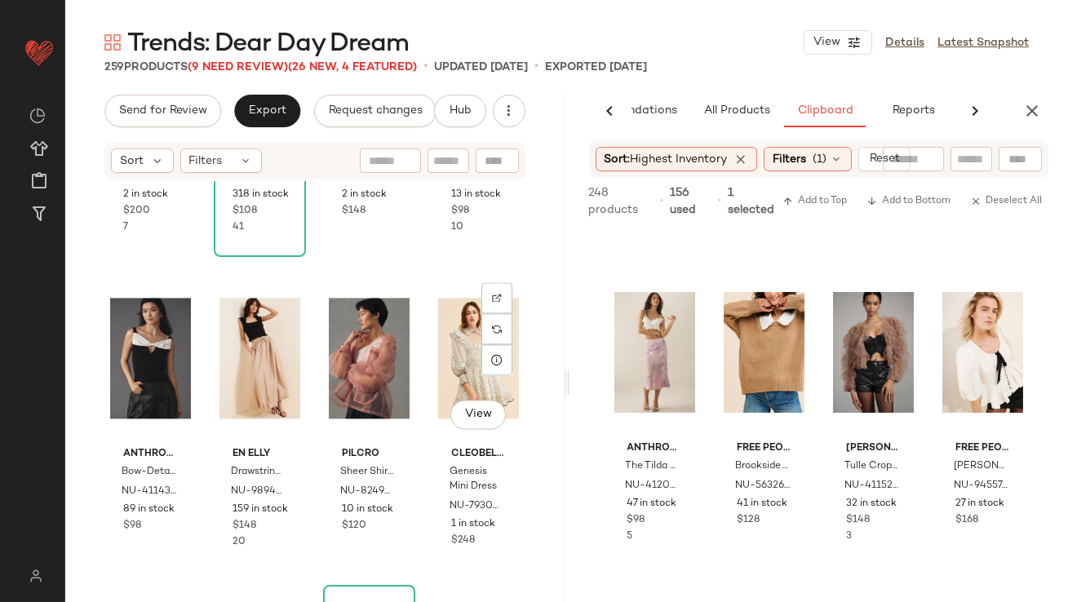
scroll to position [6893, 0]
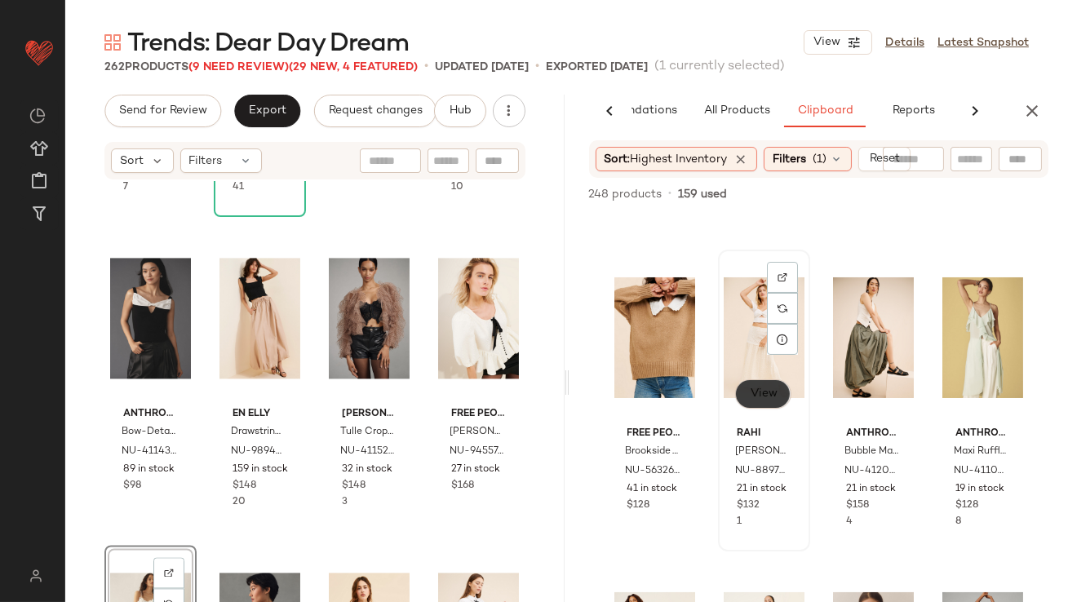
click at [761, 396] on button "View" at bounding box center [762, 393] width 55 height 29
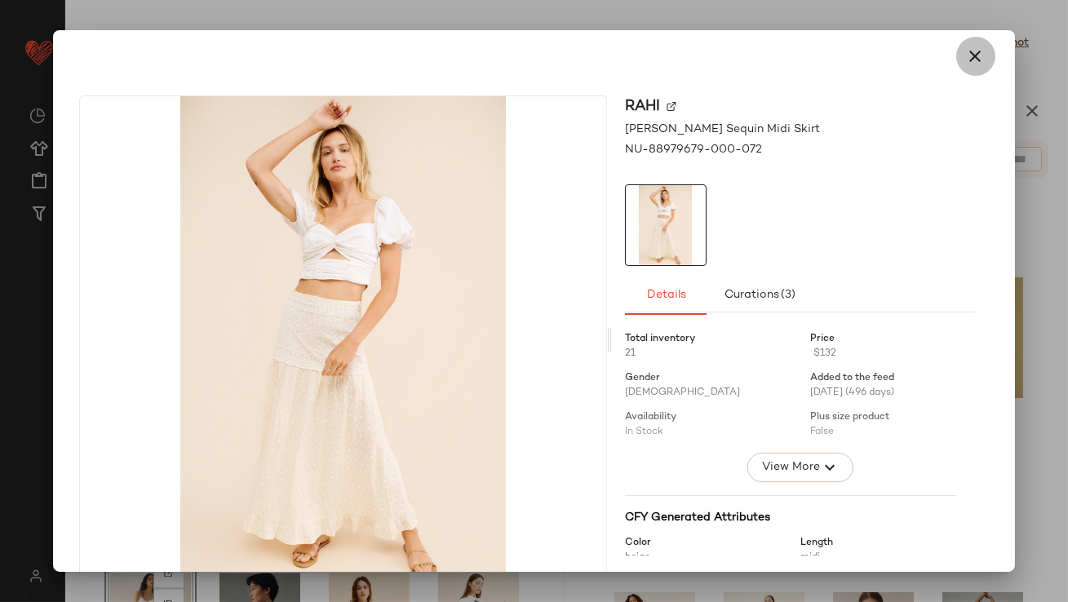
click at [974, 55] on icon "button" at bounding box center [976, 56] width 20 height 20
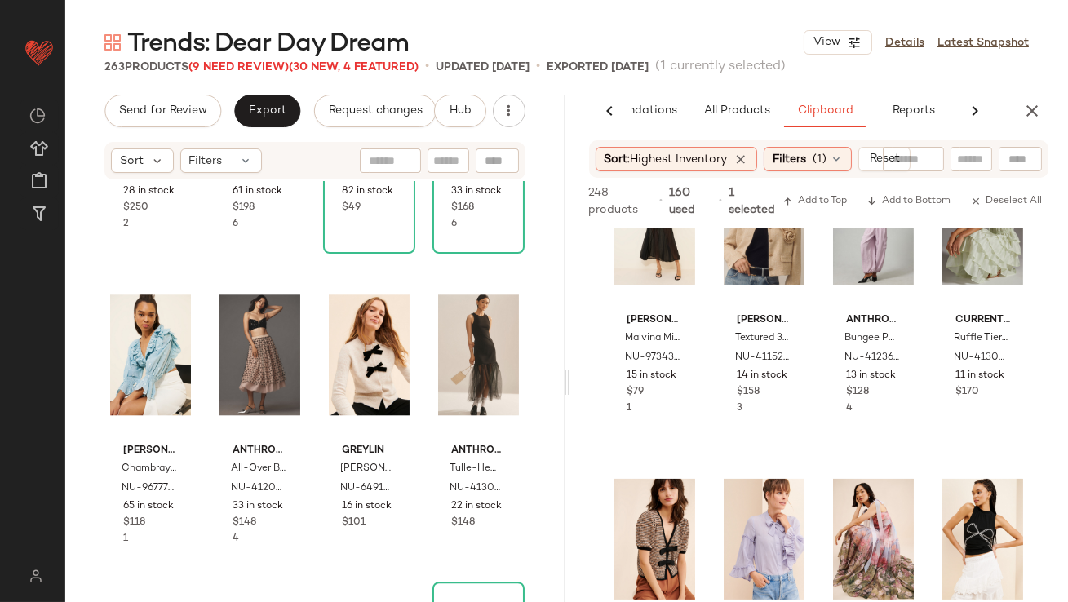
scroll to position [8366, 0]
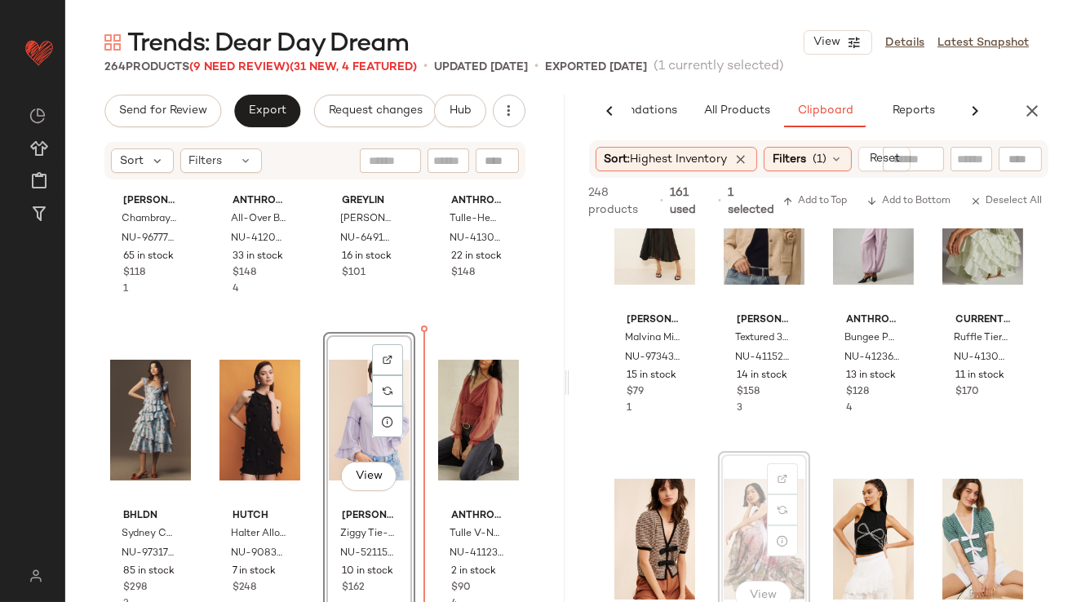
drag, startPoint x: 736, startPoint y: 531, endPoint x: 725, endPoint y: 531, distance: 10.6
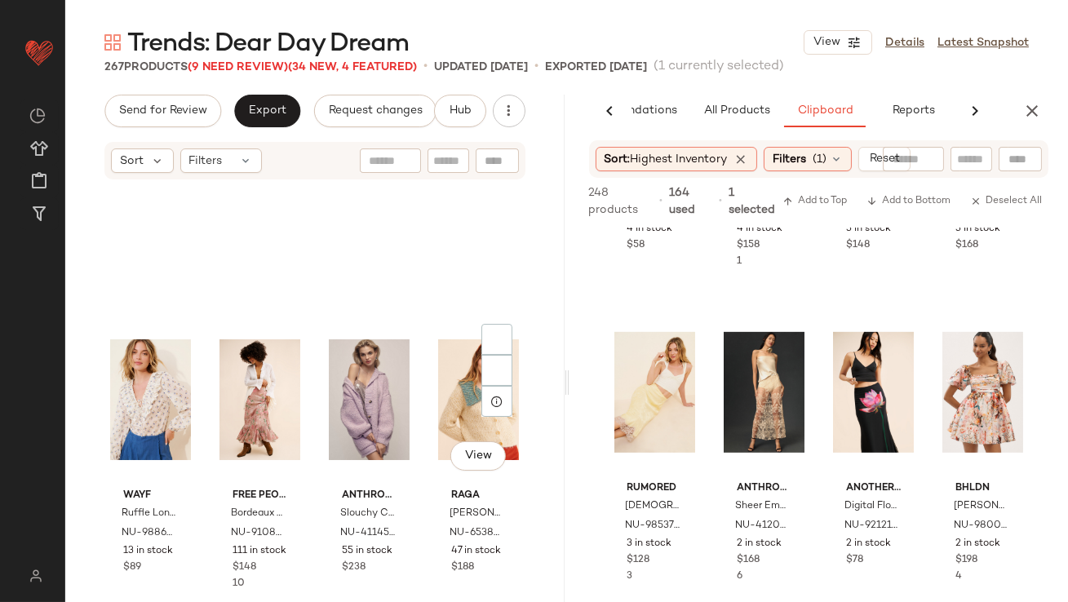
scroll to position [8883, 0]
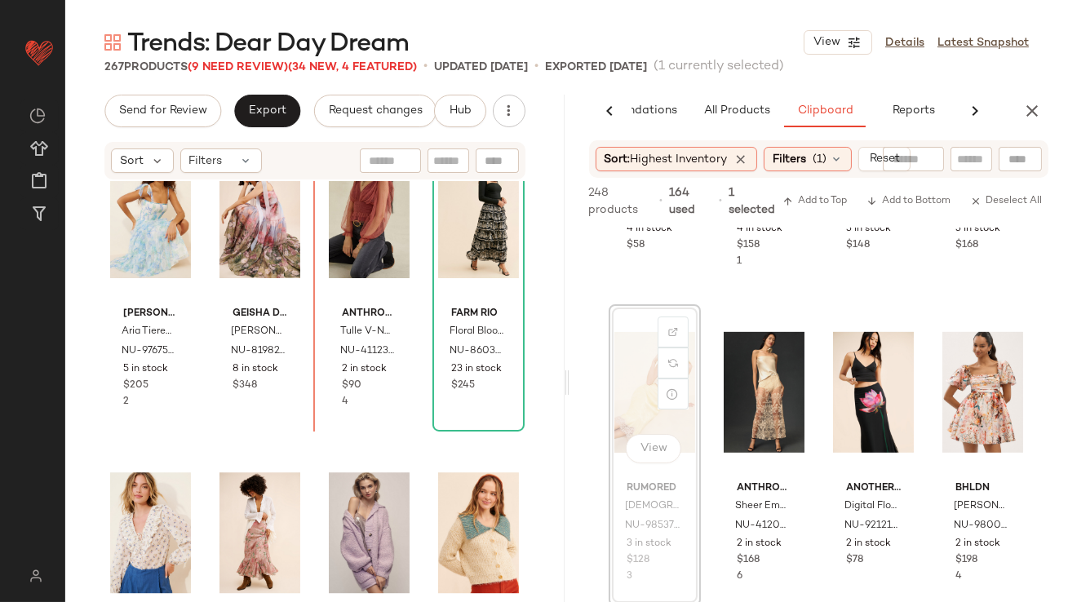
drag, startPoint x: 648, startPoint y: 374, endPoint x: 637, endPoint y: 374, distance: 10.6
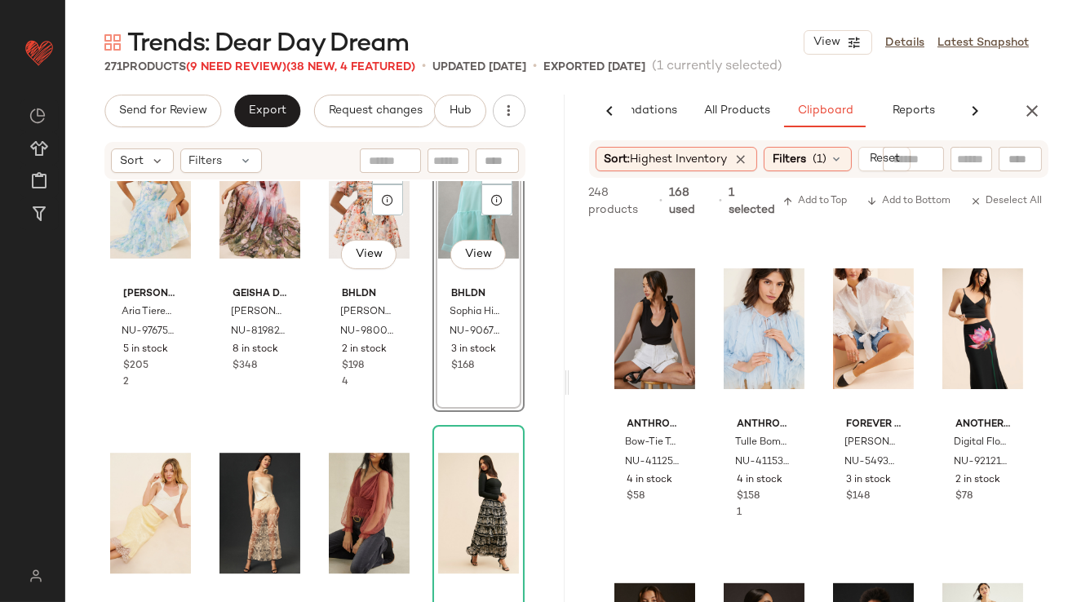
scroll to position [8946, 0]
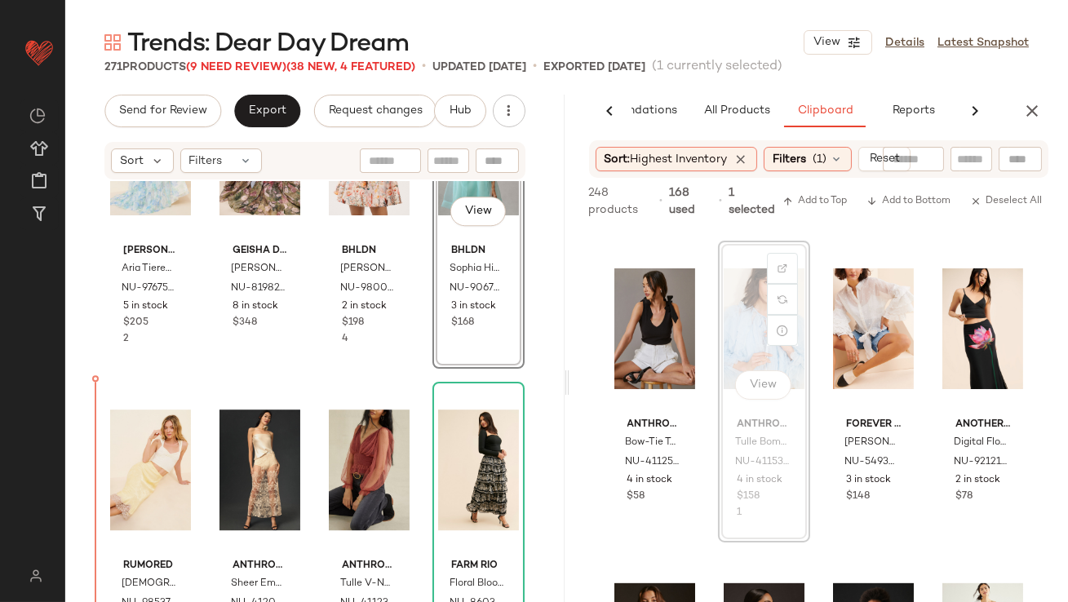
drag, startPoint x: 741, startPoint y: 326, endPoint x: 715, endPoint y: 334, distance: 27.3
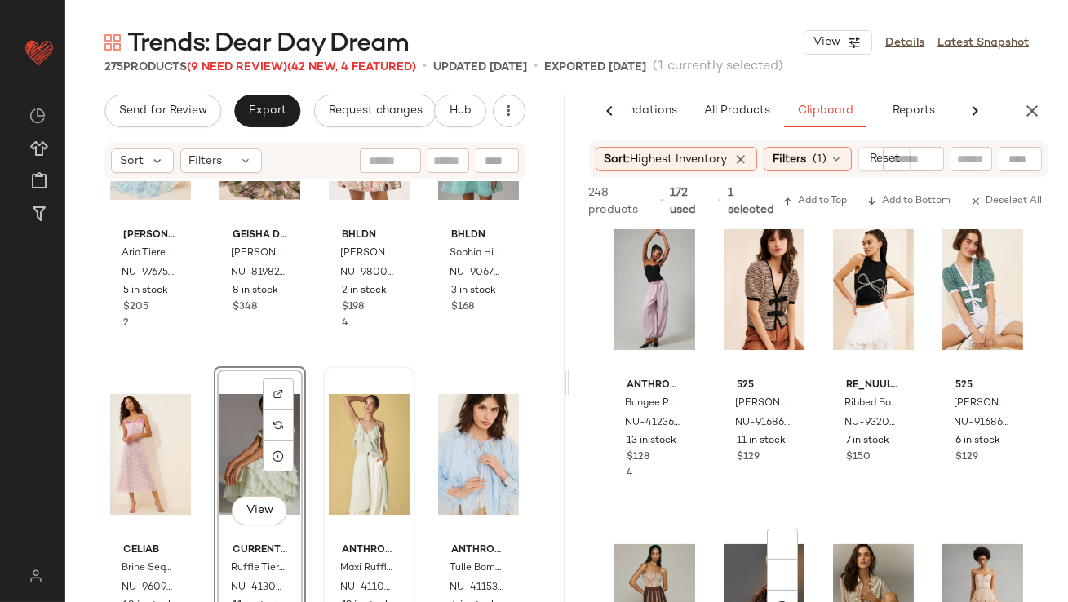
scroll to position [722, 0]
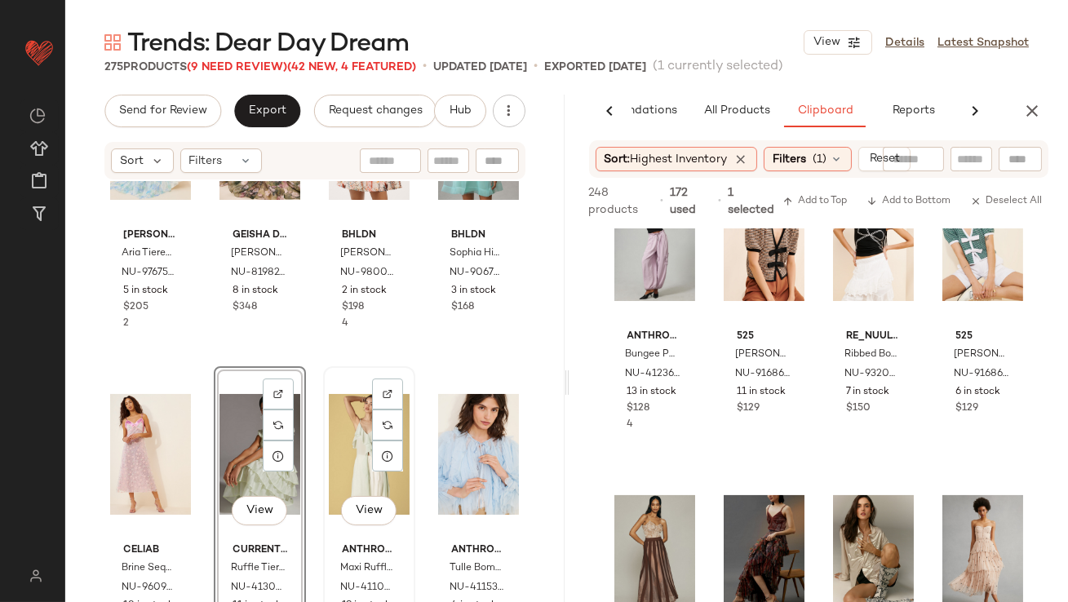
click at [350, 448] on div "View" at bounding box center [369, 454] width 81 height 165
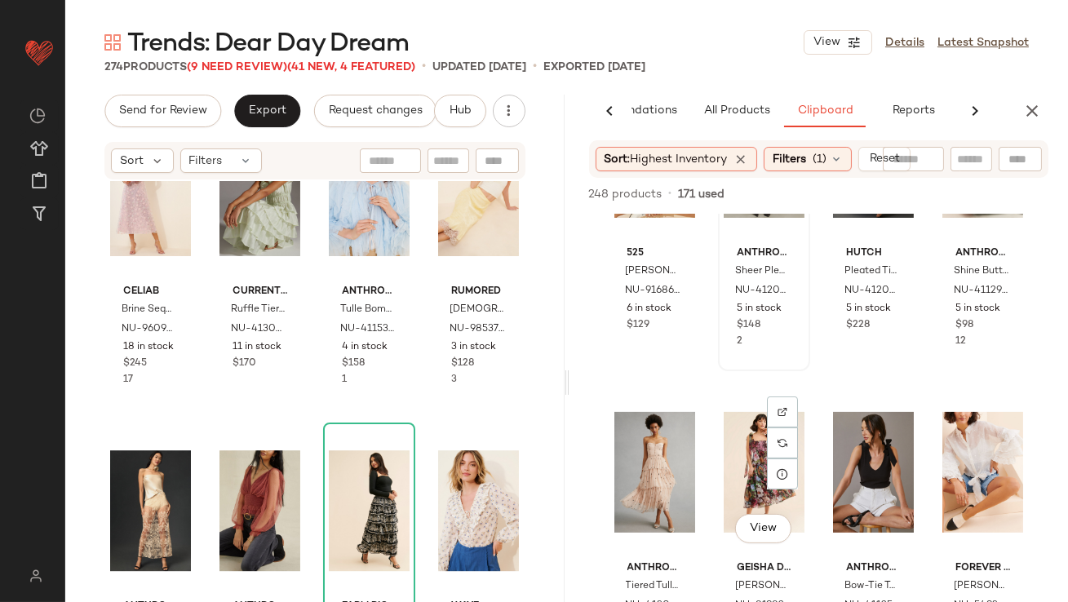
scroll to position [1135, 0]
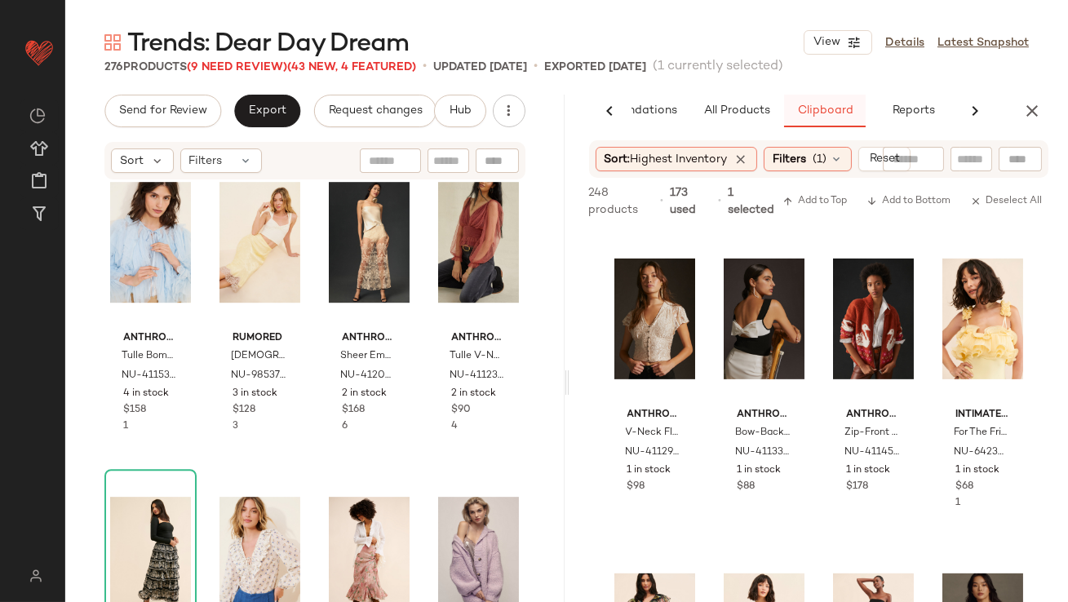
scroll to position [9498, 0]
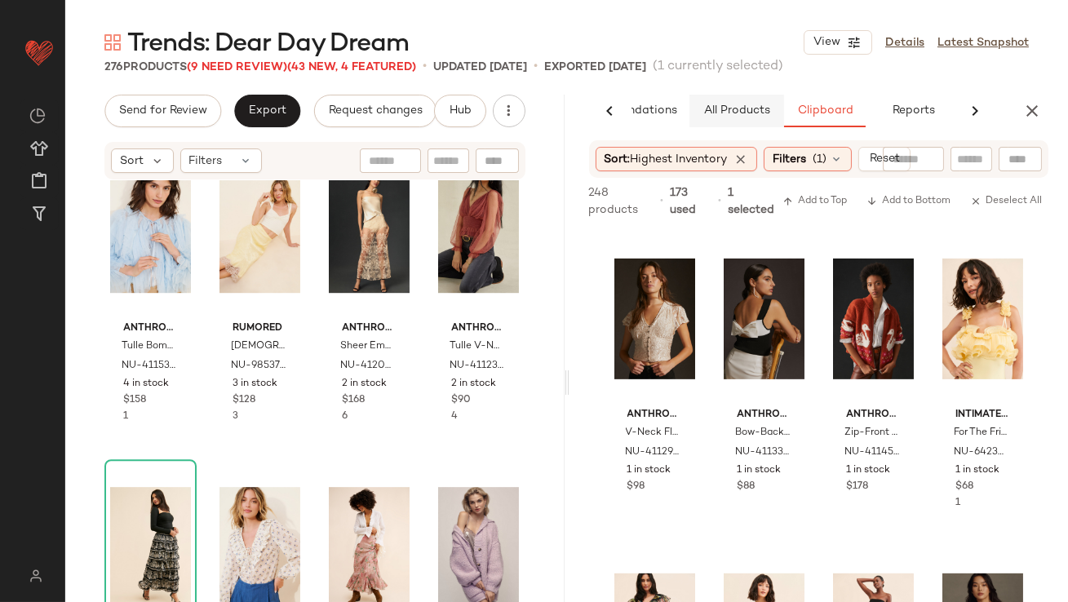
click at [714, 118] on button "All Products" at bounding box center [736, 111] width 95 height 33
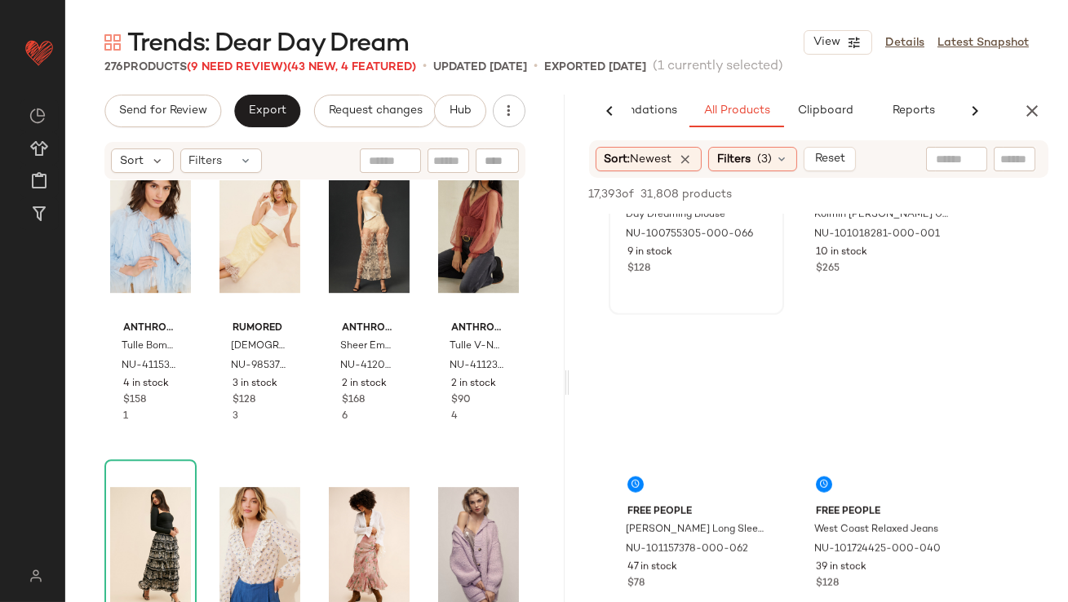
scroll to position [2749, 0]
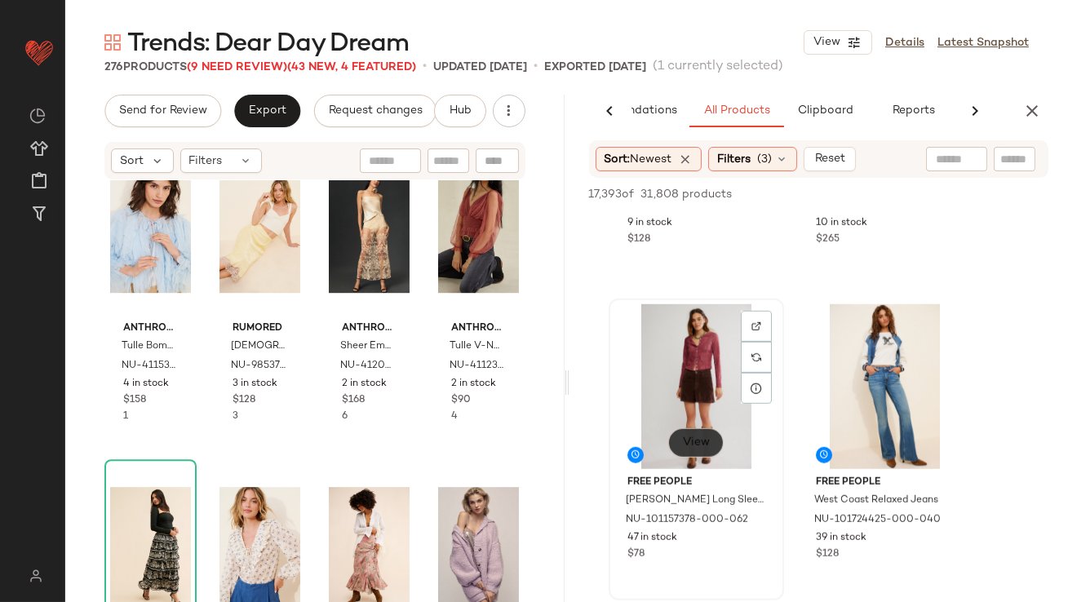
click at [682, 445] on span "View" at bounding box center [695, 442] width 28 height 13
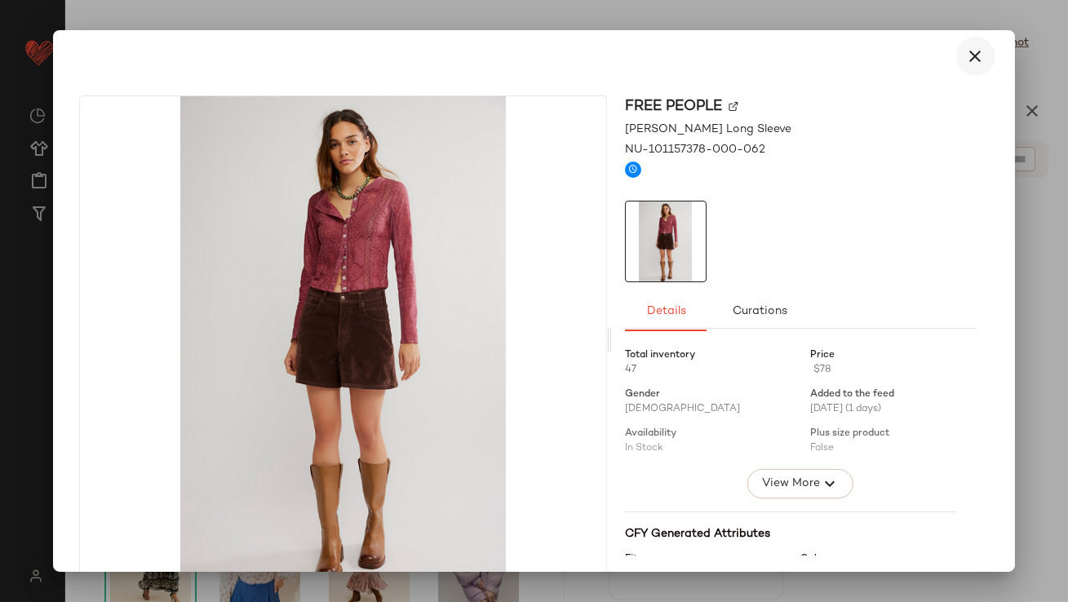
click at [984, 61] on button "button" at bounding box center [975, 56] width 39 height 39
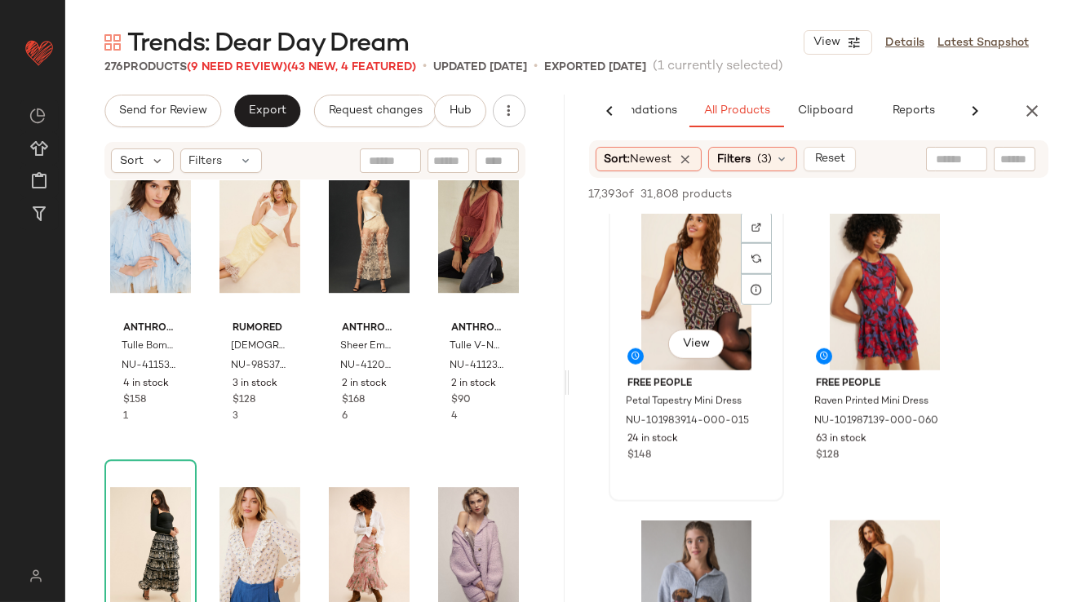
scroll to position [3481, 0]
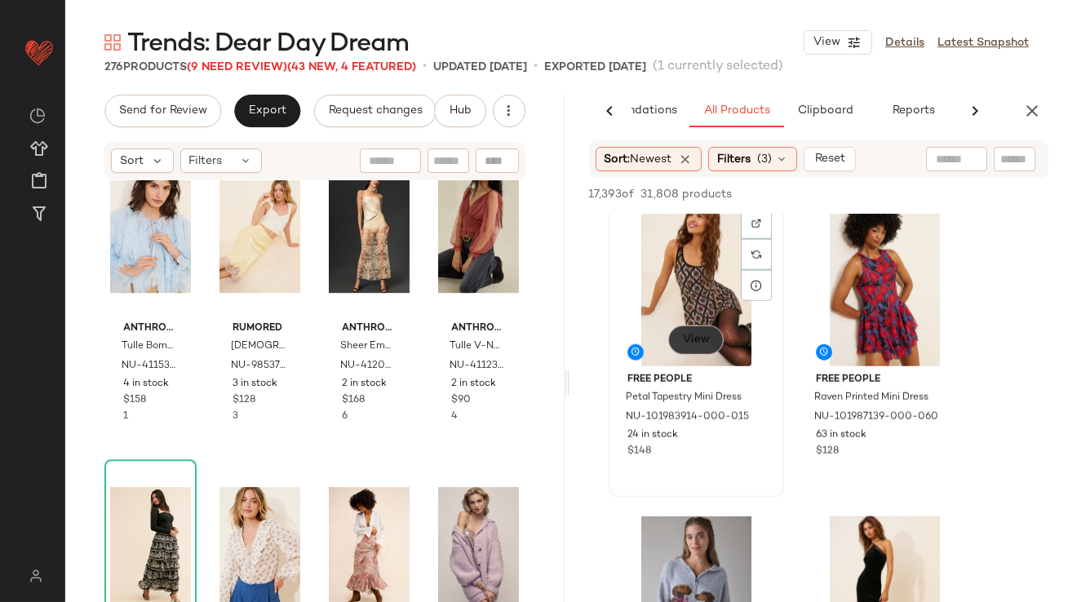
click at [681, 332] on button "View" at bounding box center [694, 339] width 55 height 29
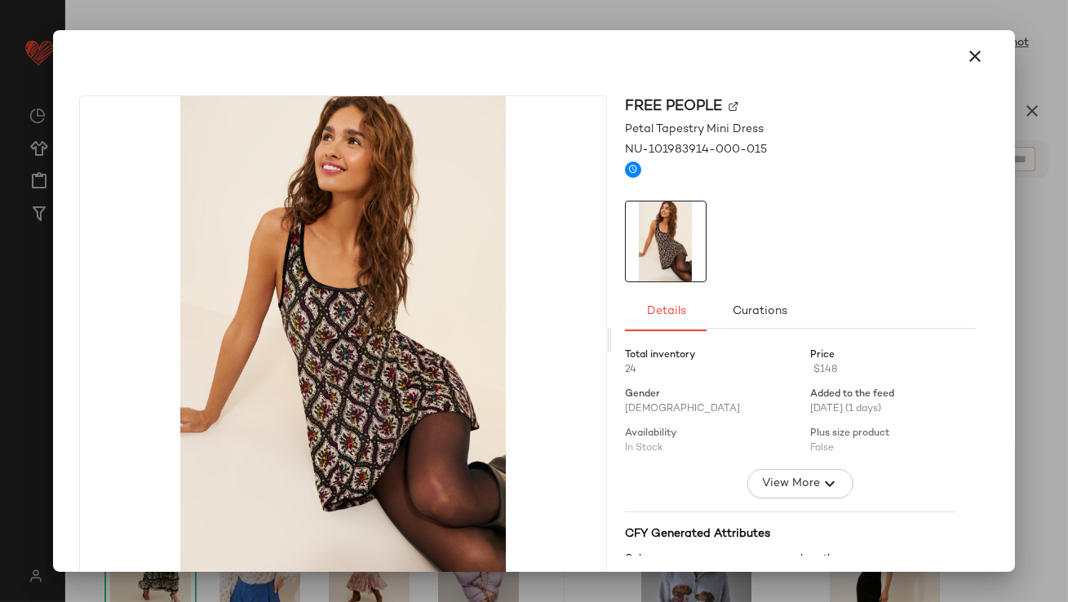
click at [966, 46] on icon "button" at bounding box center [976, 56] width 20 height 20
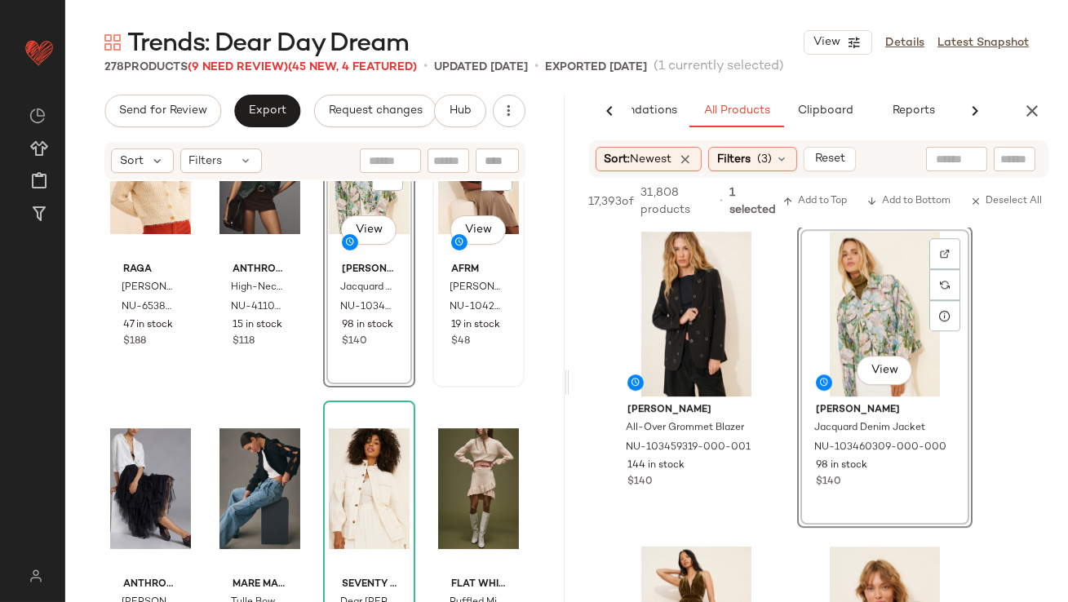
scroll to position [10328, 0]
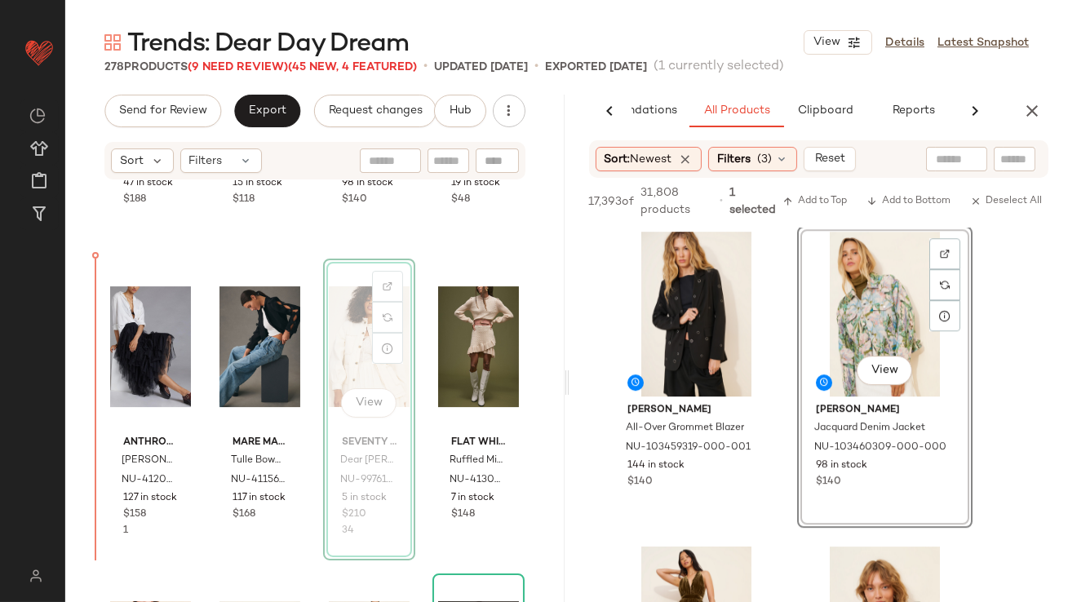
drag, startPoint x: 351, startPoint y: 366, endPoint x: 329, endPoint y: 366, distance: 22.0
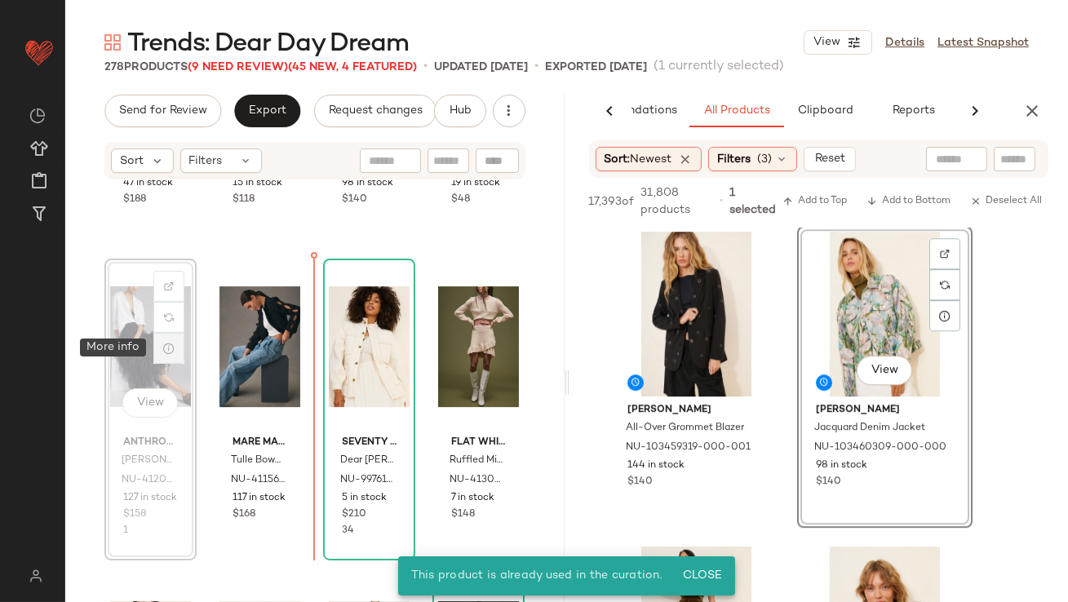
drag, startPoint x: 122, startPoint y: 334, endPoint x: 162, endPoint y: 335, distance: 40.0
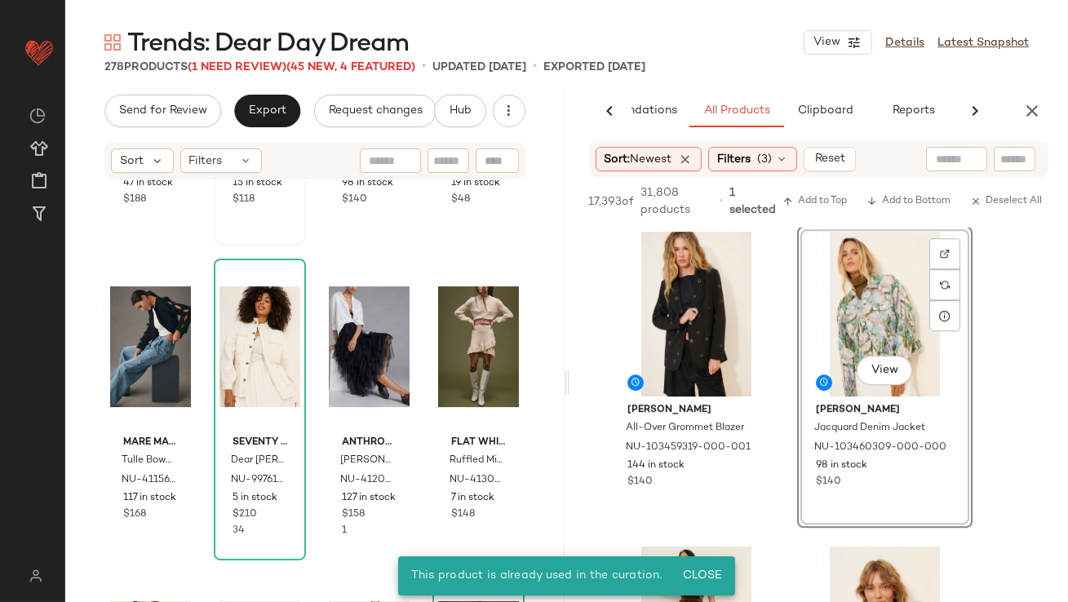
click at [296, 234] on div "View Anthropologie High-Neck Lace Swing Blouse NU-4110972460006-000-030 15 in s…" at bounding box center [259, 94] width 89 height 299
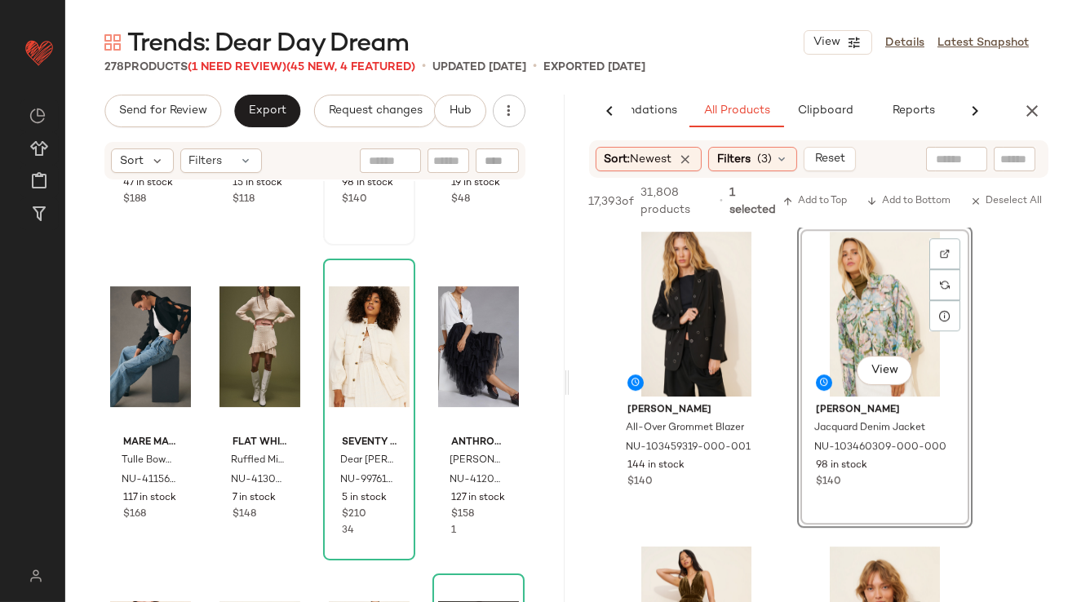
click at [392, 236] on div "View [PERSON_NAME] Jacquard Denim Jacket NU-103460309-000-000 98 in stock $140" at bounding box center [369, 94] width 89 height 299
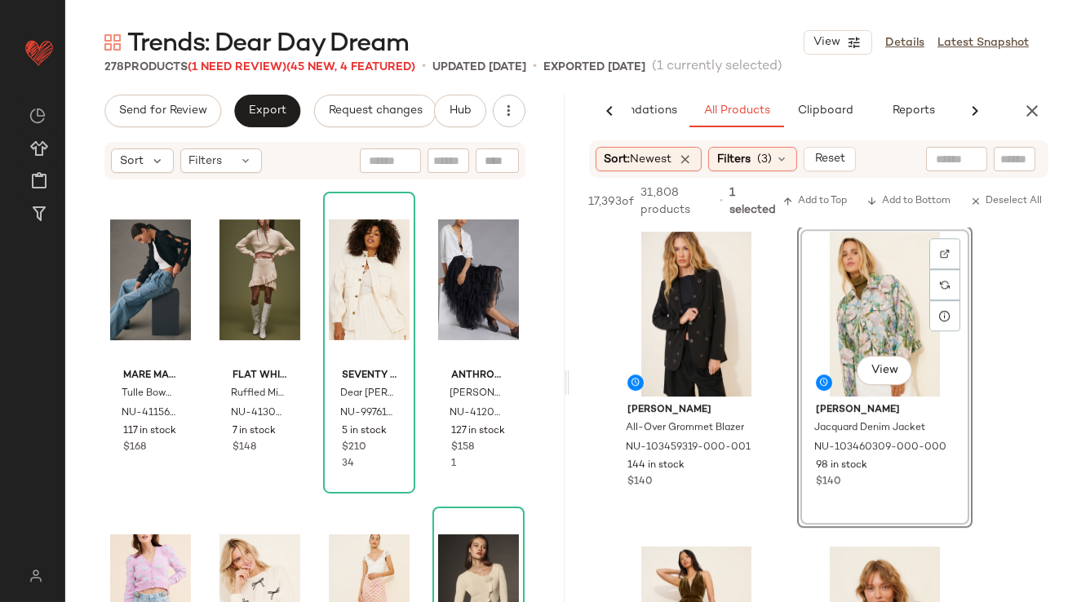
scroll to position [10427, 0]
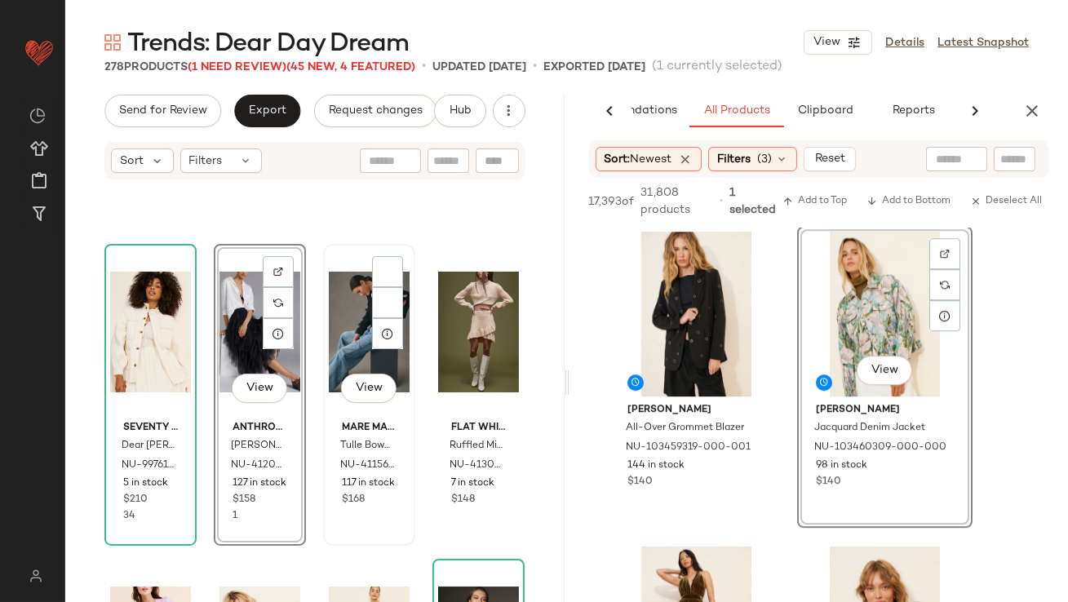
scroll to position [10541, 0]
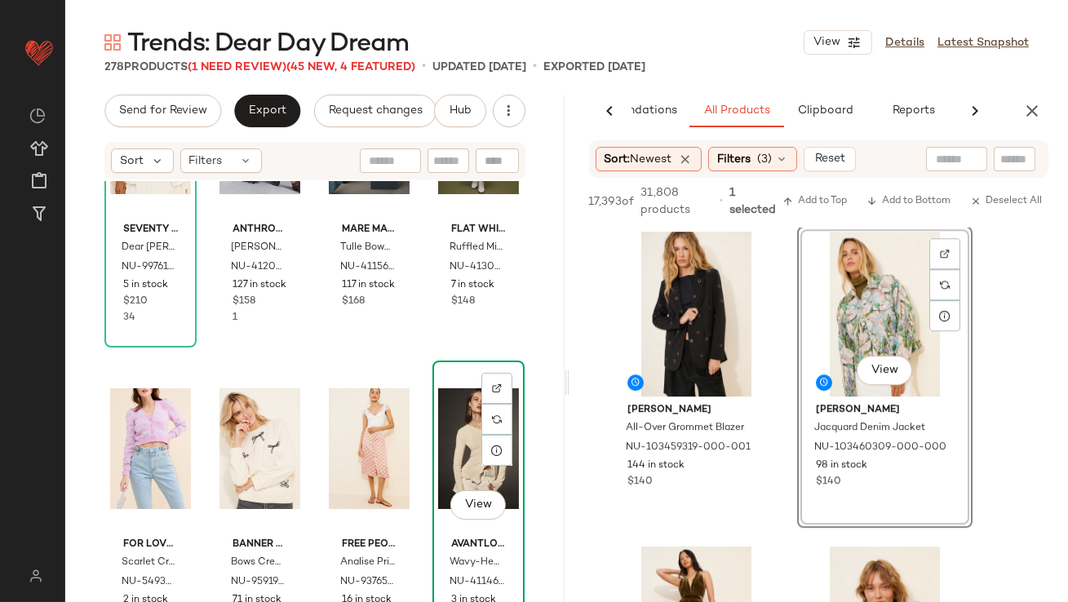
click at [438, 437] on div "View" at bounding box center [478, 448] width 81 height 165
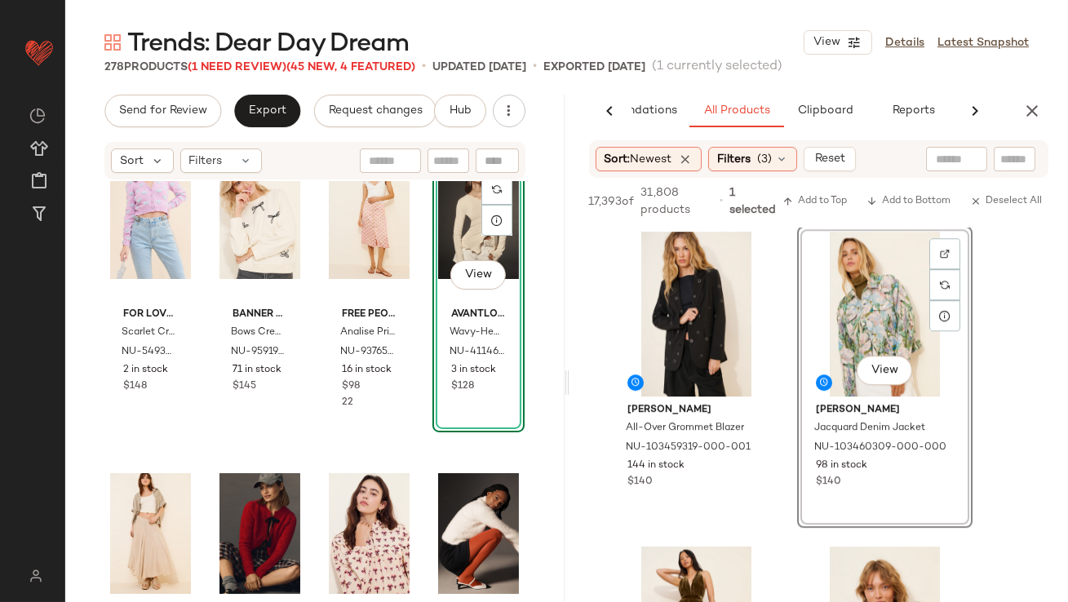
scroll to position [10622, 0]
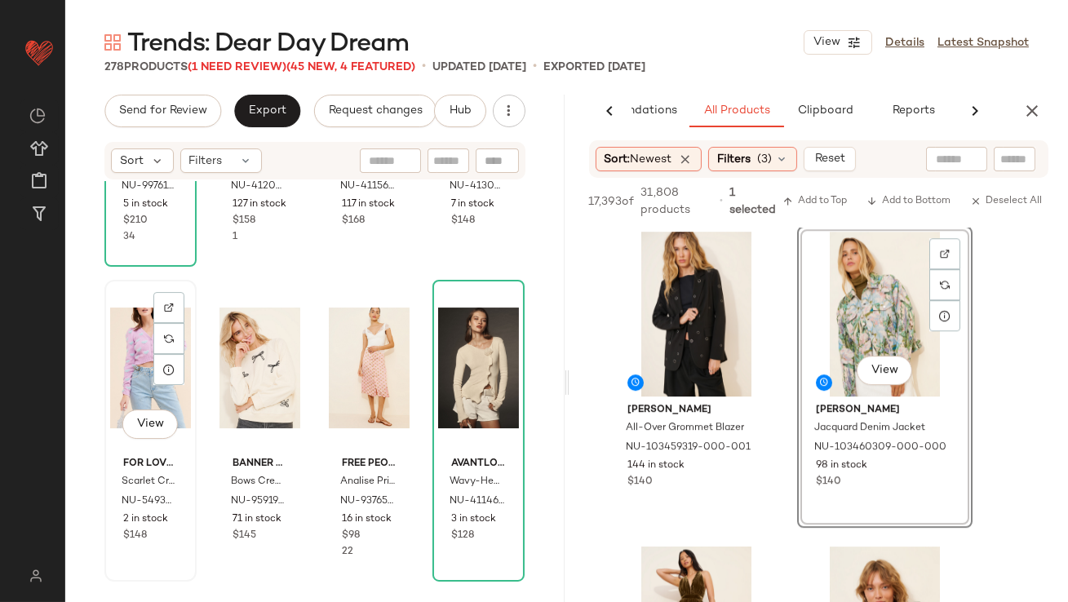
click at [127, 345] on div "View" at bounding box center [150, 367] width 81 height 165
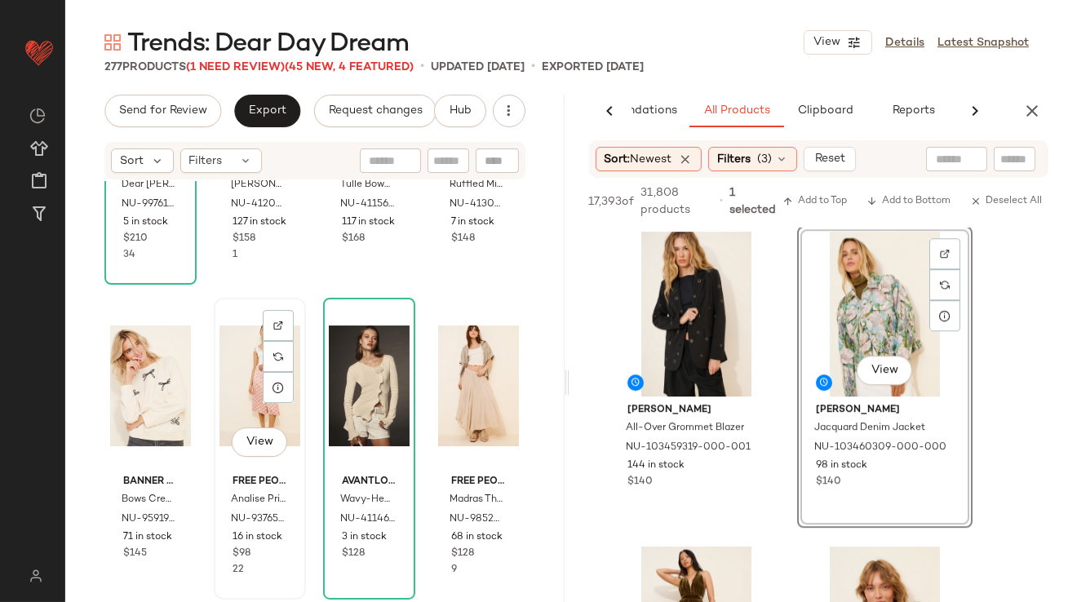
scroll to position [10582, 0]
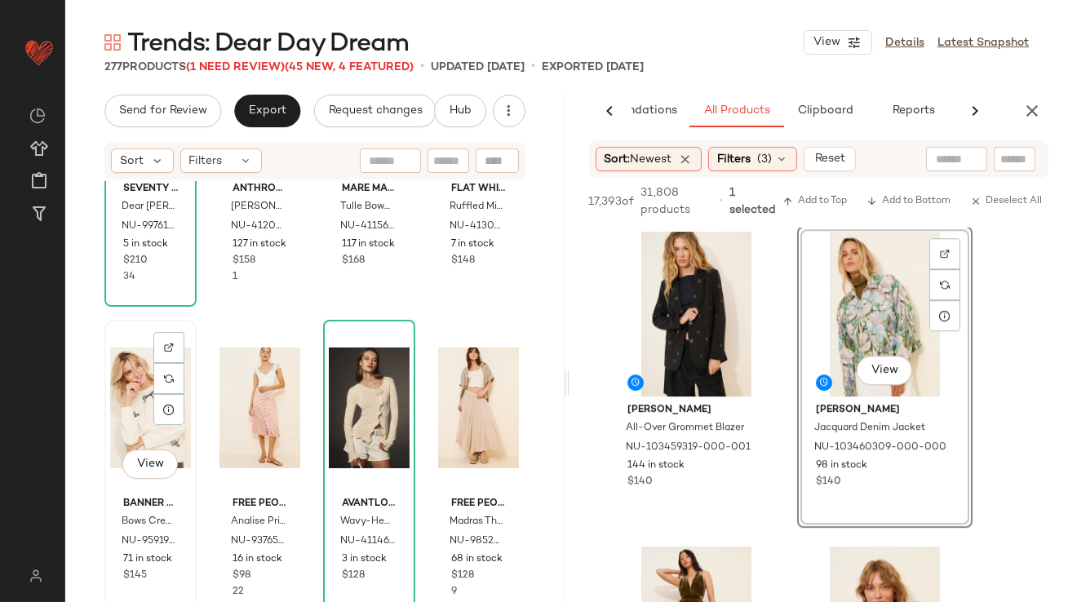
click at [144, 409] on div "View" at bounding box center [150, 407] width 81 height 165
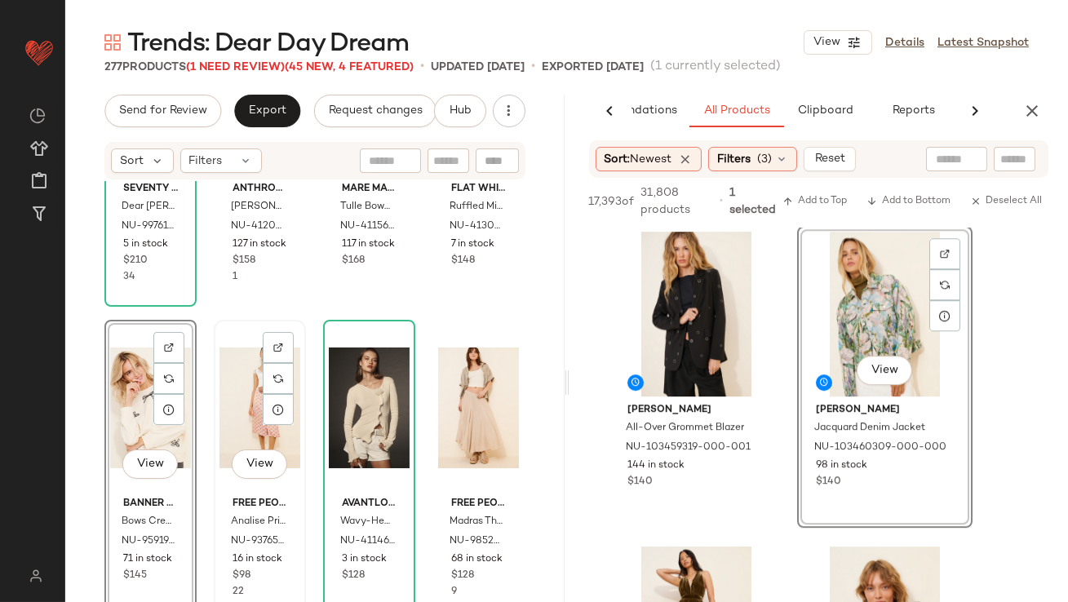
click at [243, 403] on div "View" at bounding box center [259, 407] width 81 height 165
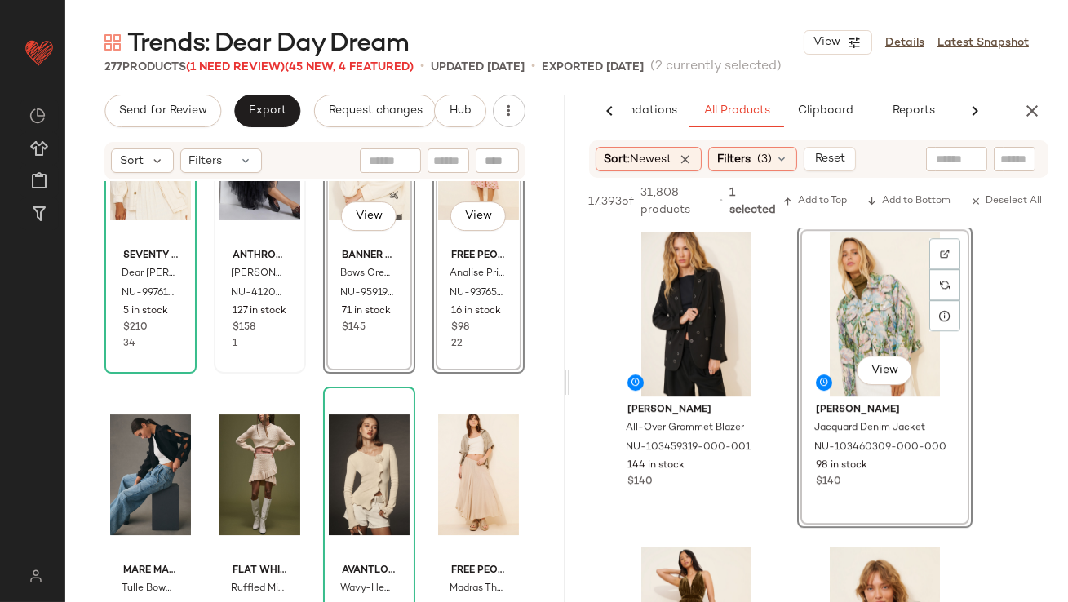
scroll to position [10515, 0]
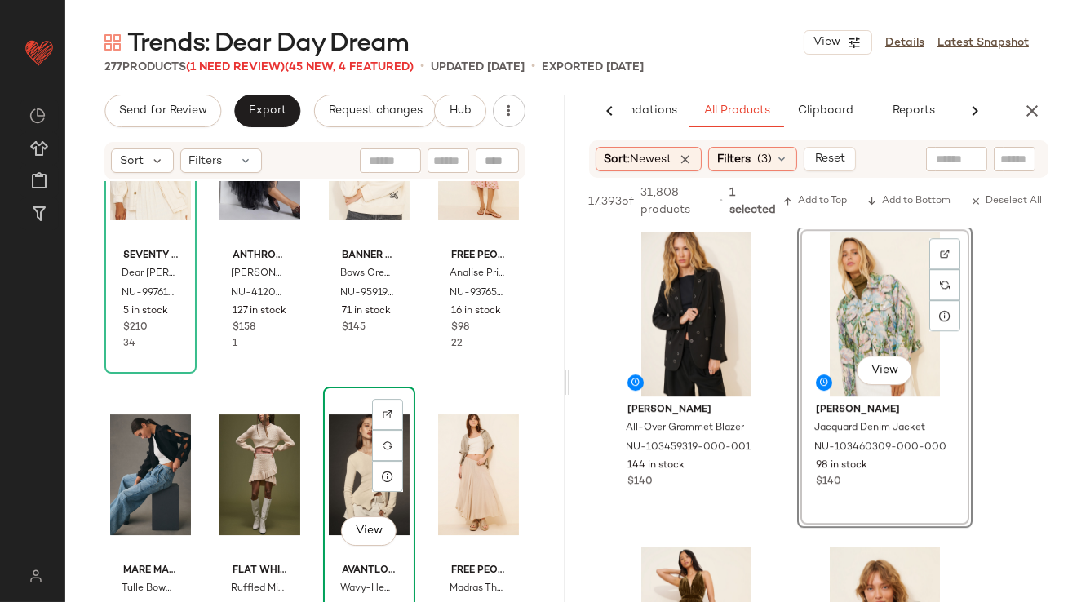
click at [353, 476] on div "View" at bounding box center [369, 474] width 81 height 165
click at [376, 338] on div "View Banner Day Bows Crewneck Sweatshirt NU-95919882-000-011 71 in stock $145" at bounding box center [369, 222] width 89 height 299
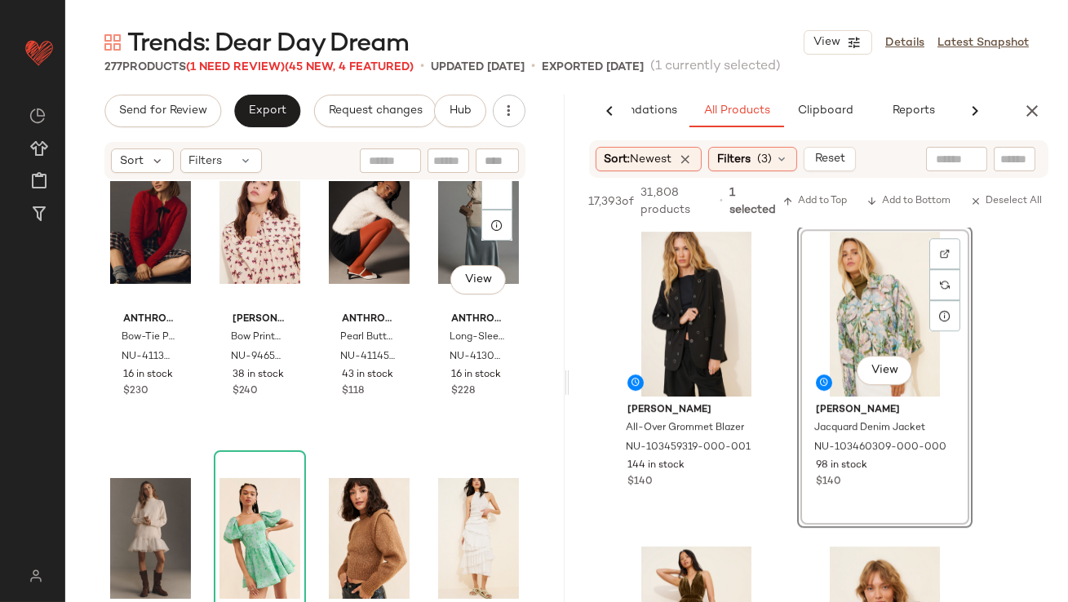
scroll to position [11032, 0]
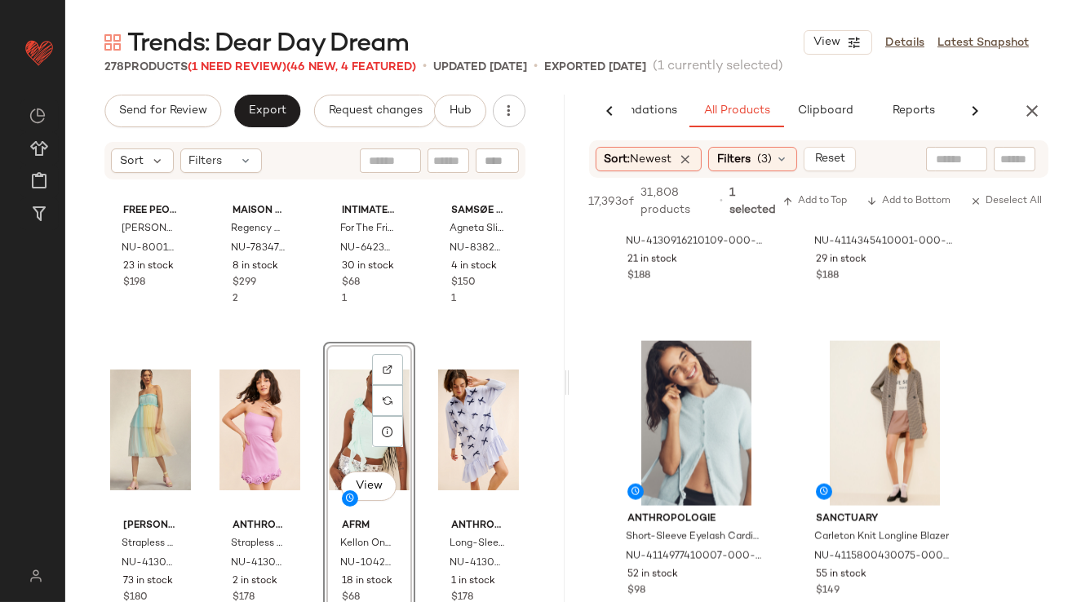
scroll to position [15980, 0]
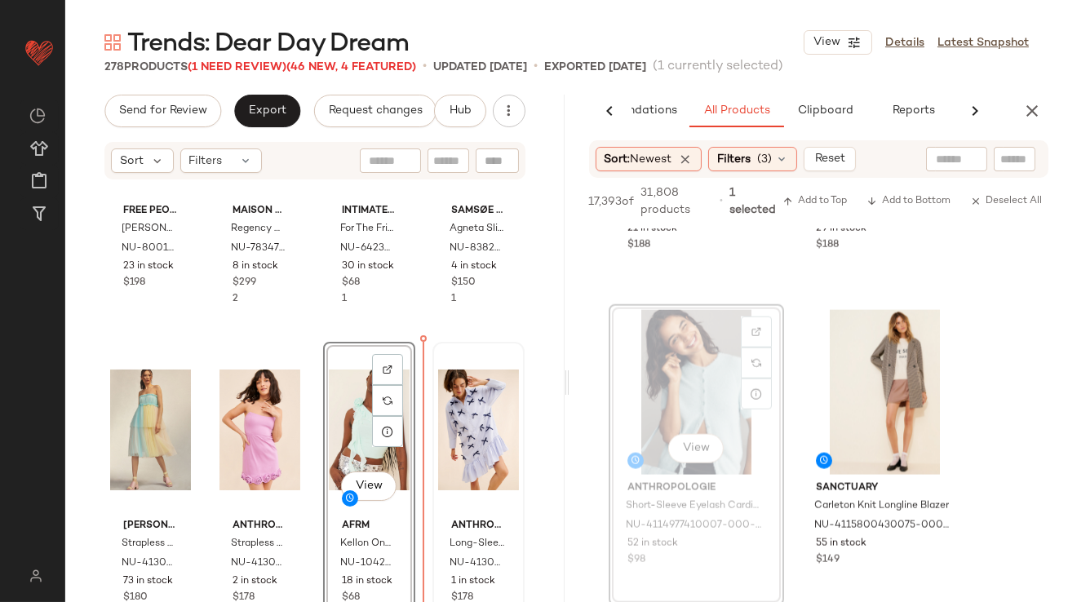
drag, startPoint x: 656, startPoint y: 364, endPoint x: 436, endPoint y: 476, distance: 247.3
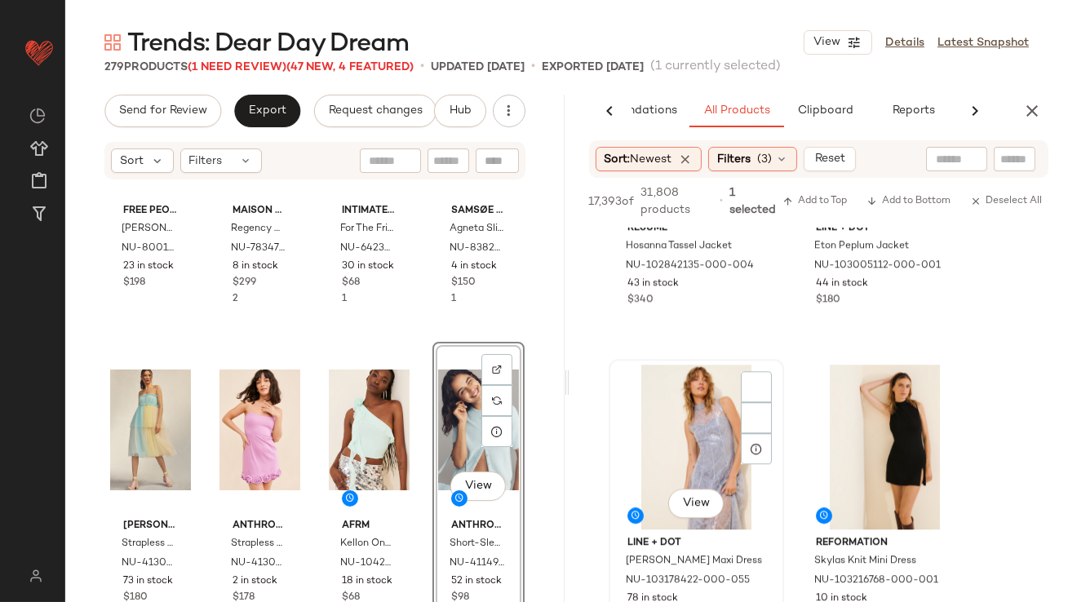
scroll to position [13723, 0]
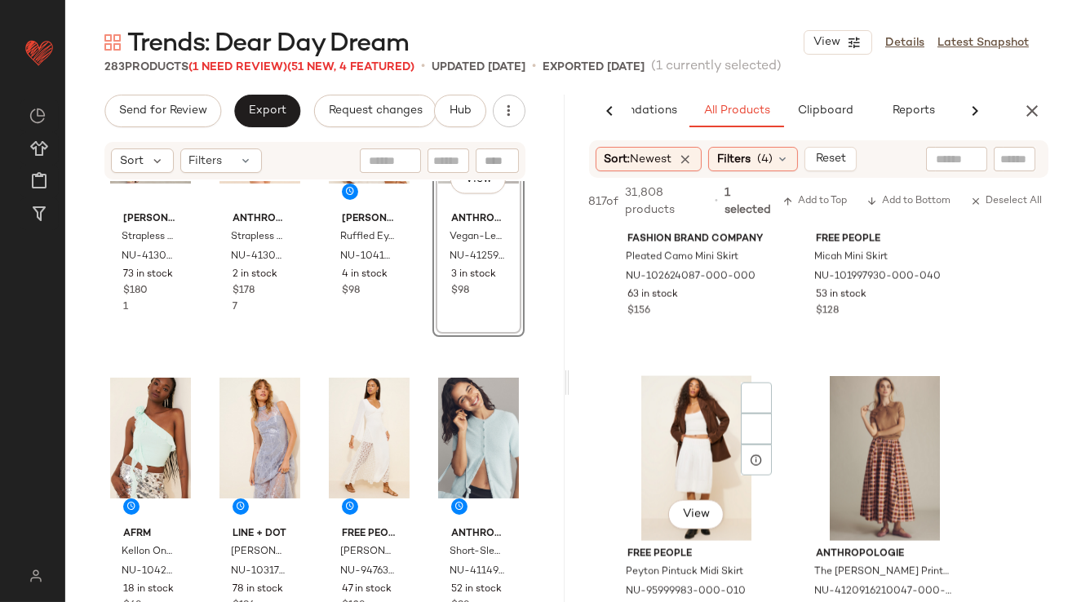
scroll to position [4634, 0]
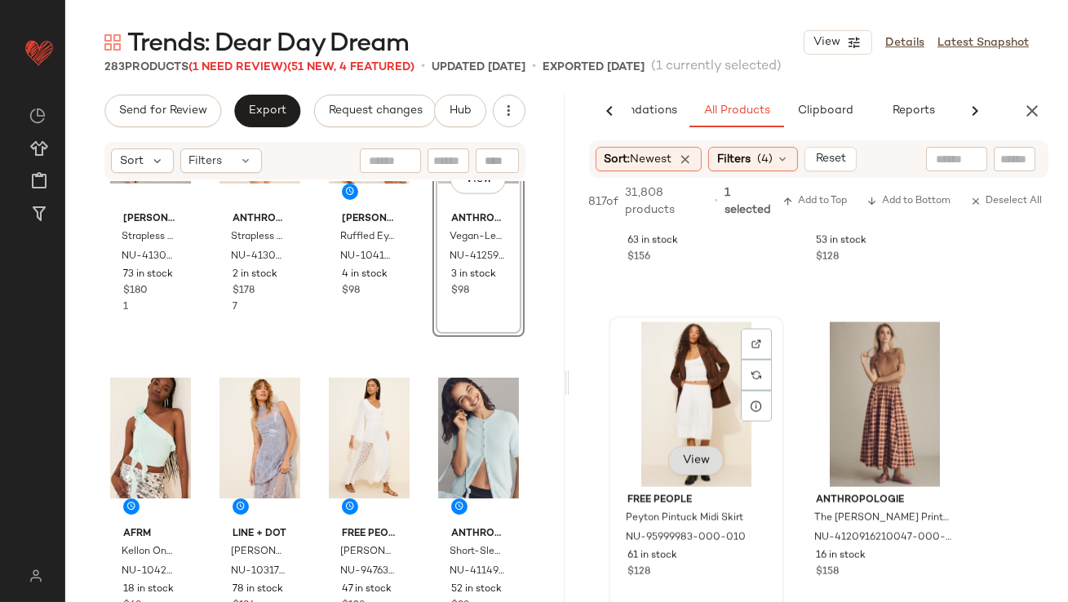
click at [688, 457] on button "View" at bounding box center [694, 460] width 55 height 29
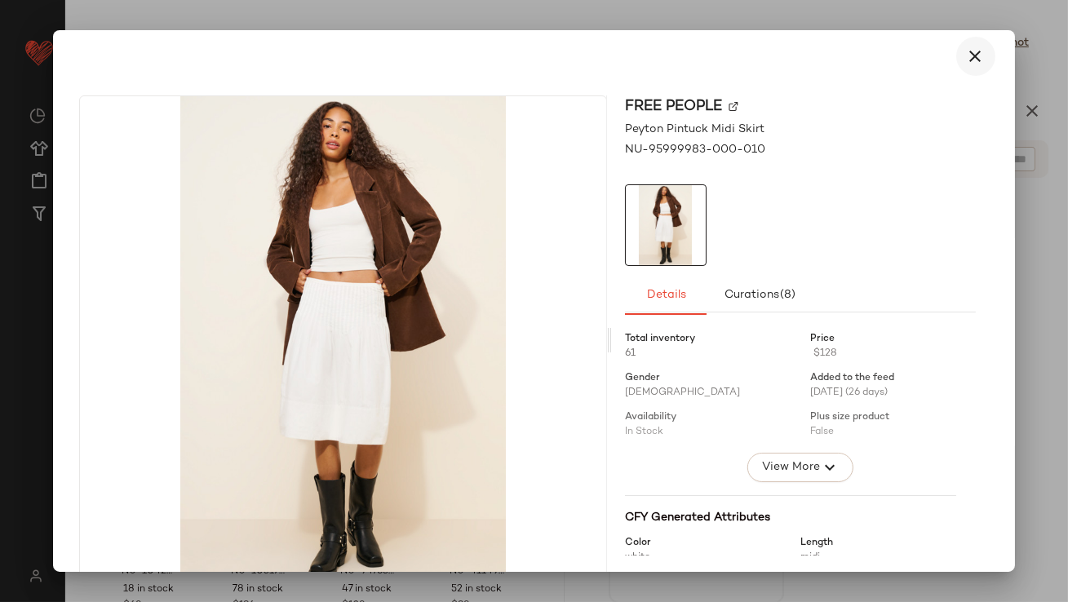
click at [966, 60] on icon "button" at bounding box center [976, 56] width 20 height 20
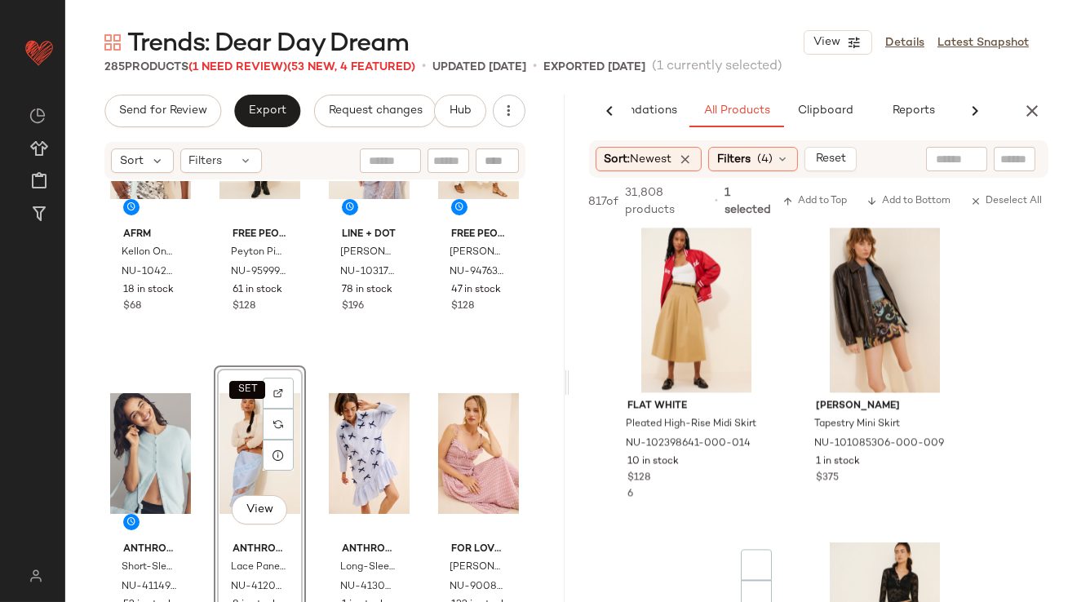
scroll to position [6878, 0]
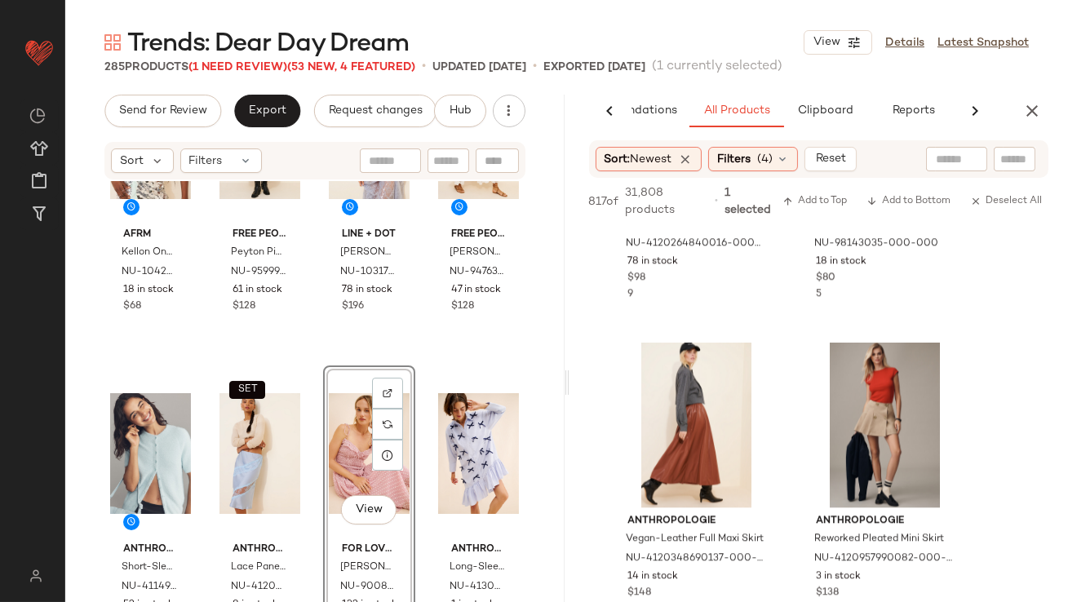
scroll to position [8245, 0]
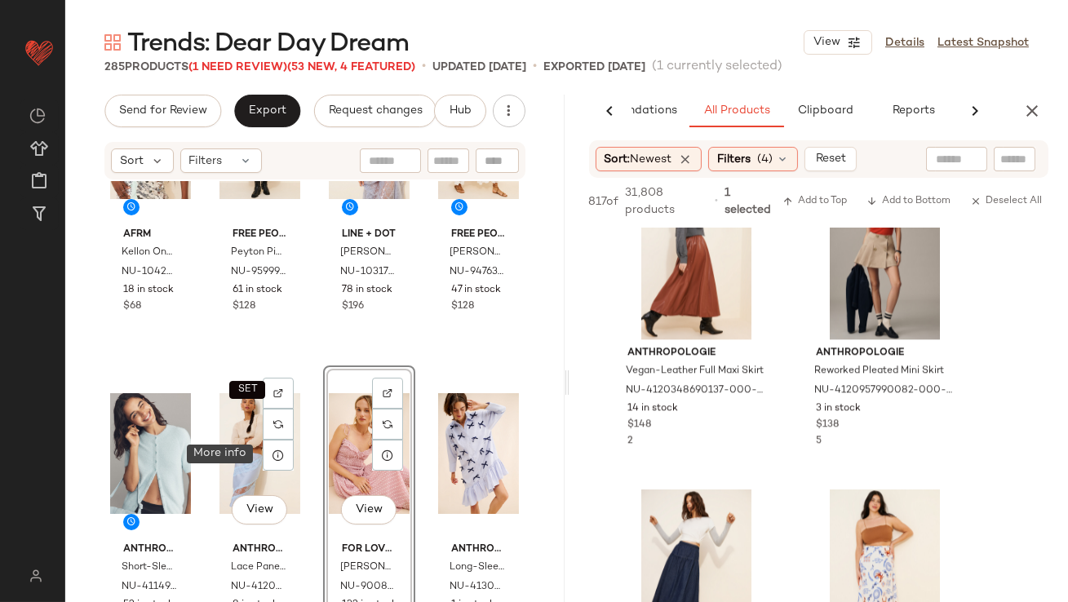
click at [276, 457] on icon at bounding box center [278, 455] width 13 height 13
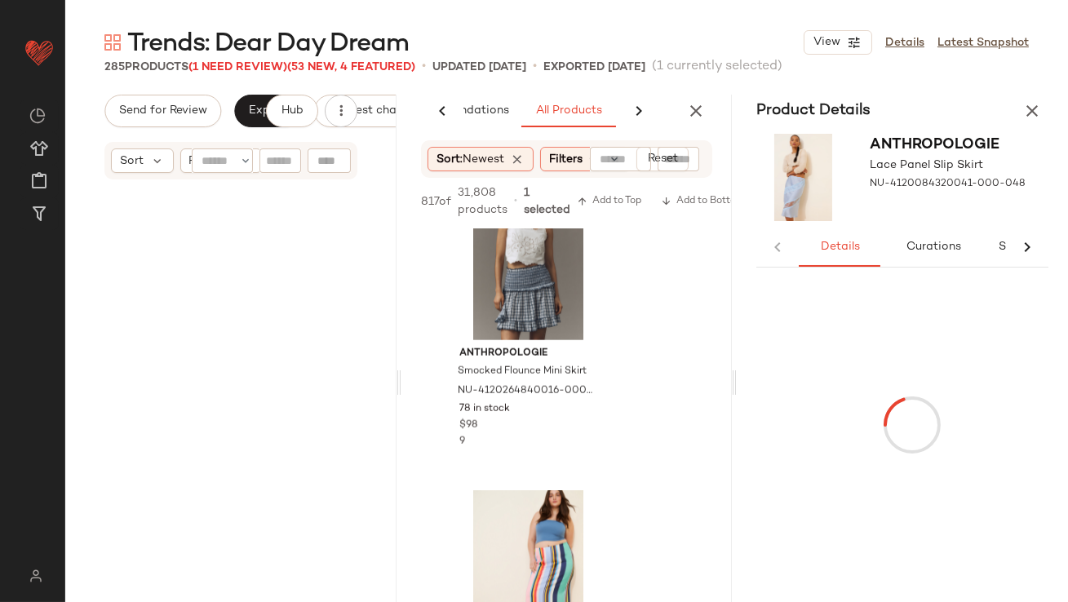
scroll to position [1608, 0]
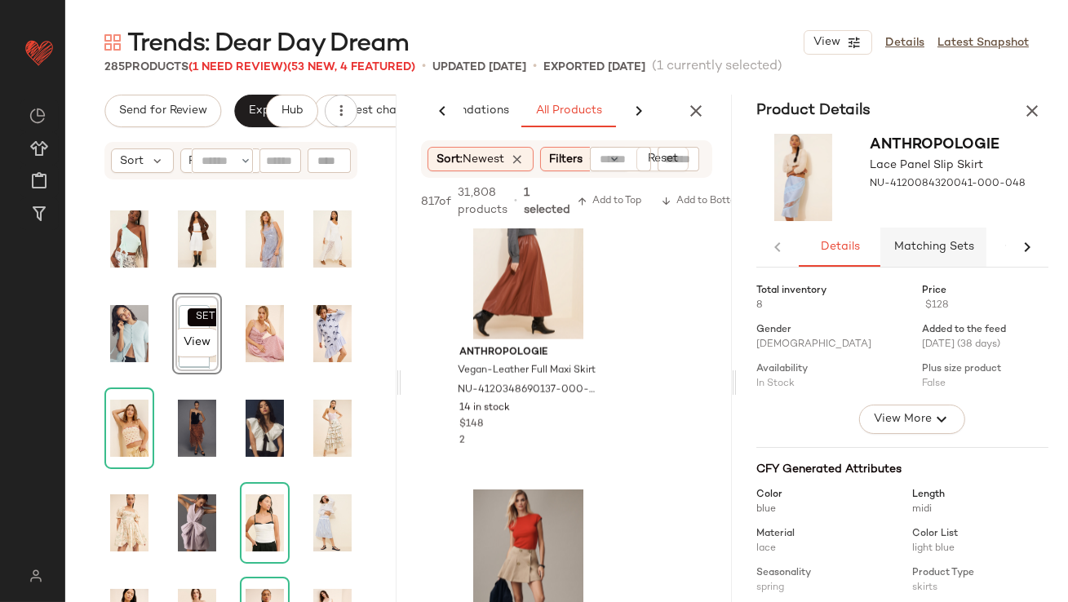
click at [921, 250] on span "Matching Sets" at bounding box center [933, 247] width 81 height 13
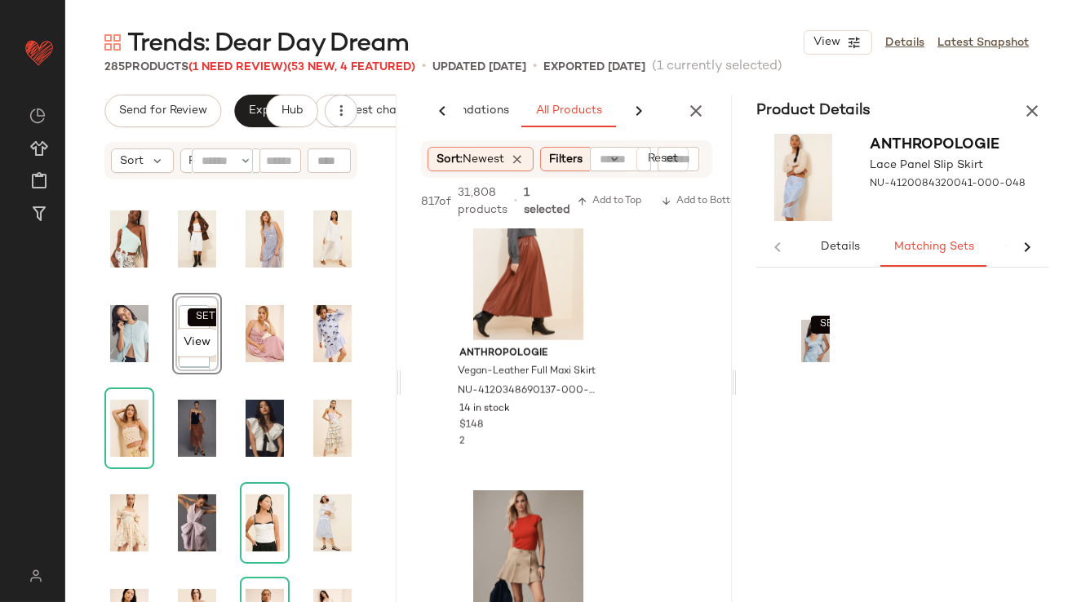
scroll to position [15800, 0]
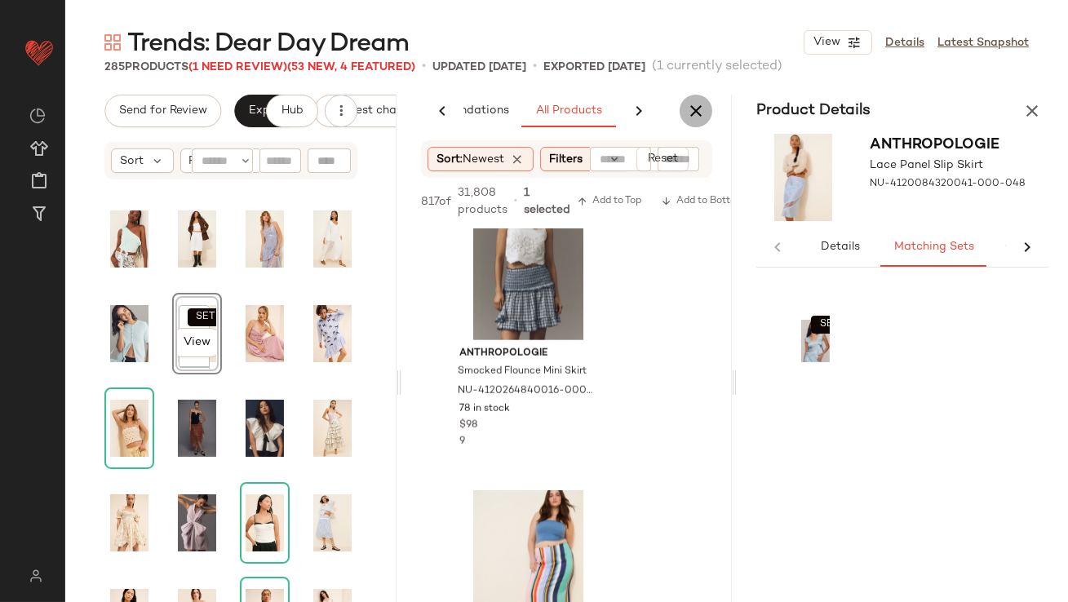
click at [697, 113] on icon "button" at bounding box center [696, 111] width 20 height 20
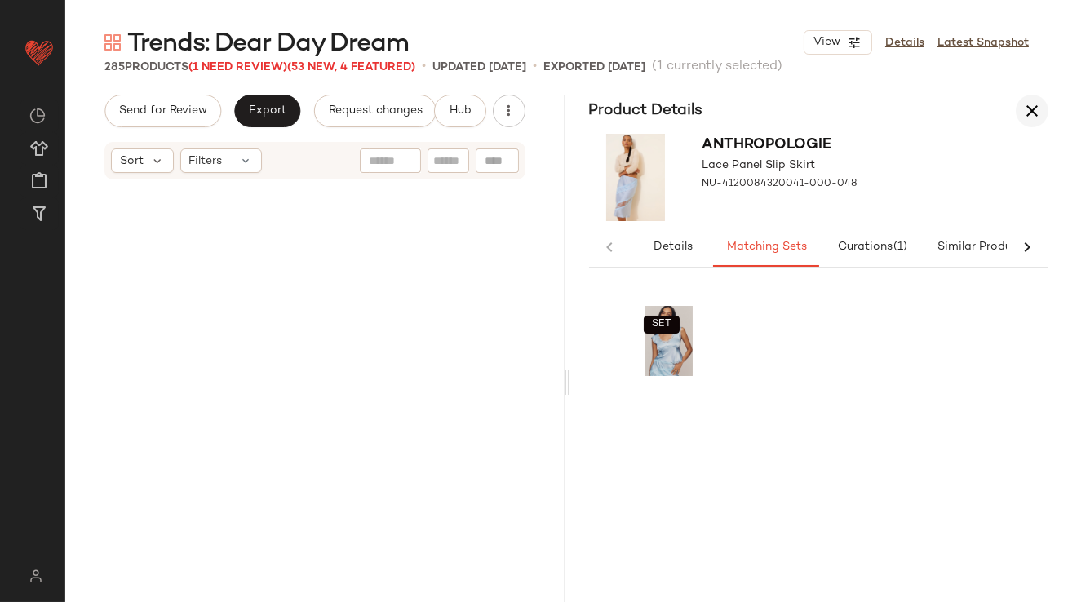
scroll to position [5667, 0]
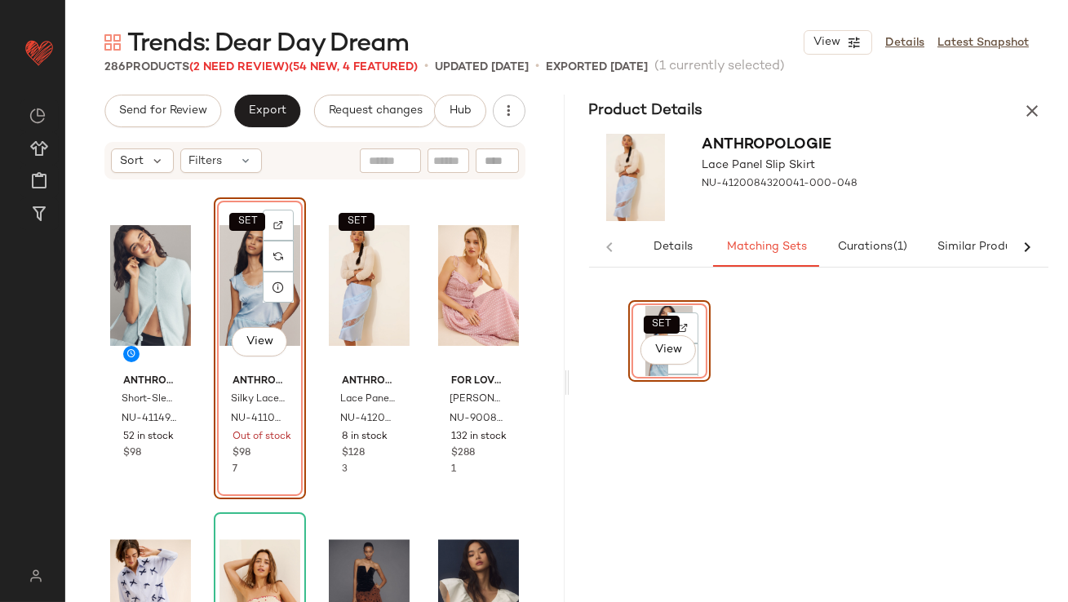
click at [236, 289] on div "SET View" at bounding box center [259, 285] width 81 height 165
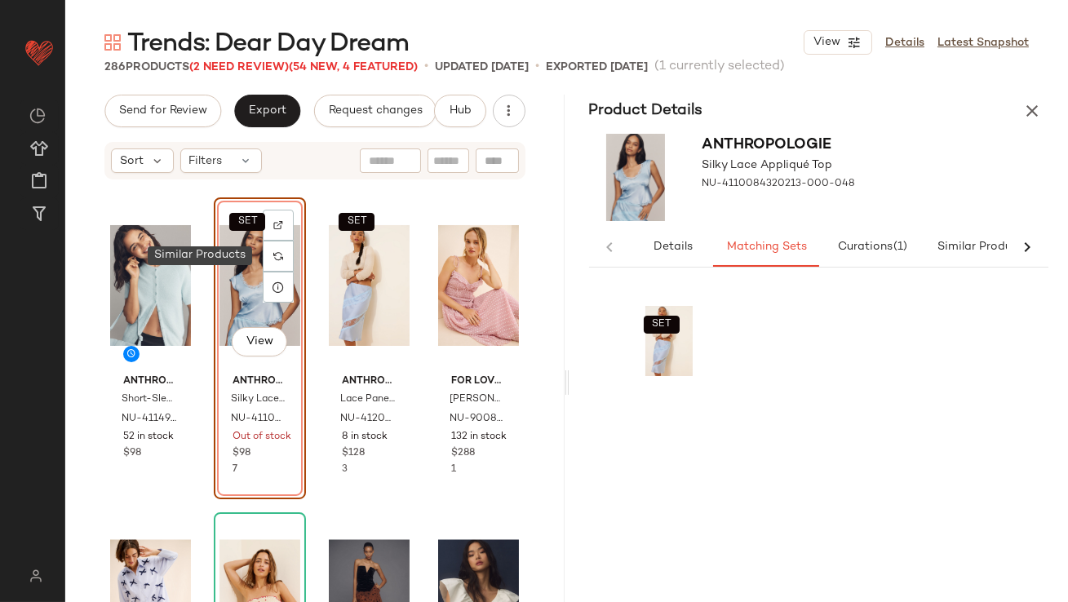
click at [243, 276] on div "SET View" at bounding box center [259, 285] width 81 height 165
click at [1026, 116] on icon "button" at bounding box center [1032, 111] width 20 height 20
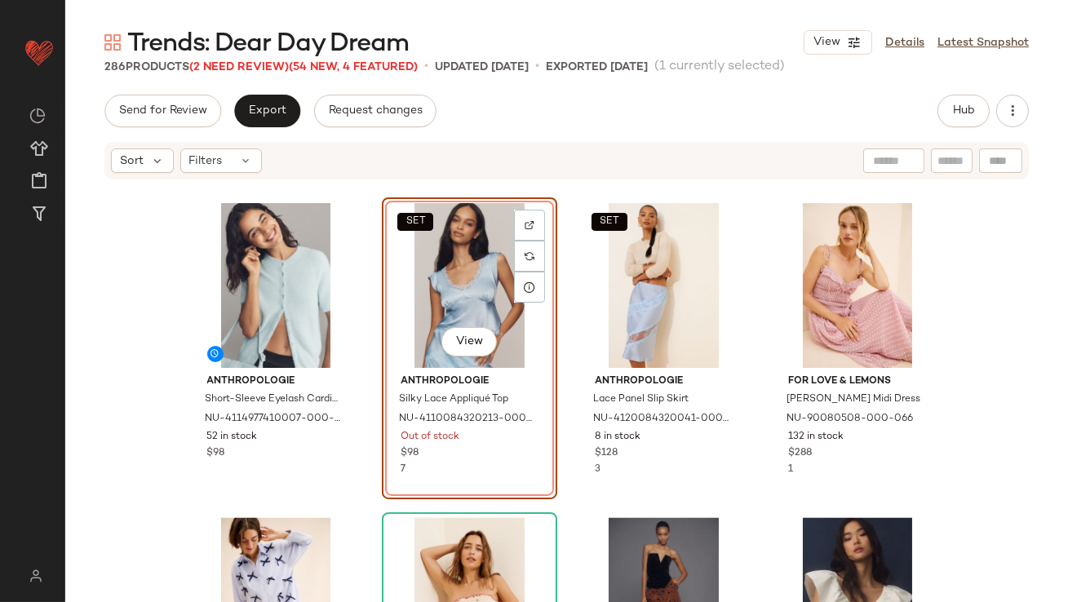
click at [422, 278] on div "SET View" at bounding box center [469, 285] width 164 height 165
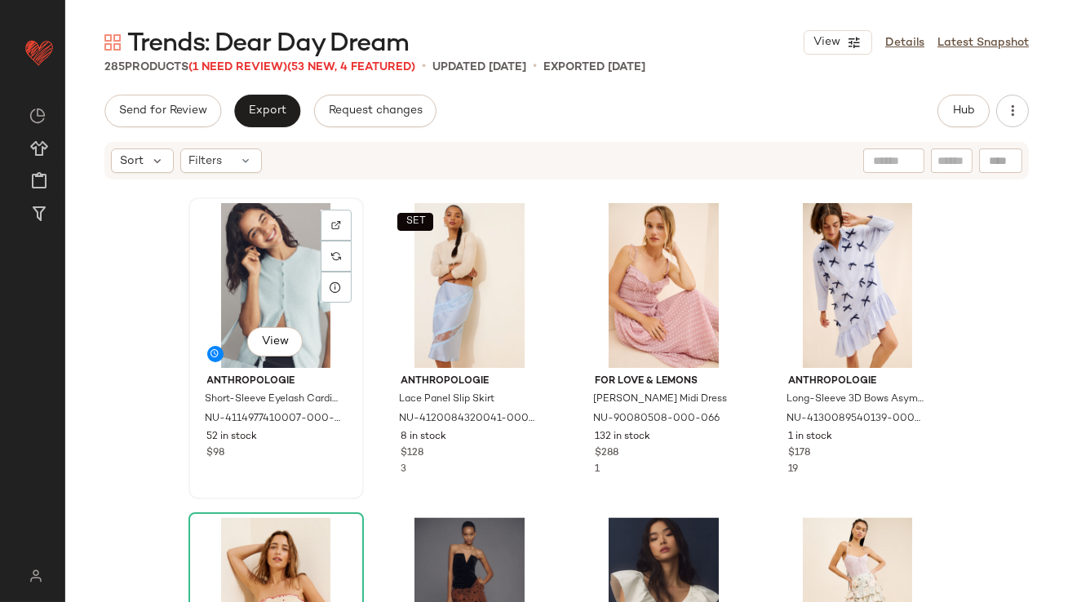
click at [278, 276] on div "View" at bounding box center [276, 285] width 164 height 165
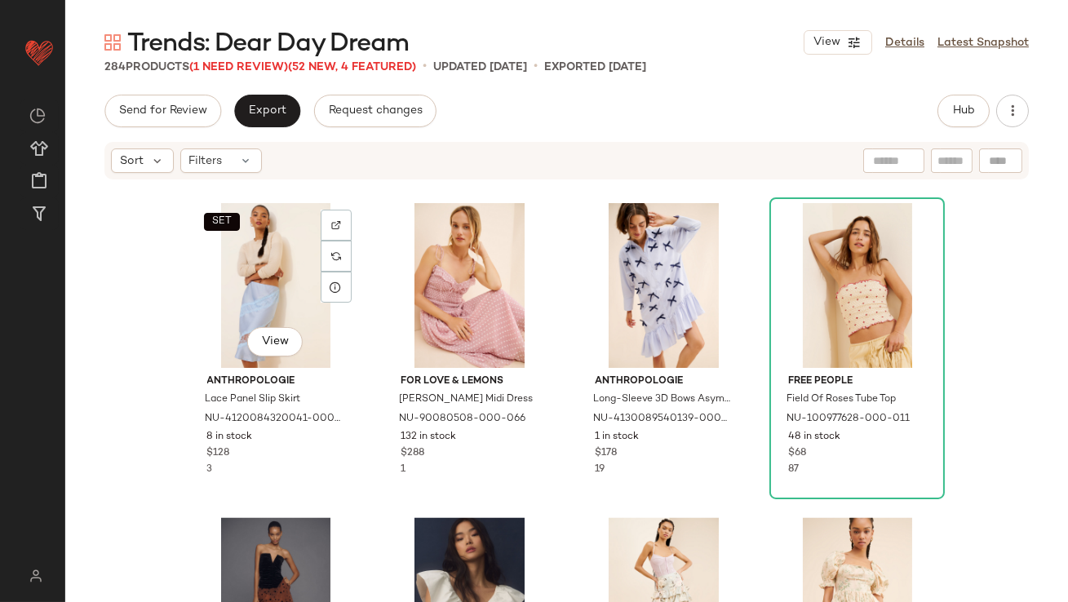
click at [278, 276] on div "SET View" at bounding box center [276, 285] width 164 height 165
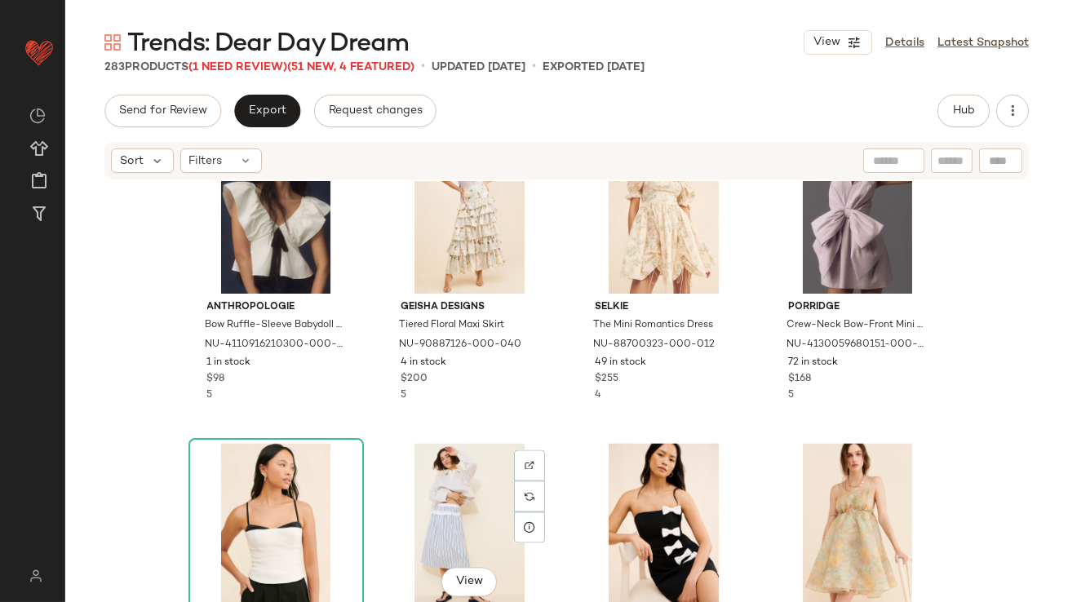
scroll to position [5777, 0]
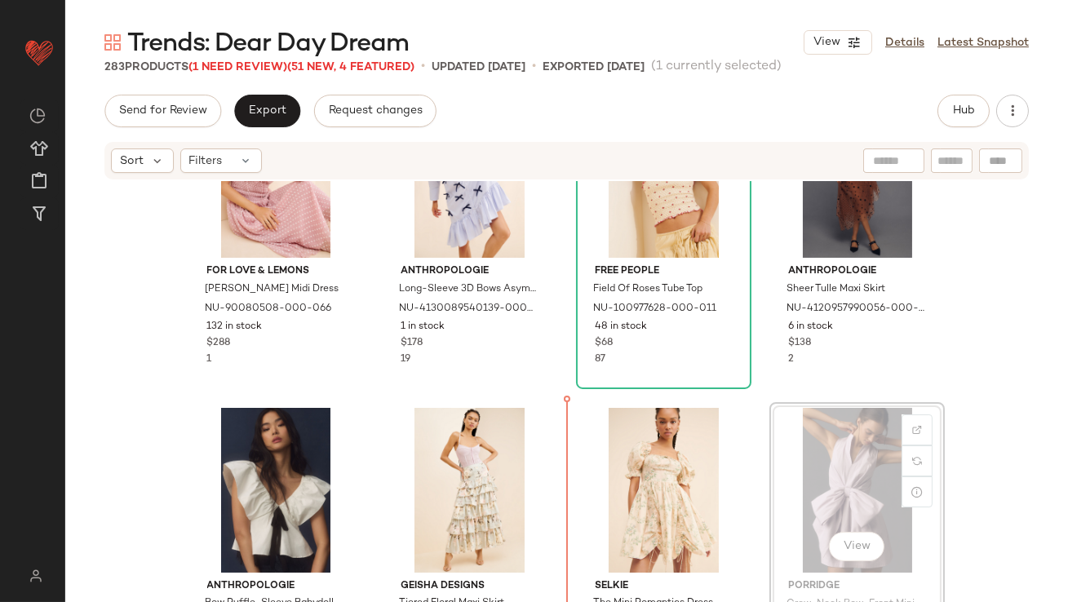
drag, startPoint x: 812, startPoint y: 449, endPoint x: 803, endPoint y: 449, distance: 9.0
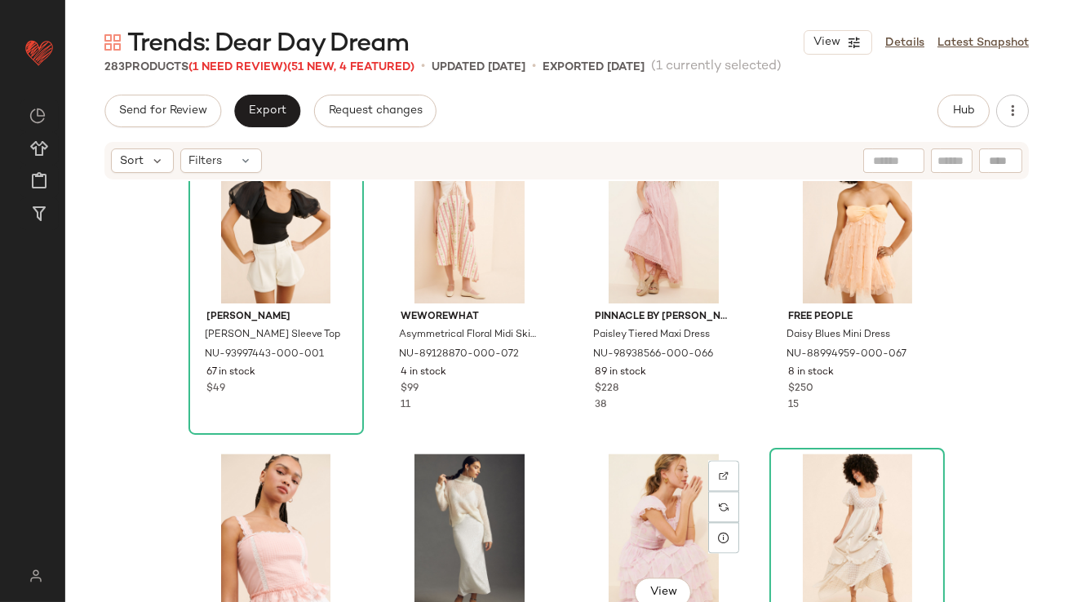
scroll to position [6668, 0]
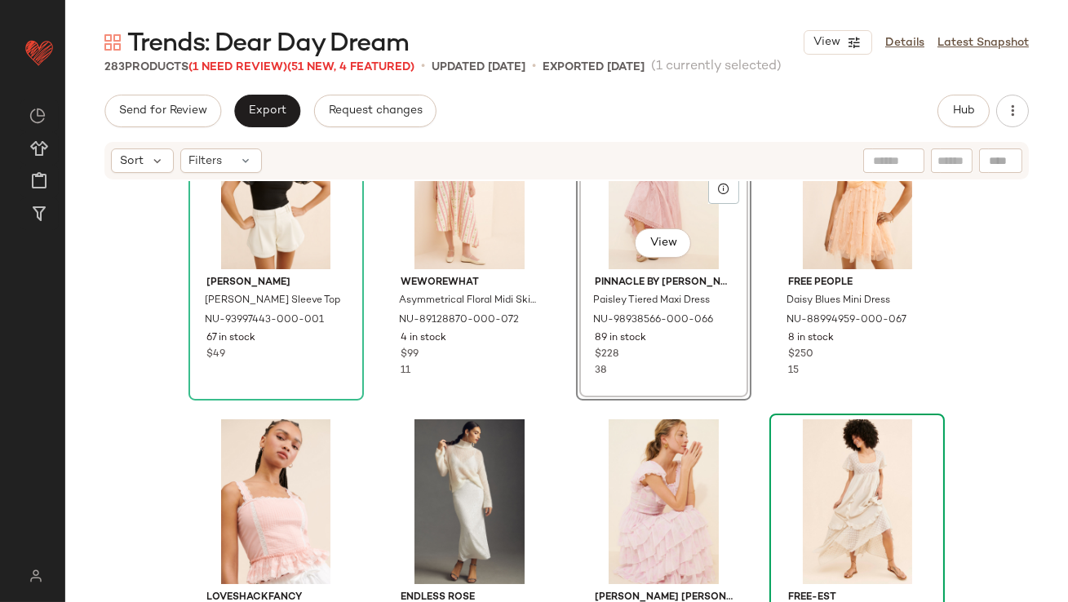
scroll to position [6857, 0]
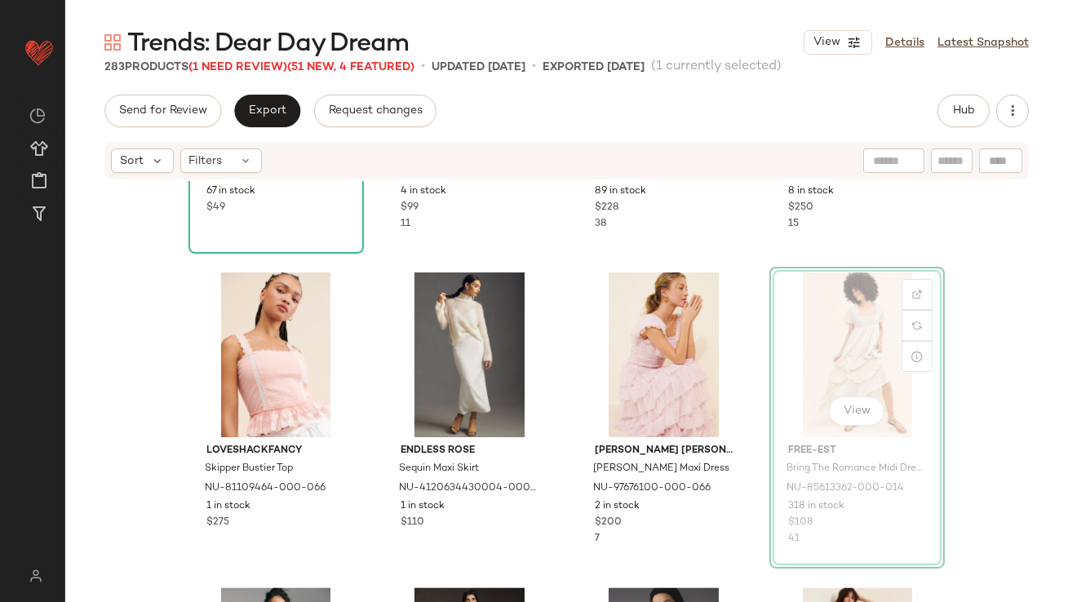
drag, startPoint x: 810, startPoint y: 334, endPoint x: 799, endPoint y: 335, distance: 10.7
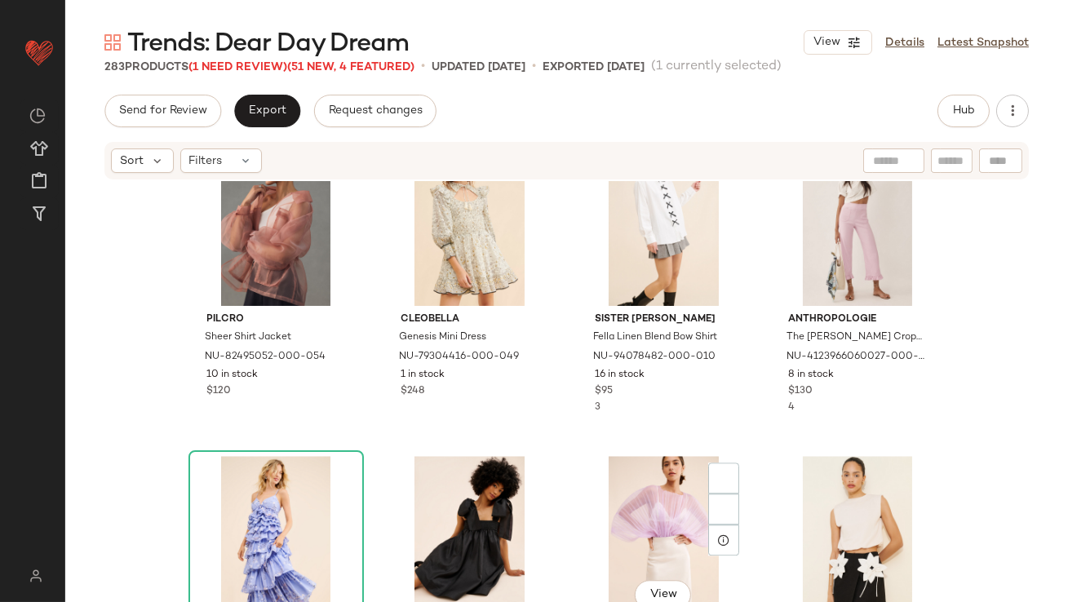
scroll to position [8048, 0]
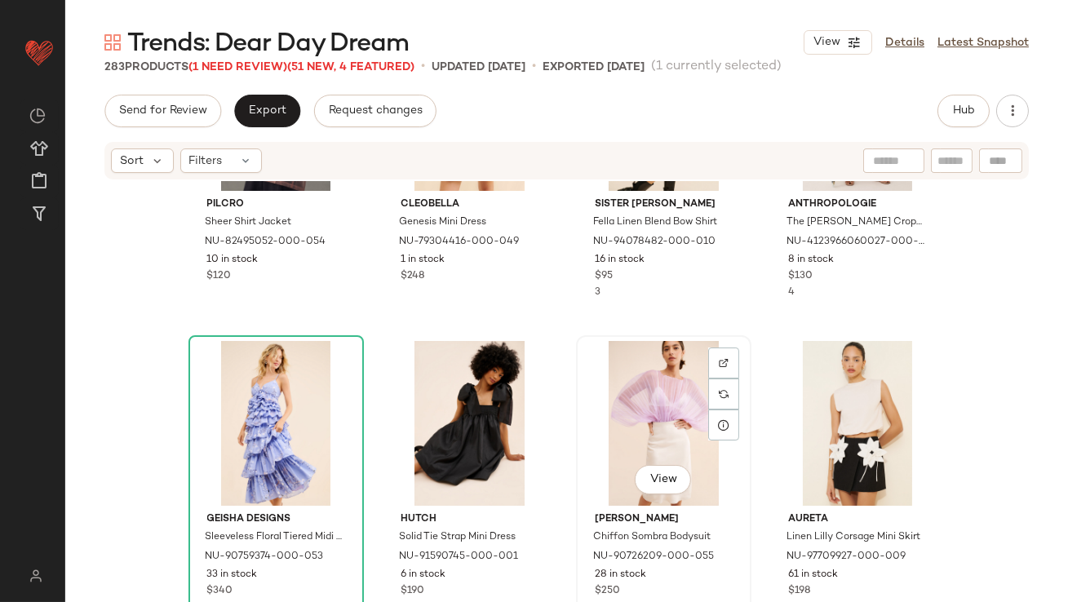
click at [645, 411] on div "View" at bounding box center [664, 423] width 164 height 165
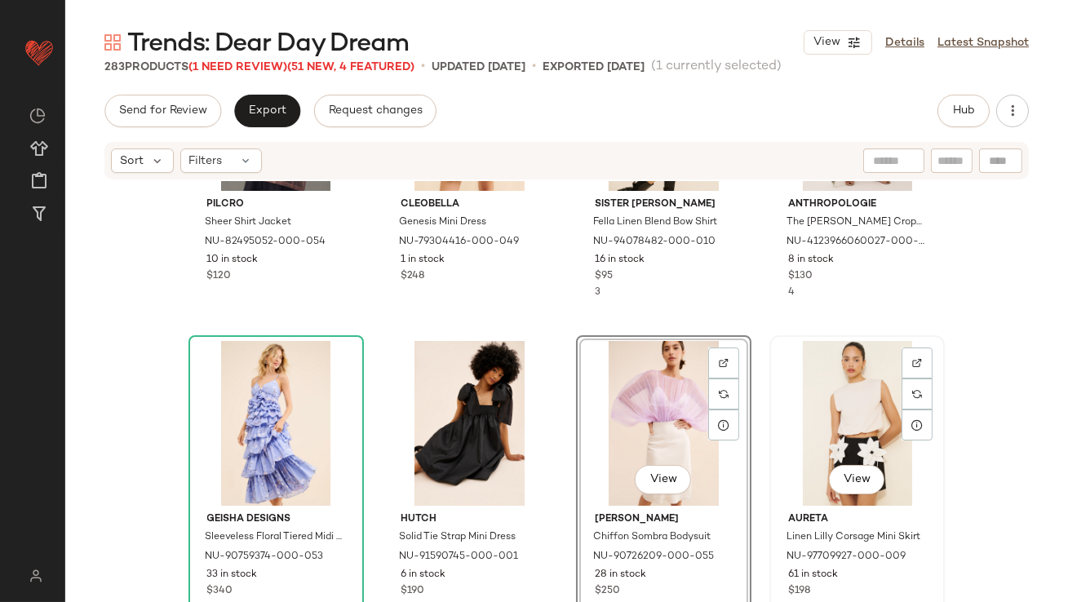
click at [829, 410] on div "View" at bounding box center [857, 423] width 164 height 165
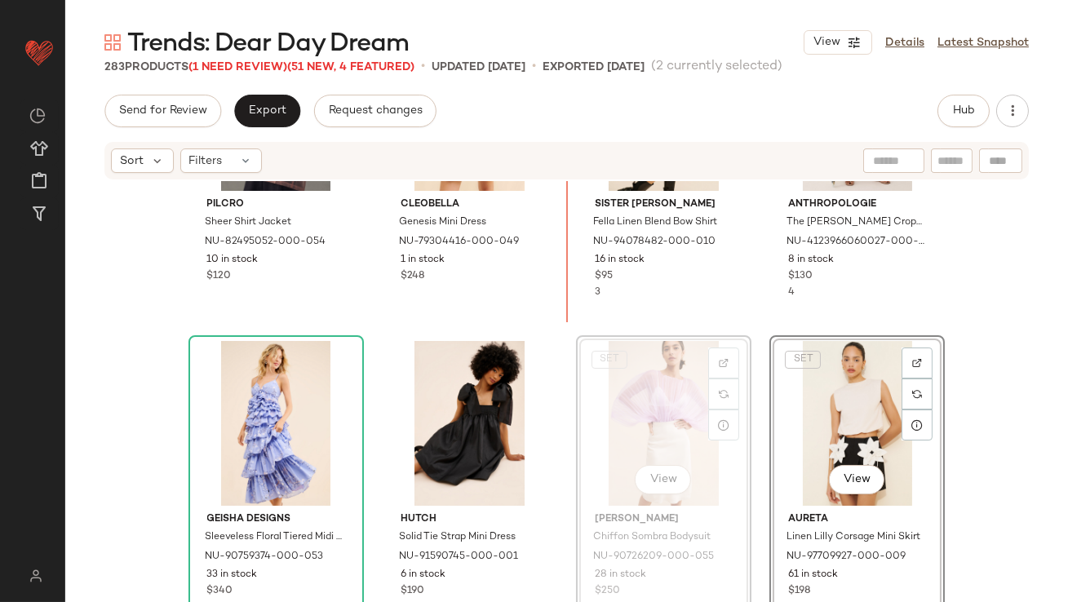
scroll to position [8040, 0]
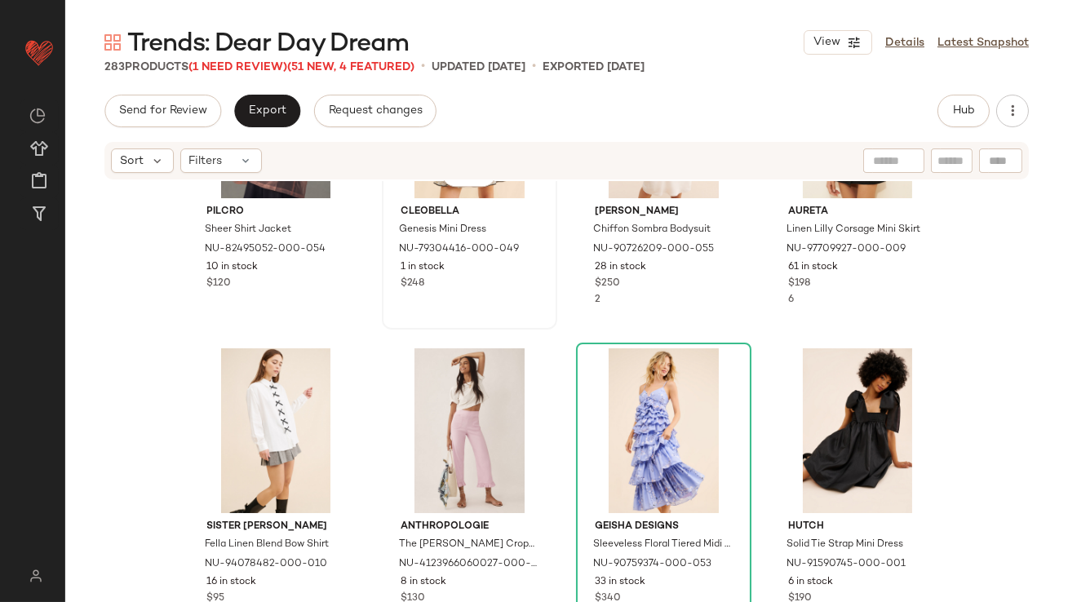
click at [537, 323] on div "View Cleobella Genesis Mini Dress NU-79304416-000-049 1 in stock $248" at bounding box center [469, 178] width 172 height 299
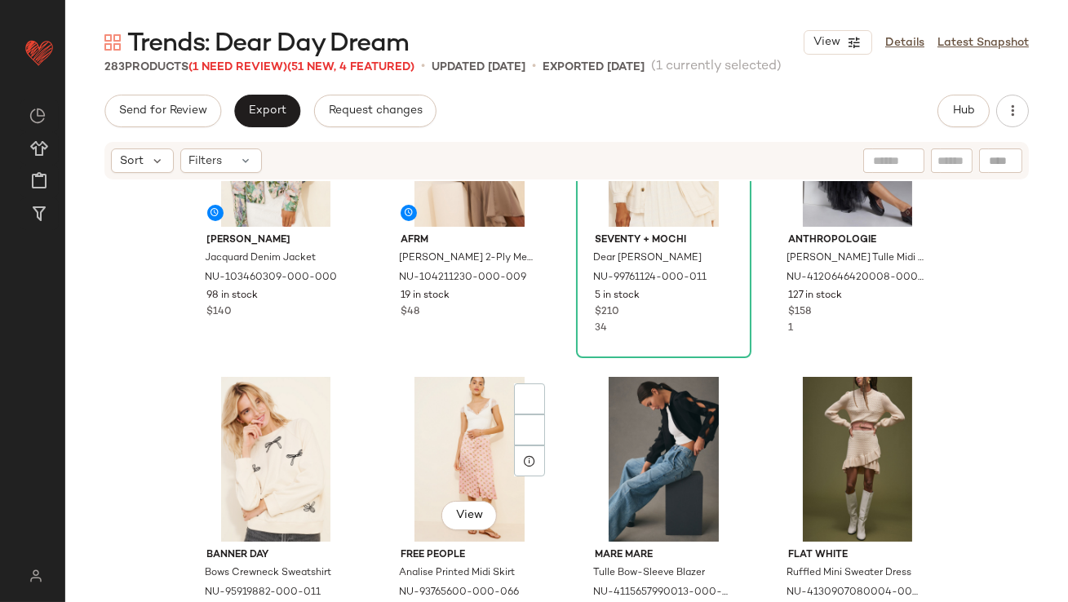
scroll to position [10846, 0]
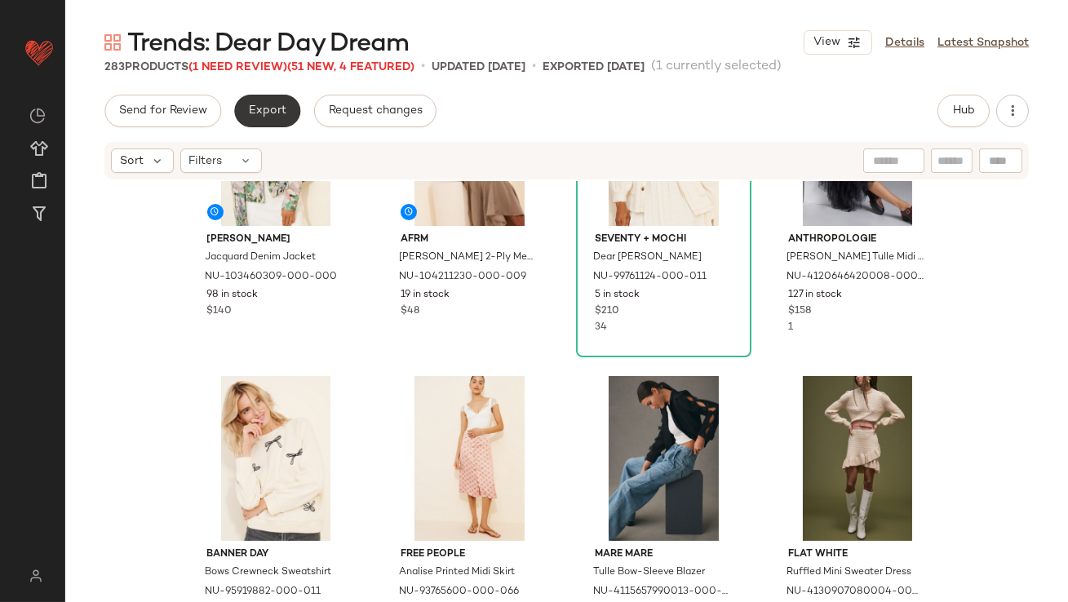
click at [248, 108] on span "Export" at bounding box center [267, 110] width 38 height 13
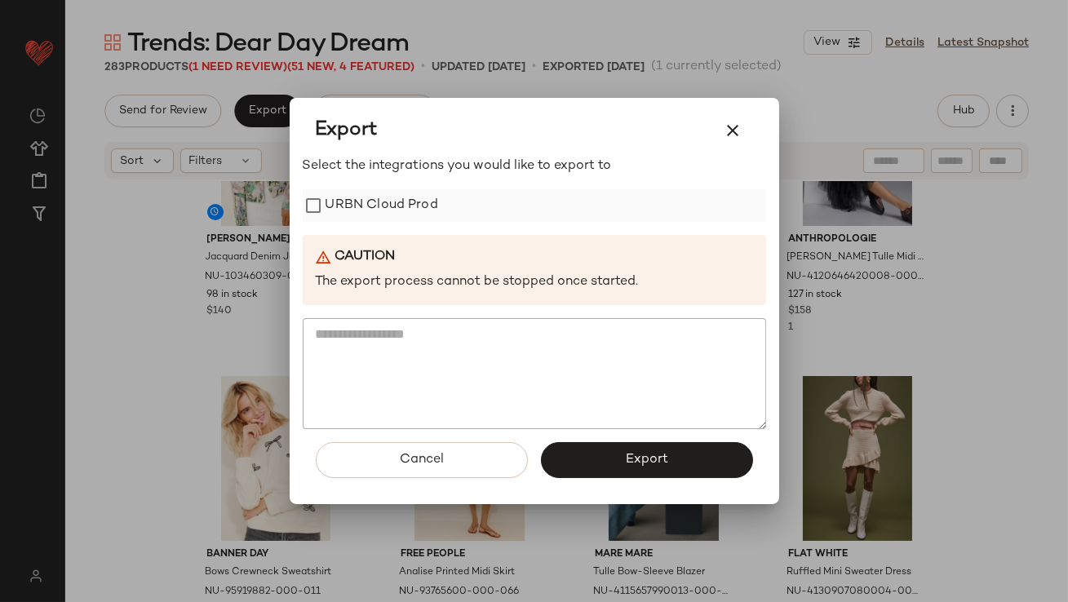
click at [325, 212] on div "URBN Cloud Prod" at bounding box center [534, 205] width 463 height 33
click at [611, 471] on button "Export" at bounding box center [647, 460] width 212 height 36
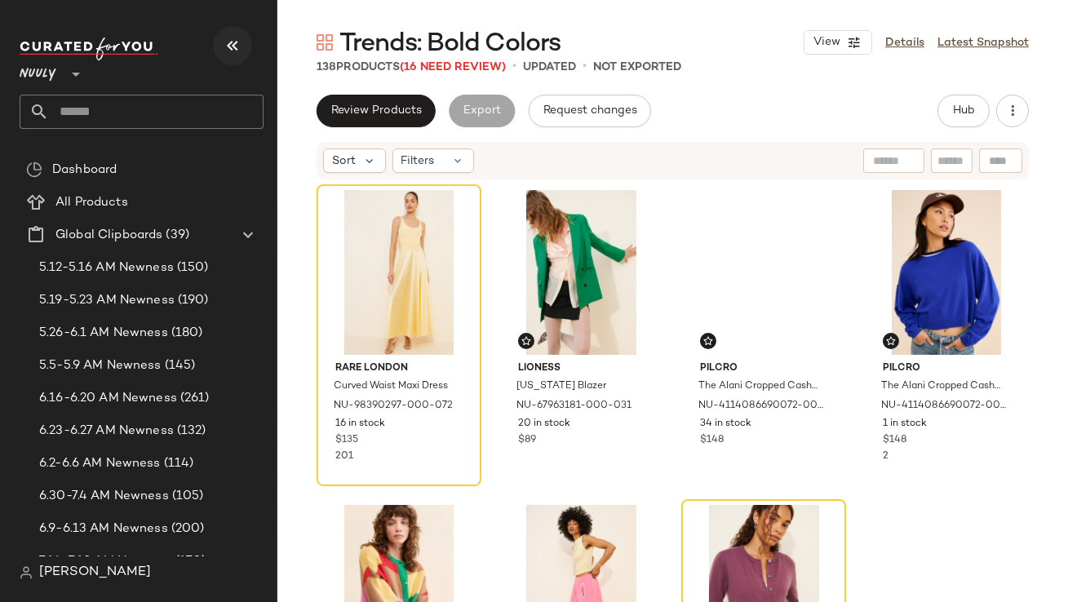
click at [233, 41] on icon "button" at bounding box center [233, 46] width 20 height 20
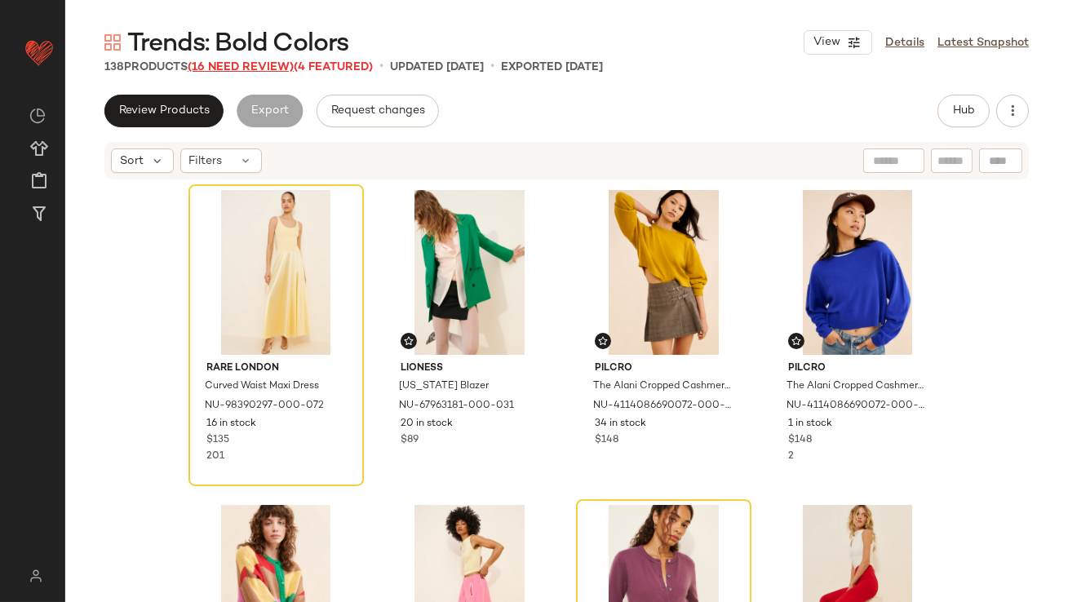
click at [232, 68] on span "(16 Need Review)" at bounding box center [241, 67] width 106 height 12
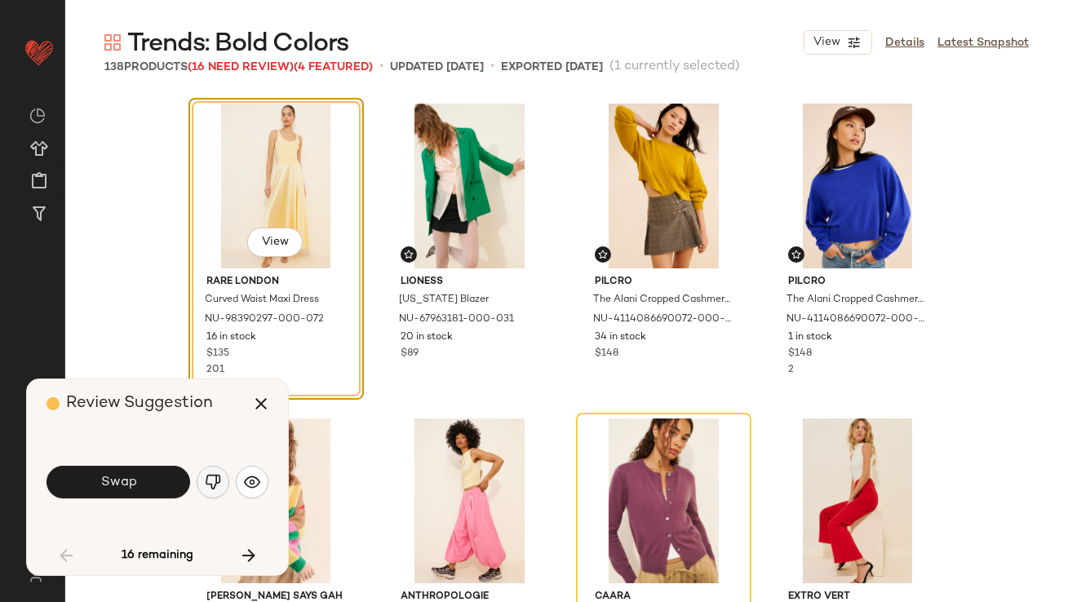
click at [210, 485] on img "button" at bounding box center [213, 482] width 16 height 16
